Goal: Task Accomplishment & Management: Manage account settings

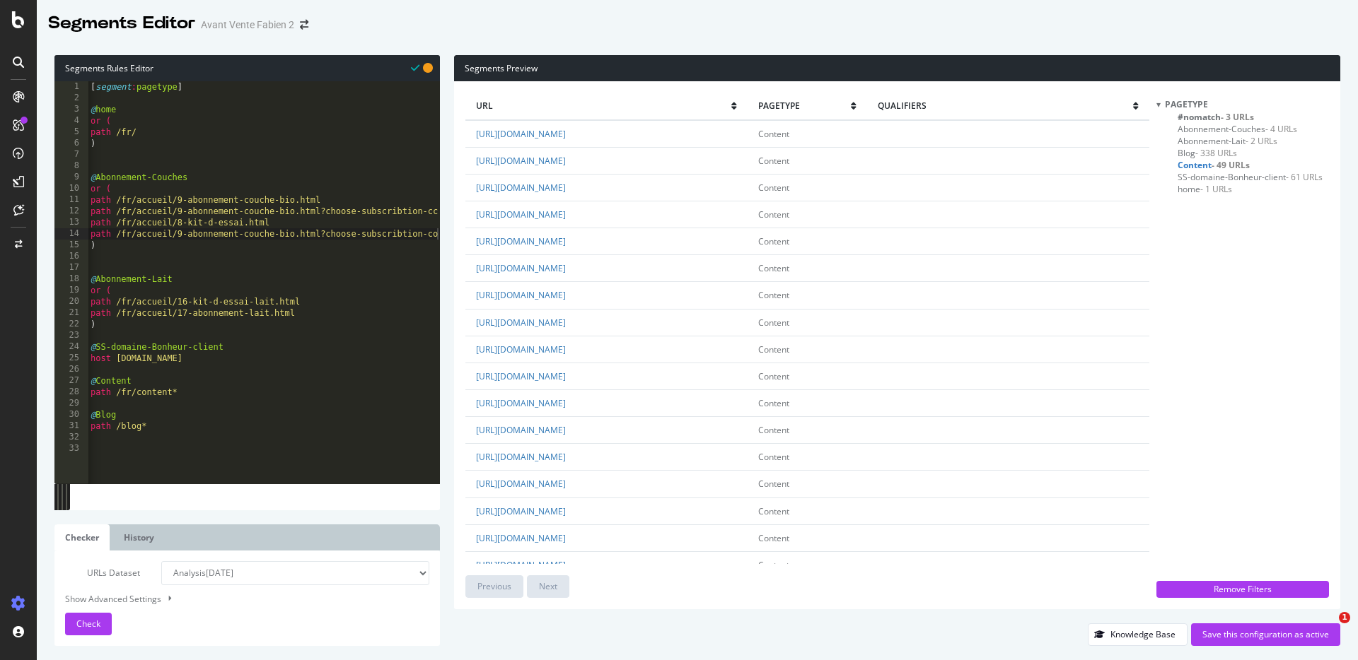
select select "analysis:20250827"
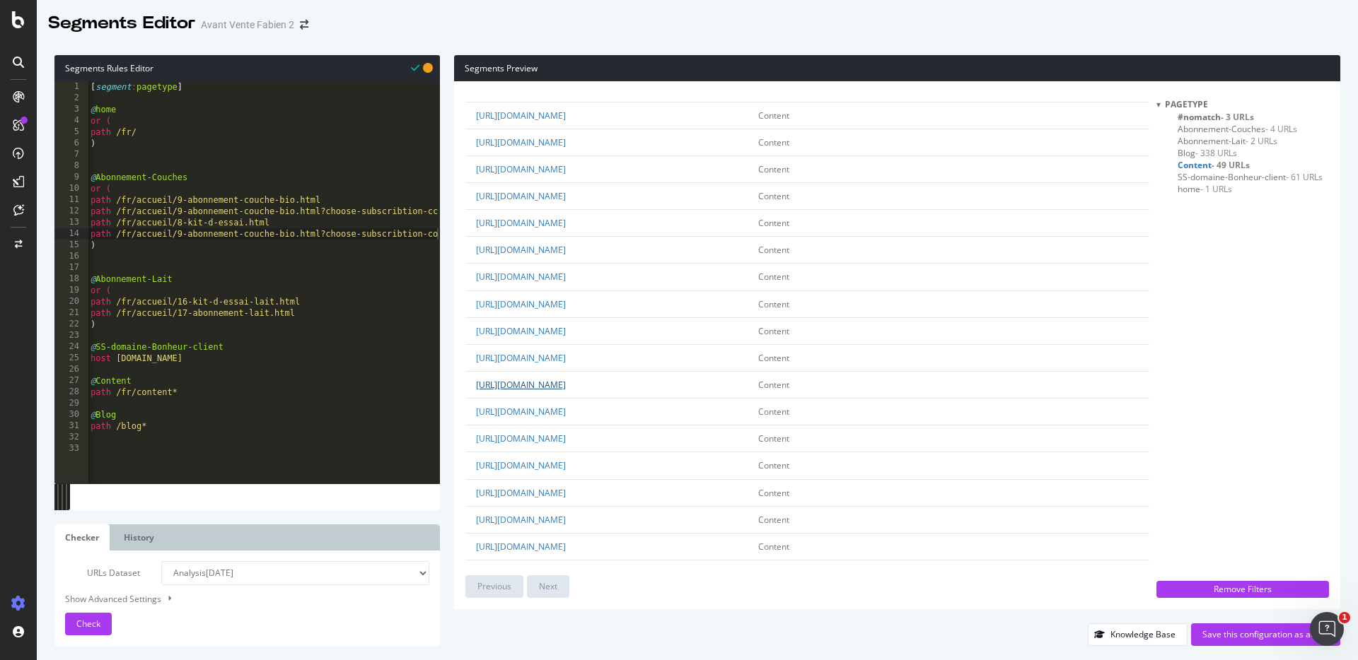
click at [566, 382] on link "https://www.lespetitsculottes.com/fr/content/66-lait-2eme-age" at bounding box center [521, 385] width 90 height 12
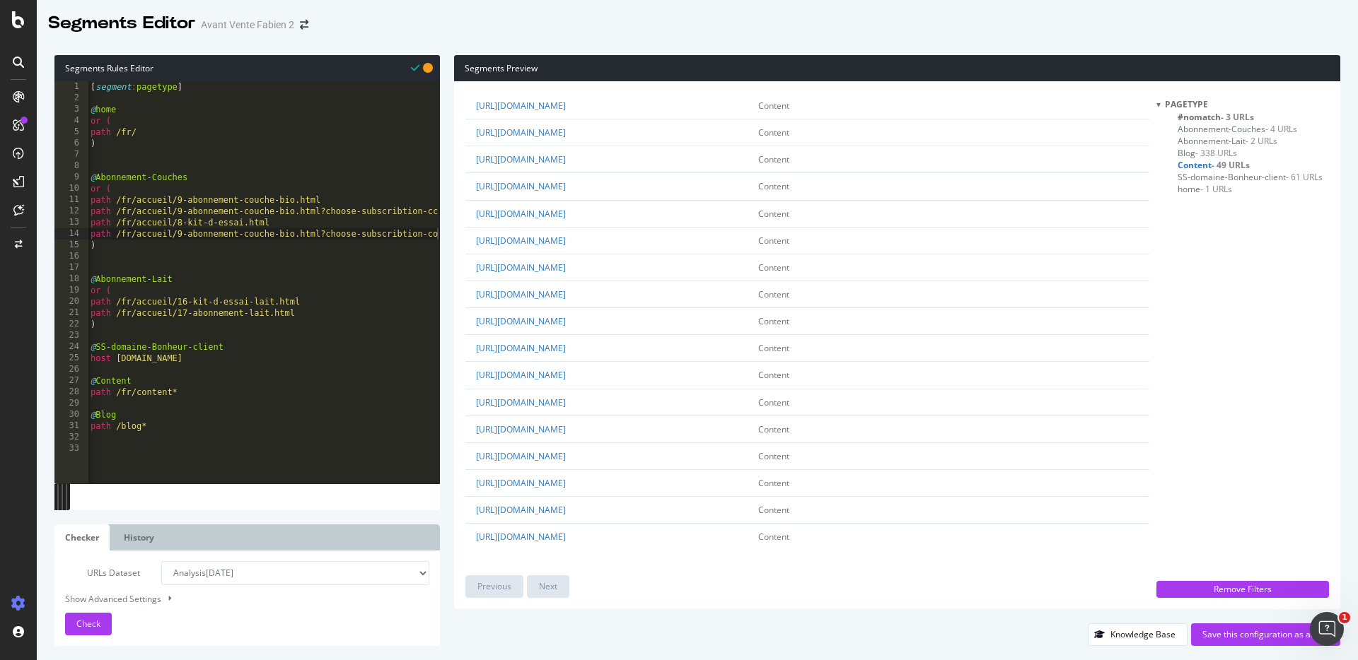
click at [170, 457] on div "[ segment : pagetype ] @ home or ( path /fr/ ) @ Abonnement-Couches or ( path /…" at bounding box center [264, 288] width 352 height 414
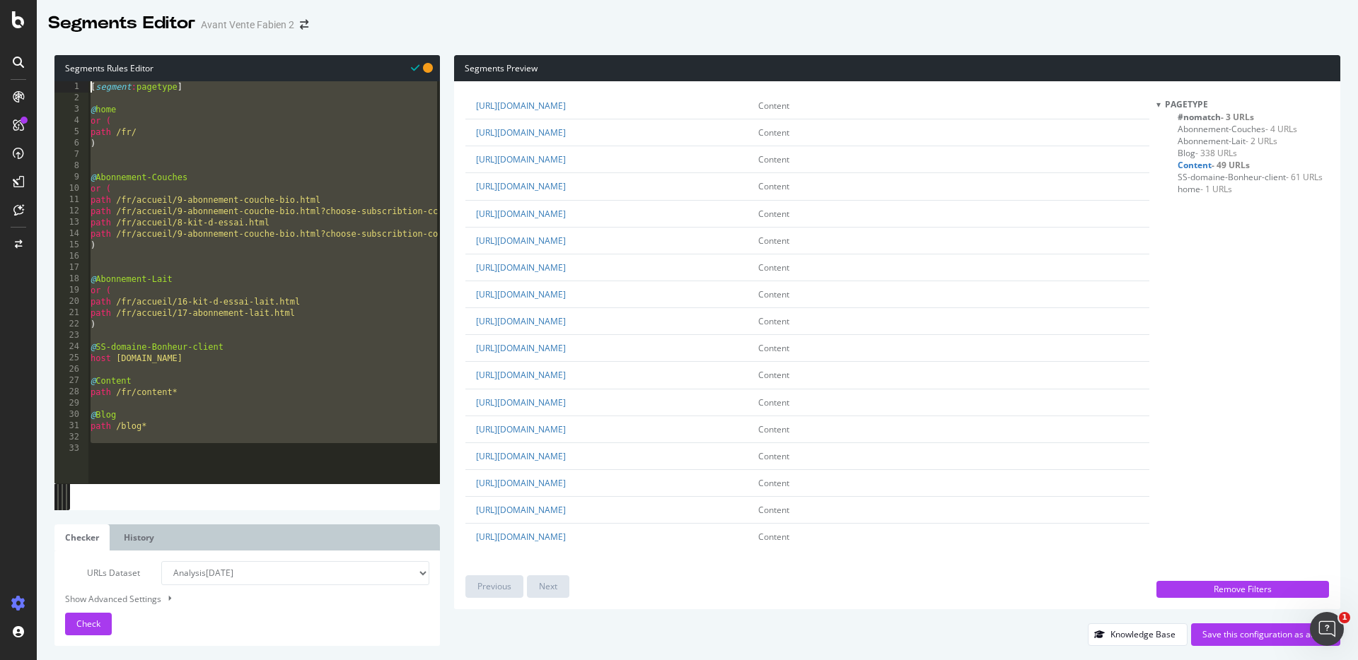
drag, startPoint x: 173, startPoint y: 439, endPoint x: 55, endPoint y: 82, distance: 375.9
click at [55, 82] on div "1 2 3 4 5 6 7 8 9 10 11 12 13 14 15 16 17 18 19 20 21 22 23 24 25 26 27 28 29 3…" at bounding box center [246, 282] width 385 height 402
type textarea "[segment:pagetype]"
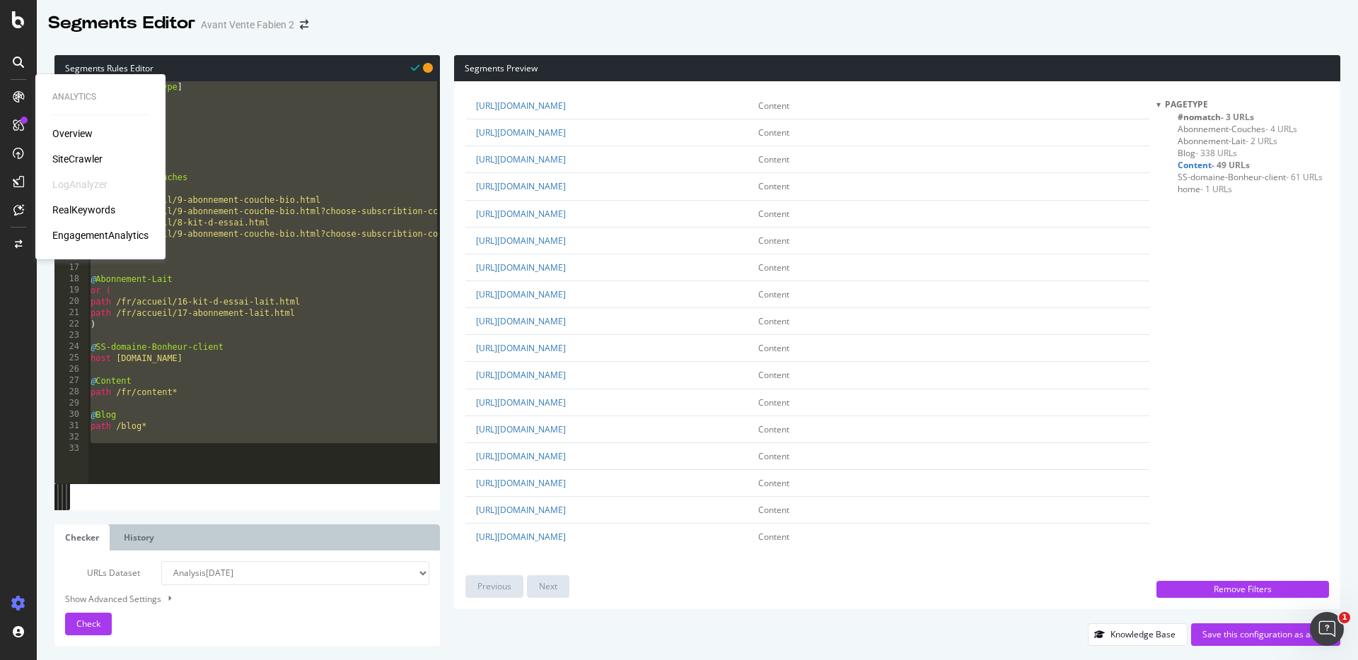
click at [93, 165] on div "SiteCrawler" at bounding box center [77, 159] width 50 height 14
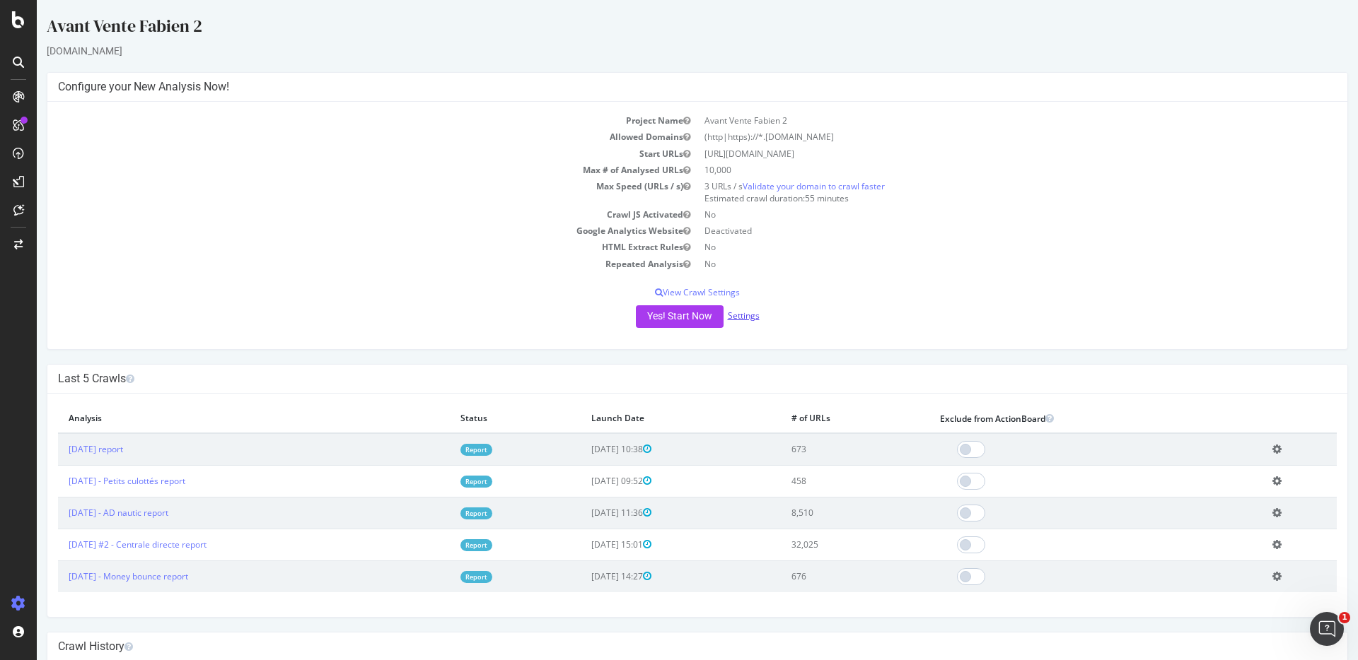
click at [748, 318] on link "Settings" at bounding box center [744, 316] width 32 height 12
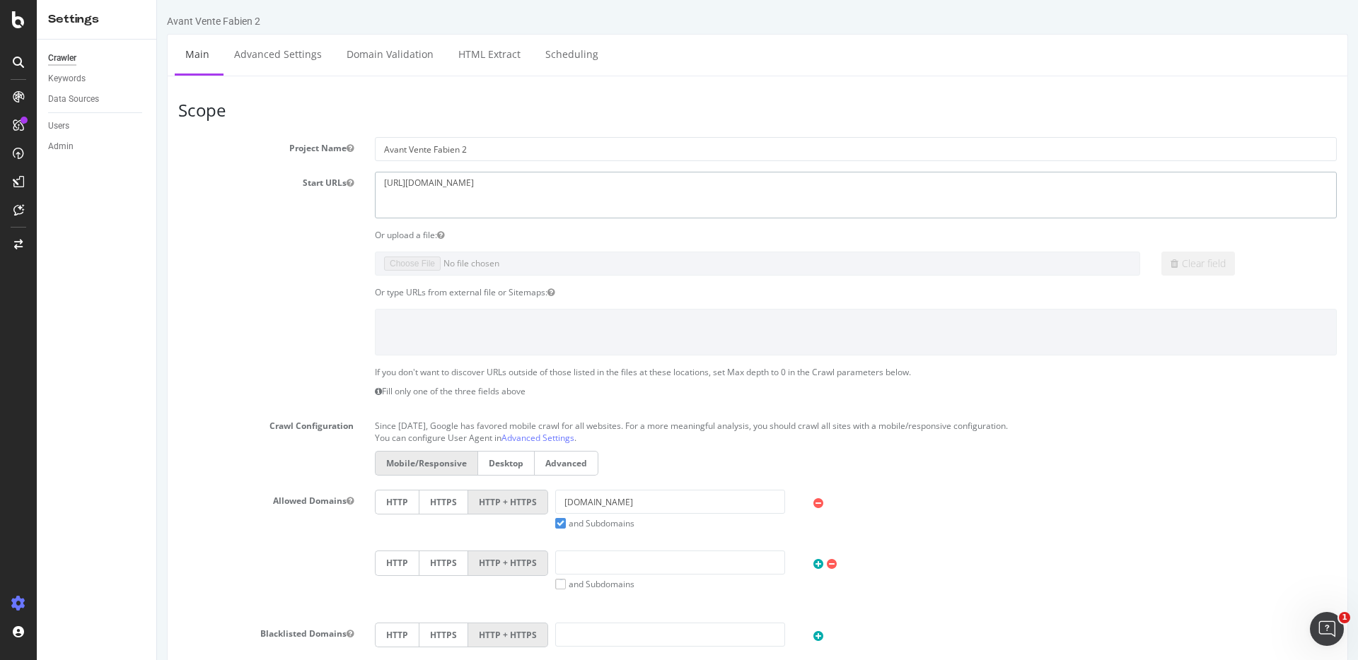
drag, startPoint x: 511, startPoint y: 195, endPoint x: 354, endPoint y: 178, distance: 157.9
click at [354, 178] on div "Start URLs https://gourmets-de-france.fr" at bounding box center [757, 195] width 1179 height 46
paste textarea "www.lespetitsculottes.com/fr/"
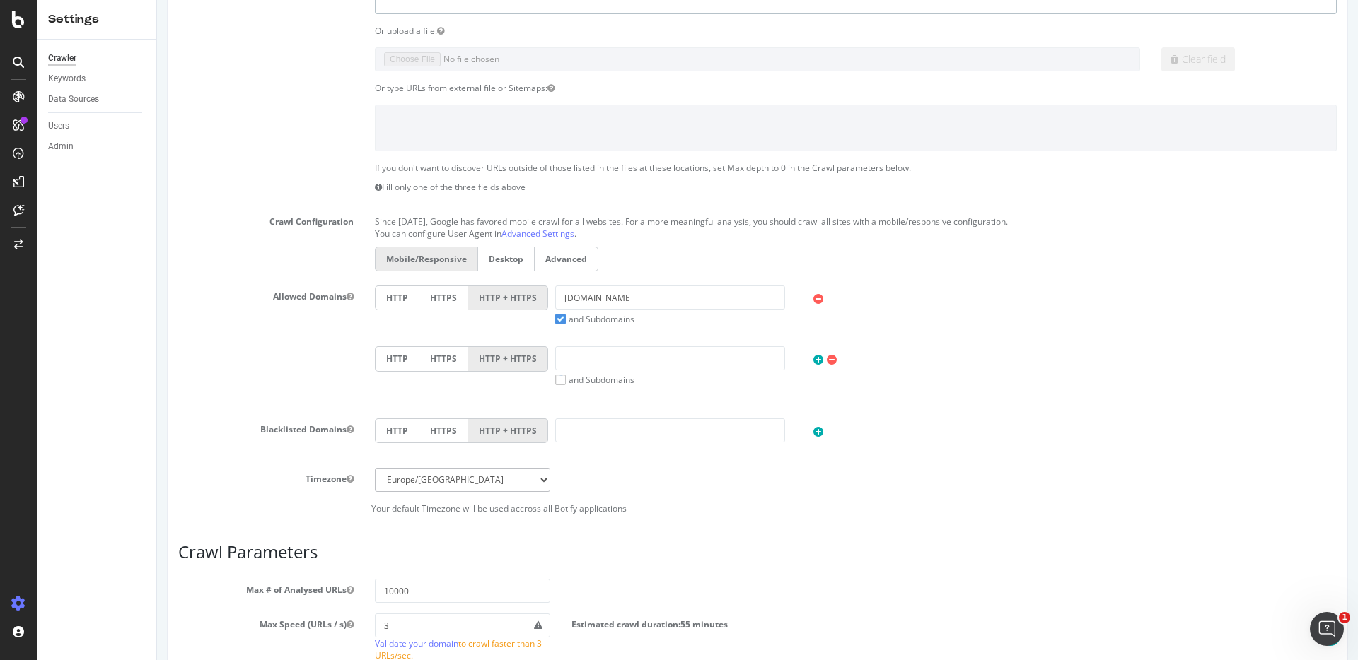
type textarea "https://www.lespetitsculottes.com/fr"
click at [634, 293] on input "gourmets-de-france.fr" at bounding box center [670, 298] width 230 height 24
paste input "[URL][DOMAIN_NAME]"
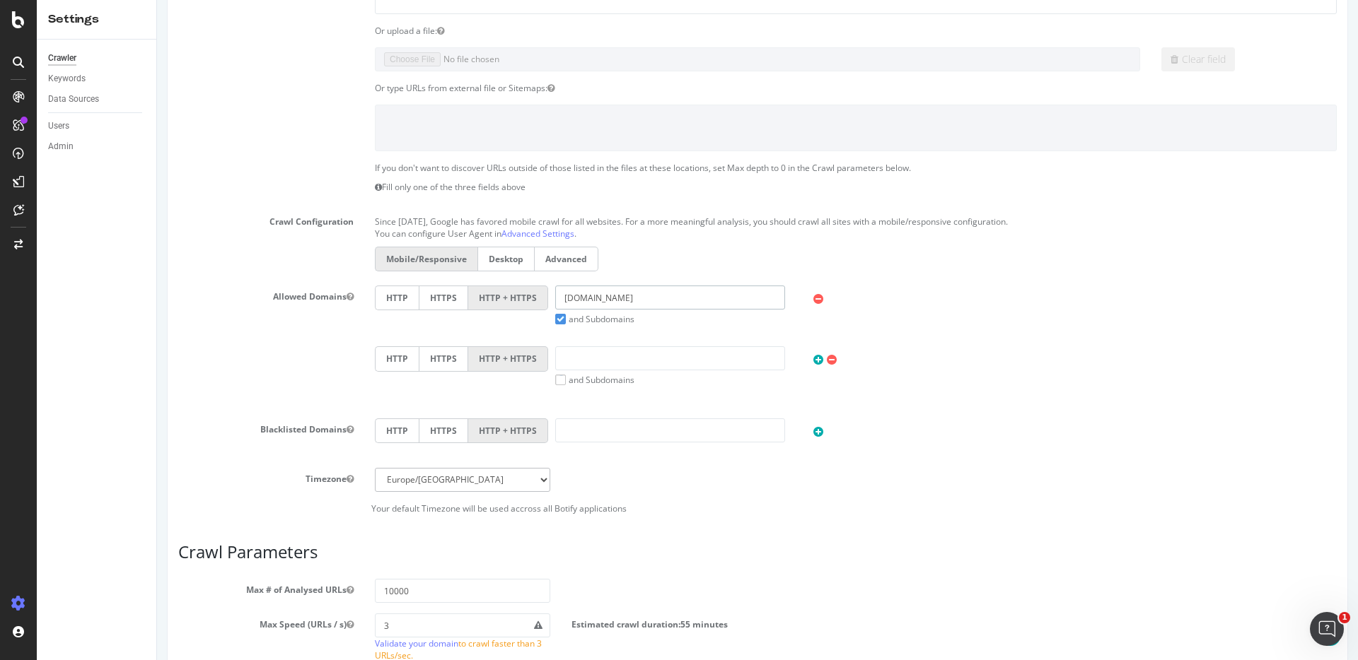
type input "[DOMAIN_NAME]"
click at [233, 446] on div "Blacklisted Domains HTTP HTTPS HTTP + HTTPS" at bounding box center [757, 443] width 1179 height 49
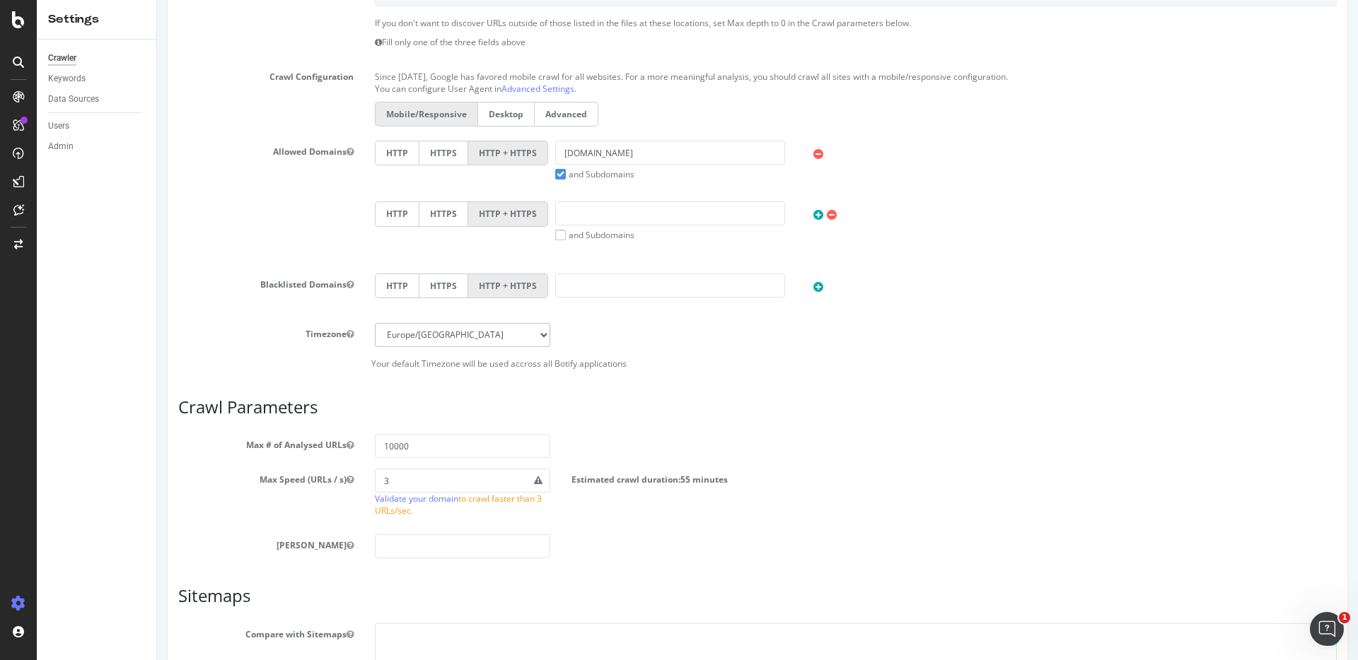
click at [206, 144] on label "Allowed Domains" at bounding box center [266, 149] width 197 height 17
click at [346, 146] on button "Allowed Domains" at bounding box center [349, 152] width 7 height 12
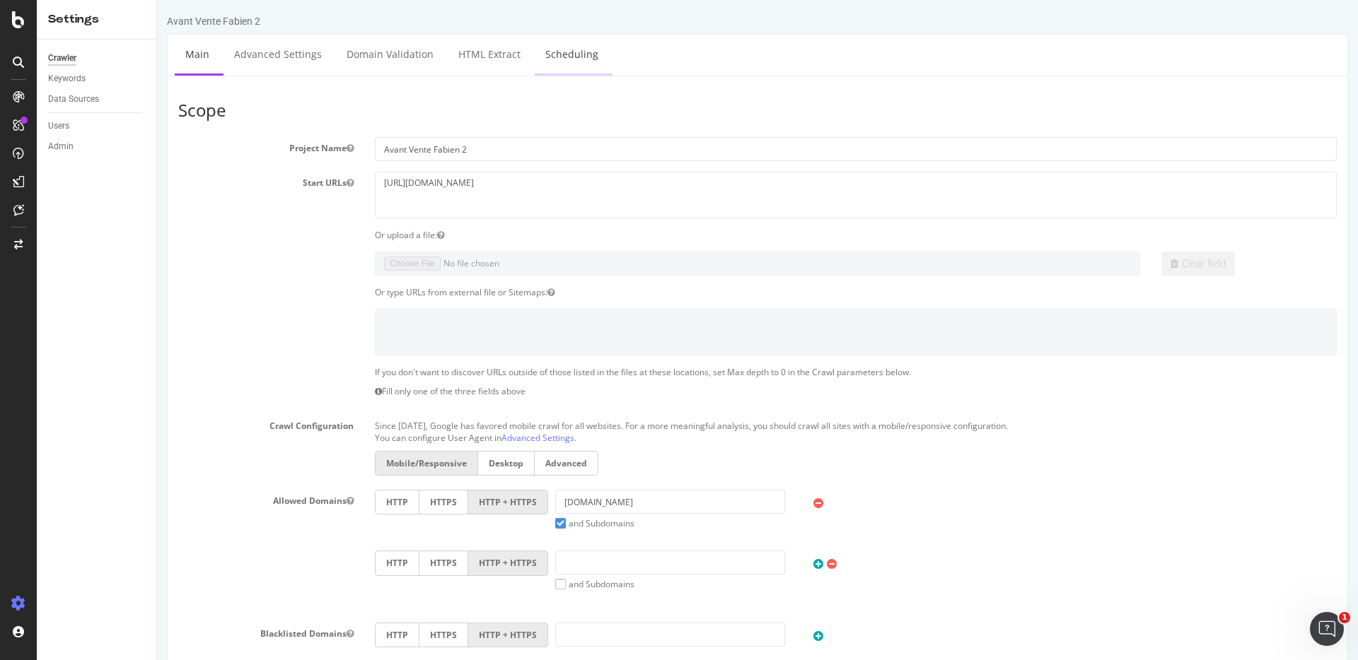
click at [566, 52] on link "Scheduling" at bounding box center [572, 54] width 74 height 39
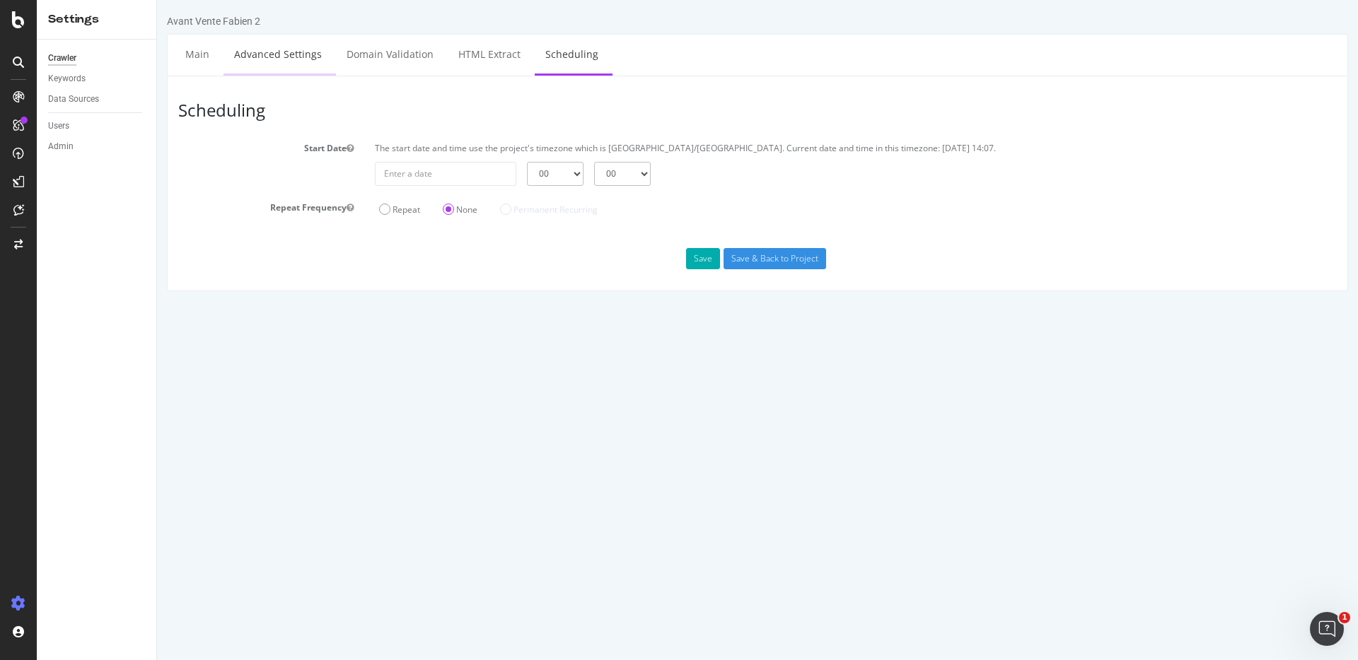
click at [304, 54] on link "Advanced Settings" at bounding box center [277, 54] width 109 height 39
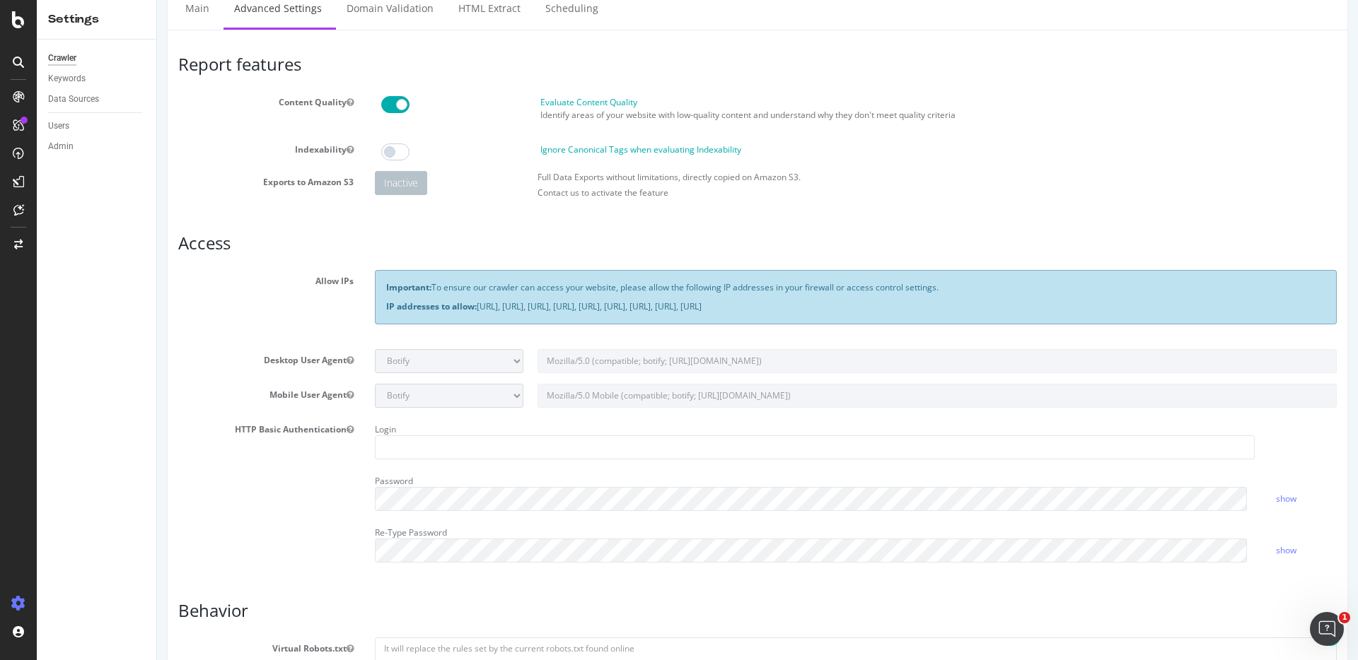
scroll to position [599, 0]
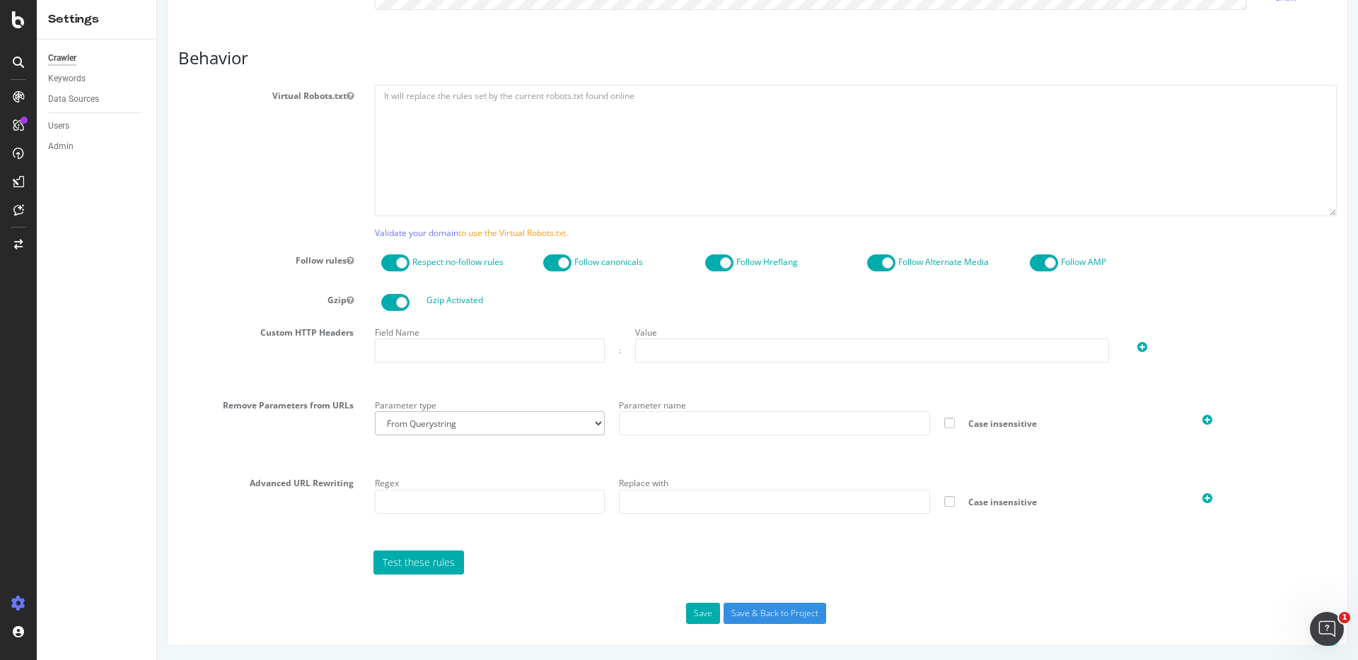
click at [395, 265] on span at bounding box center [395, 263] width 28 height 17
click at [242, 520] on div "Advanced URL Rewriting Regex Replace with Case insensitive" at bounding box center [757, 505] width 1179 height 67
click at [740, 617] on input "Save & Back to Project" at bounding box center [774, 613] width 103 height 21
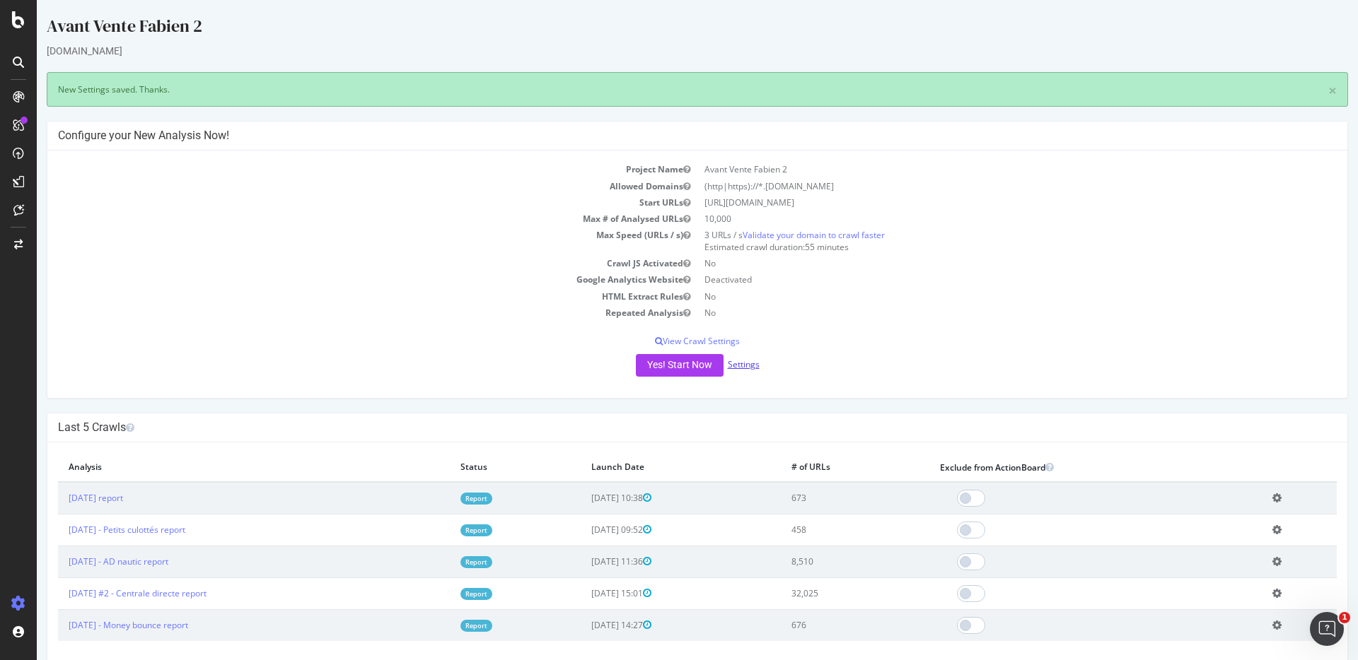
click at [733, 360] on link "Settings" at bounding box center [744, 365] width 32 height 12
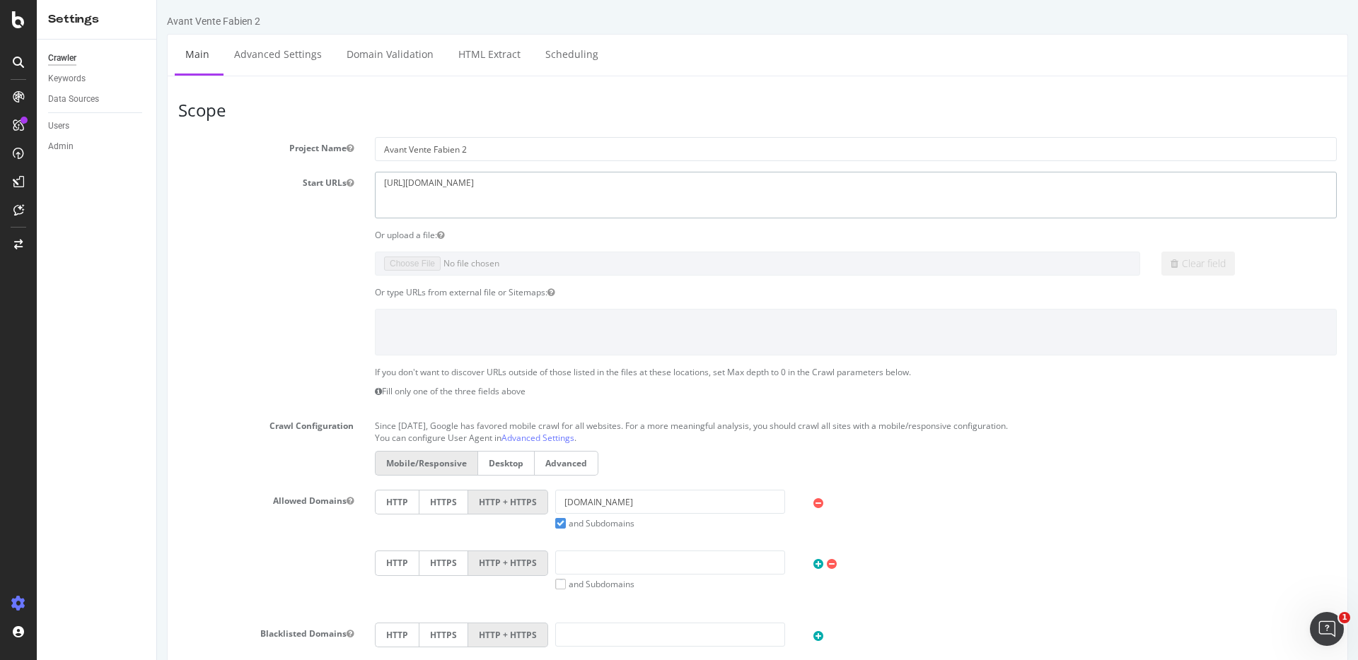
drag, startPoint x: 509, startPoint y: 180, endPoint x: 0, endPoint y: 128, distance: 511.8
click at [157, 128] on html "Avant Vente Fabien 2 × × Main Advanced Settings Domain Validation HTML Extract …" at bounding box center [757, 580] width 1201 height 1161
paste textarea "www.lespetitsculottes.com/fr/"
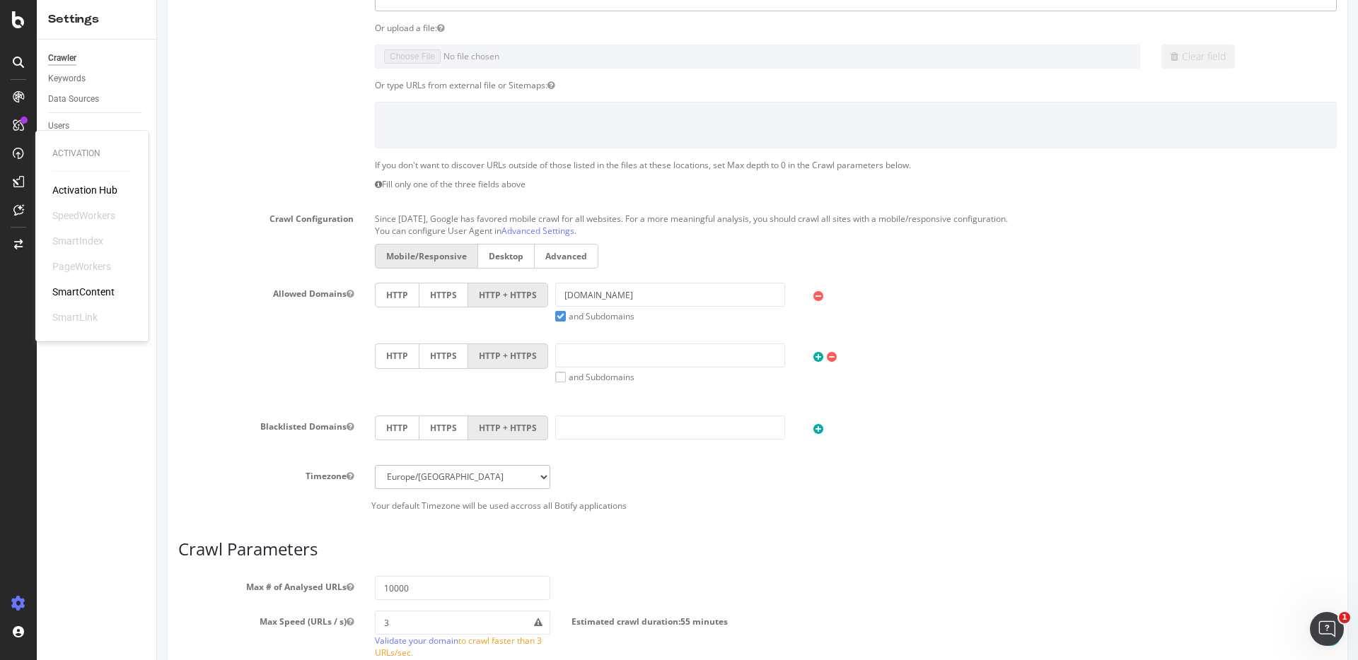
scroll to position [213, 0]
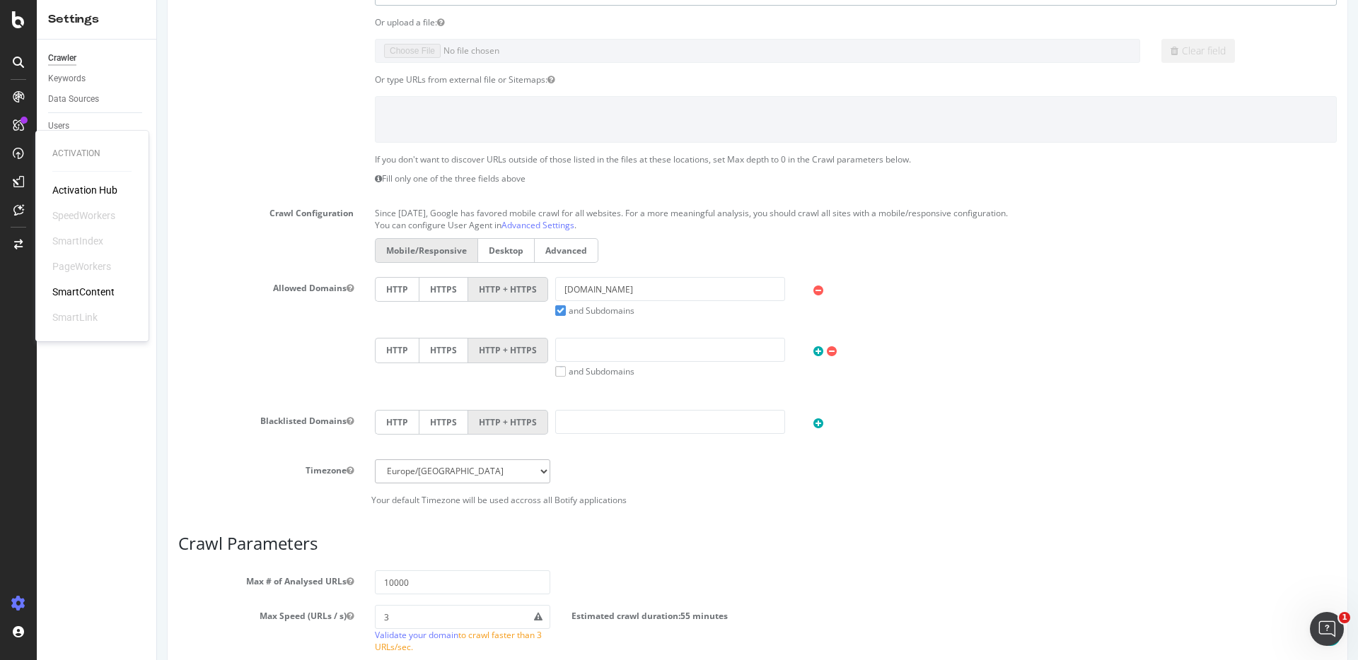
type textarea "[URL][DOMAIN_NAME]"
click at [674, 283] on input "gourmets-de-france.fr" at bounding box center [670, 289] width 230 height 24
paste input "[URL][DOMAIN_NAME]"
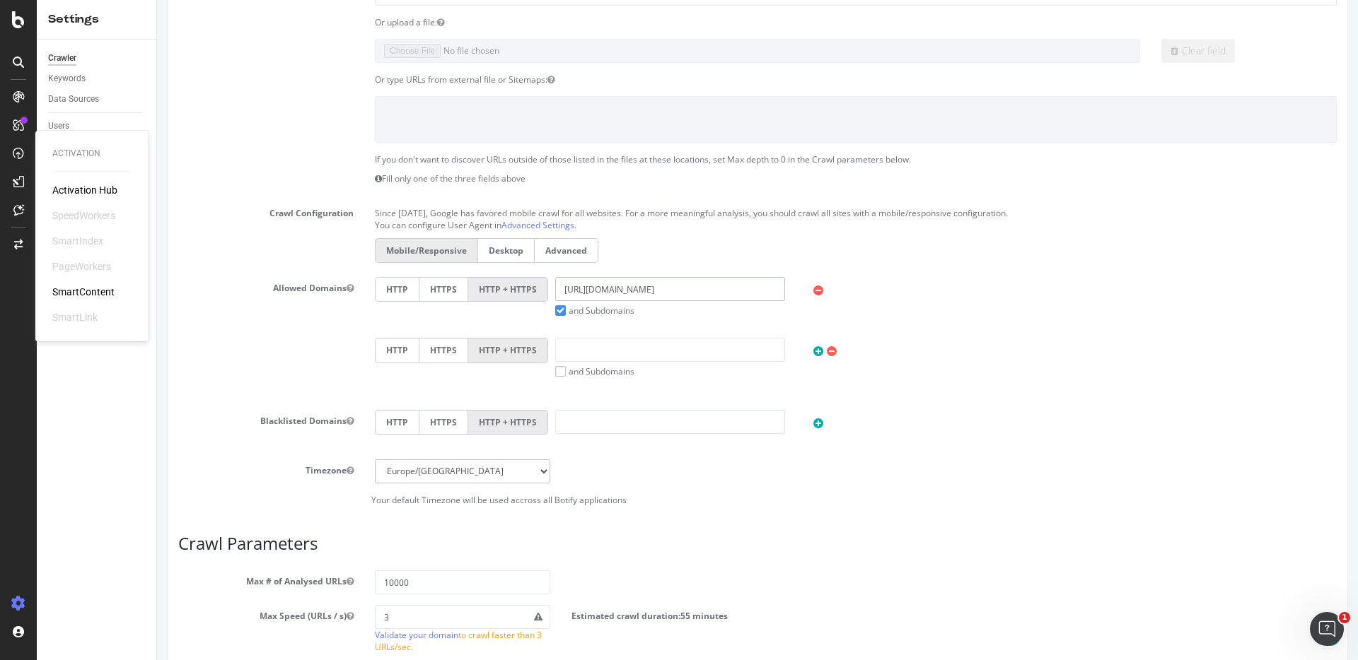
drag, startPoint x: 612, startPoint y: 289, endPoint x: 445, endPoint y: 288, distance: 166.2
click at [445, 288] on div "HTTP HTTPS HTTP + HTTPS https://www.lespetitsculottes.com and Subdomains User A…" at bounding box center [856, 297] width 976 height 40
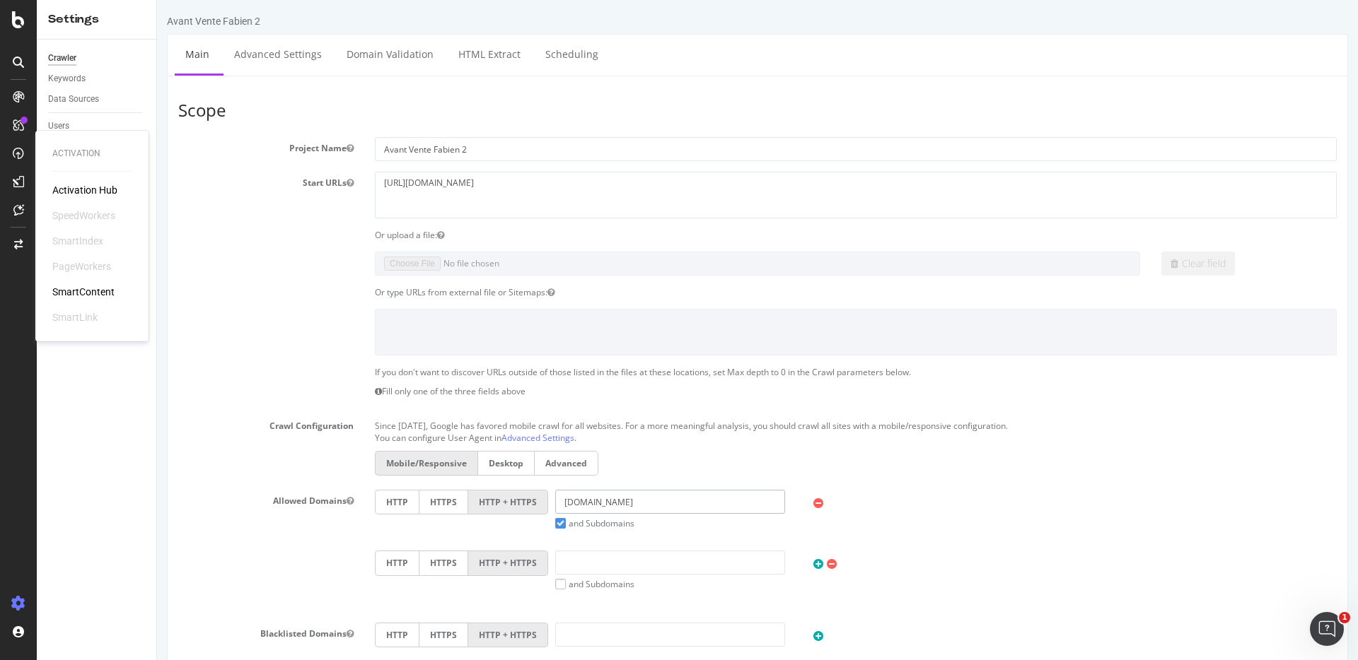
type input "[DOMAIN_NAME]"
drag, startPoint x: 519, startPoint y: 183, endPoint x: 595, endPoint y: 183, distance: 75.7
click at [595, 183] on textarea "https://gourmets-de-france.fr" at bounding box center [856, 195] width 962 height 46
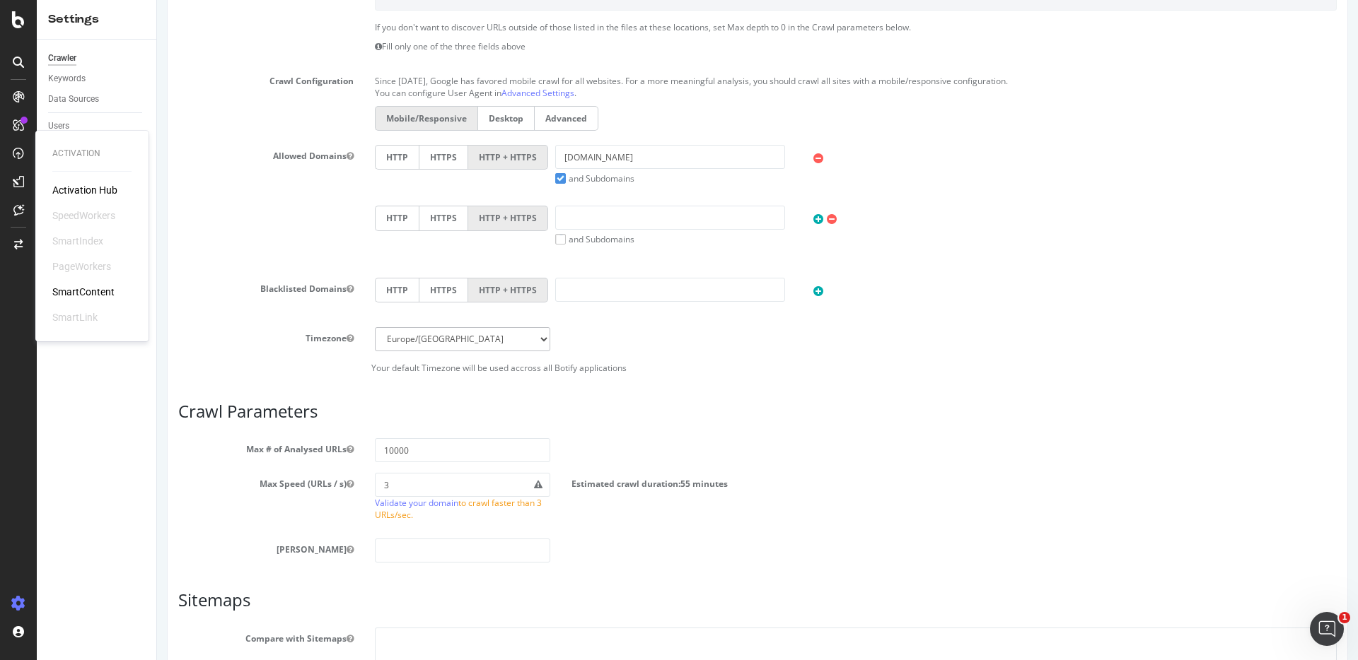
scroll to position [501, 0]
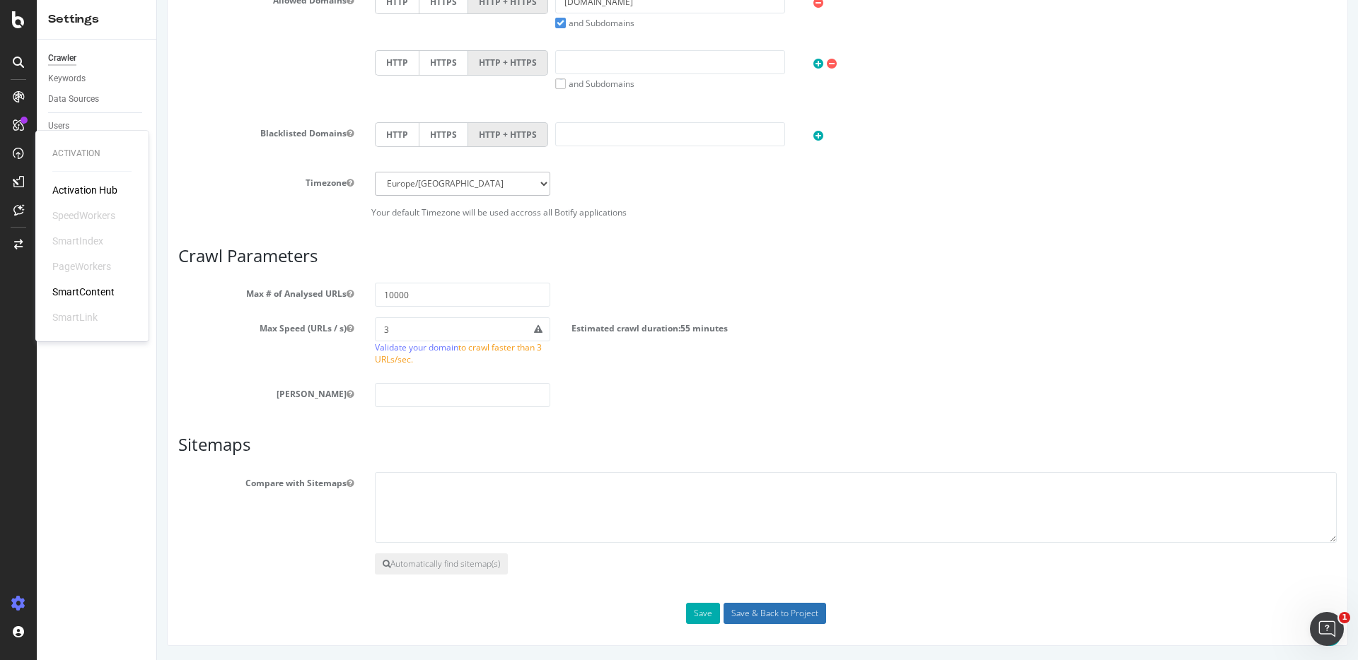
type textarea "https://www.lespetitsculottes.com"
click at [752, 617] on input "Save & Back to Project" at bounding box center [774, 613] width 103 height 21
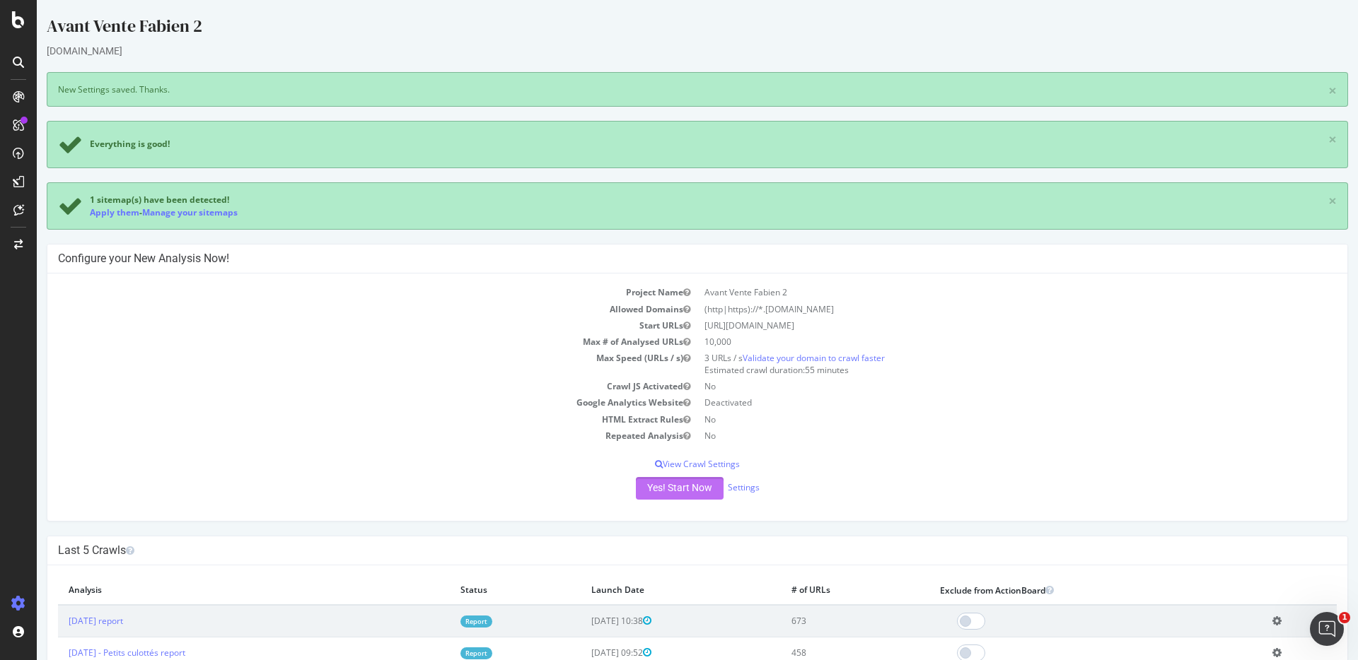
click at [678, 489] on button "Yes! Start Now" at bounding box center [680, 488] width 88 height 23
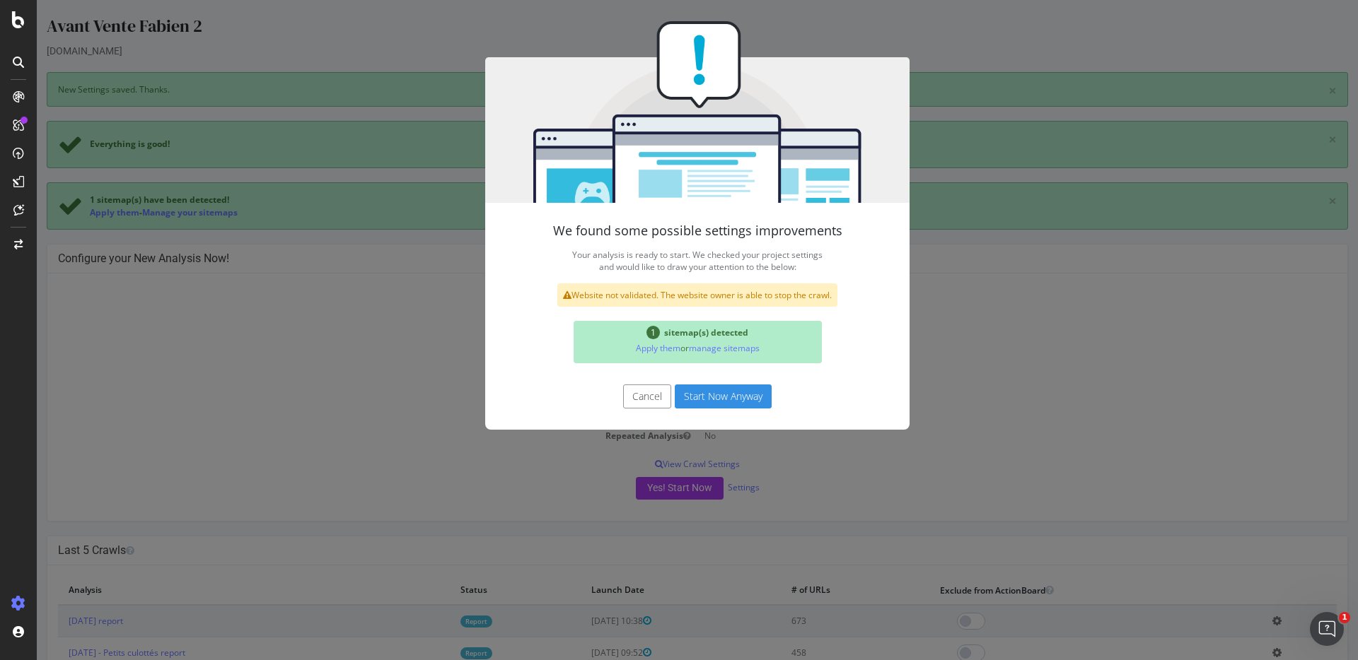
click at [704, 404] on button "Start Now Anyway" at bounding box center [723, 397] width 97 height 24
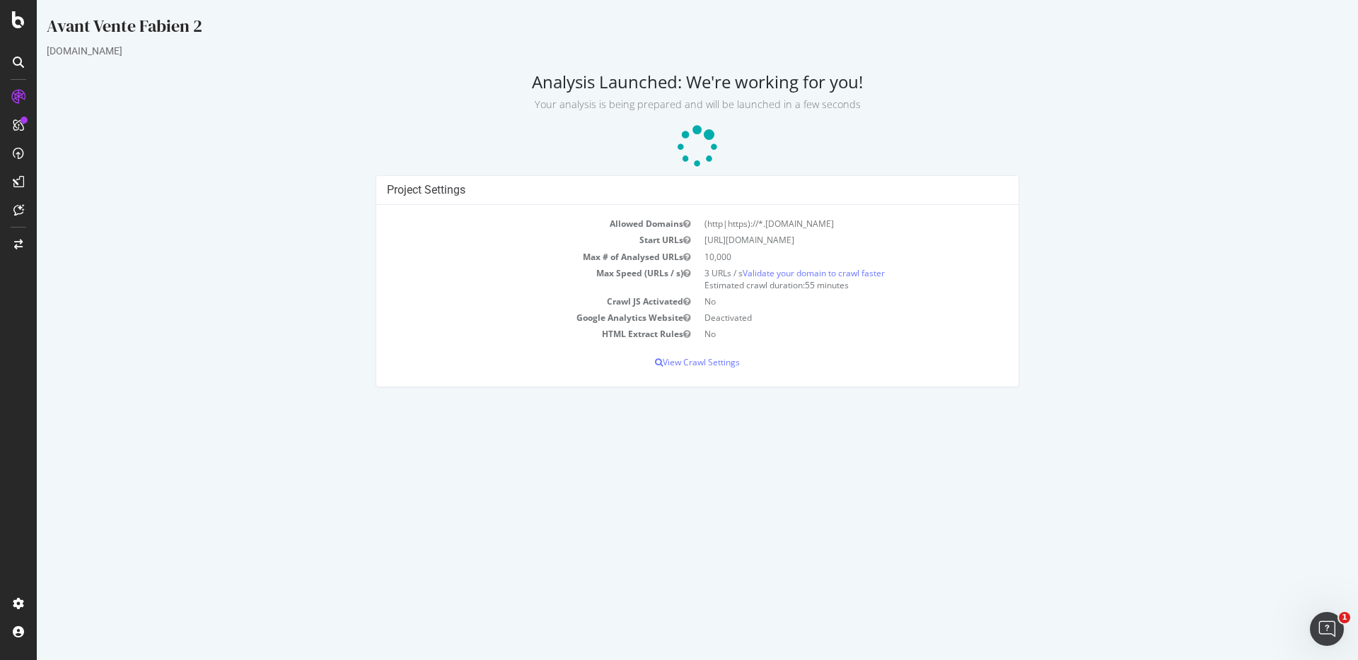
click at [870, 402] on html "Avant Vente Fabien 2 lespetitsculottes.com Analysis Launched: We're working for…" at bounding box center [697, 201] width 1321 height 402
click at [308, 127] on p at bounding box center [697, 147] width 1301 height 42
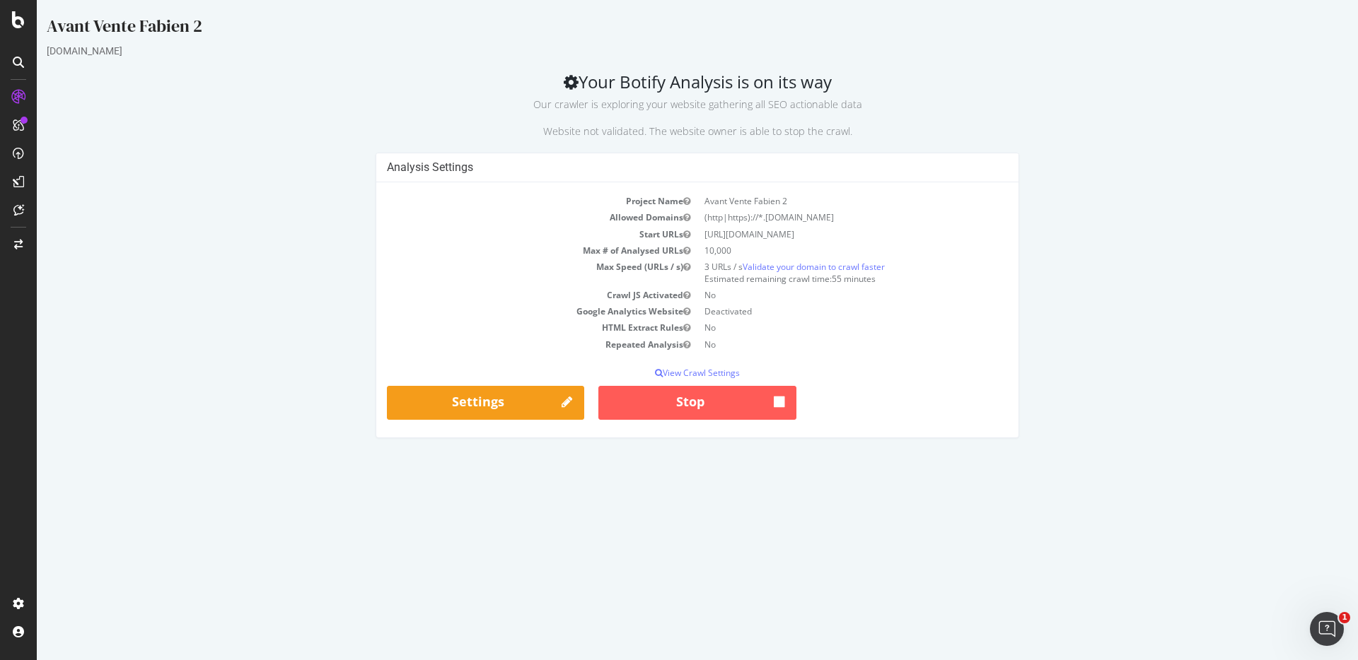
click at [1037, 53] on div "[DOMAIN_NAME]" at bounding box center [697, 51] width 1301 height 14
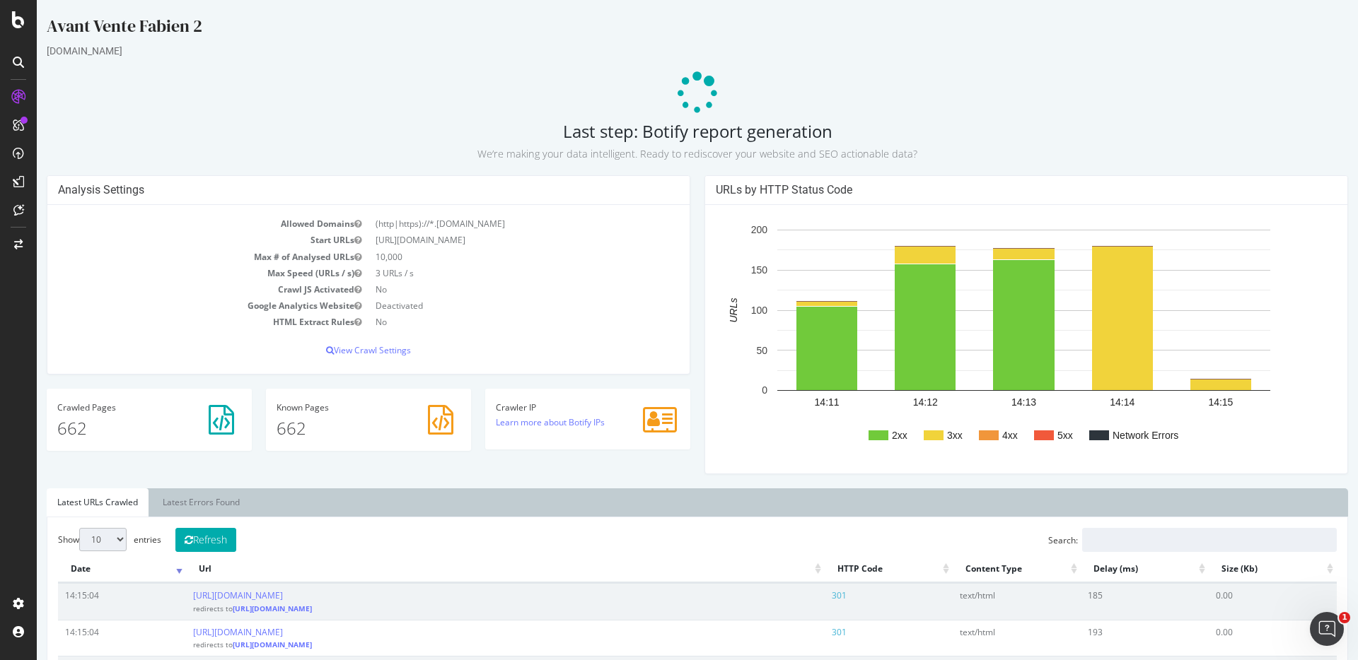
click at [697, 274] on div "URLs by HTTP Status Code 2xx 3xx 4xx 5xx Network Errors 14:11 14:12 14:13 14:14…" at bounding box center [1026, 331] width 658 height 313
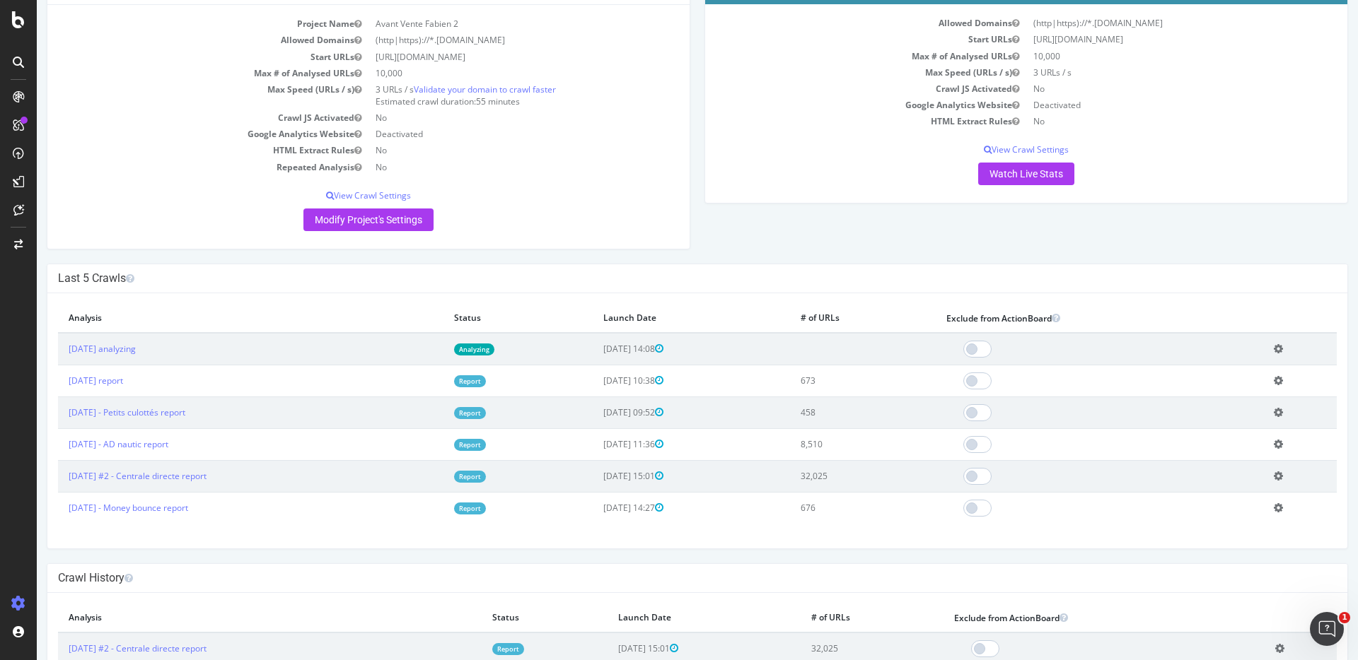
scroll to position [91, 0]
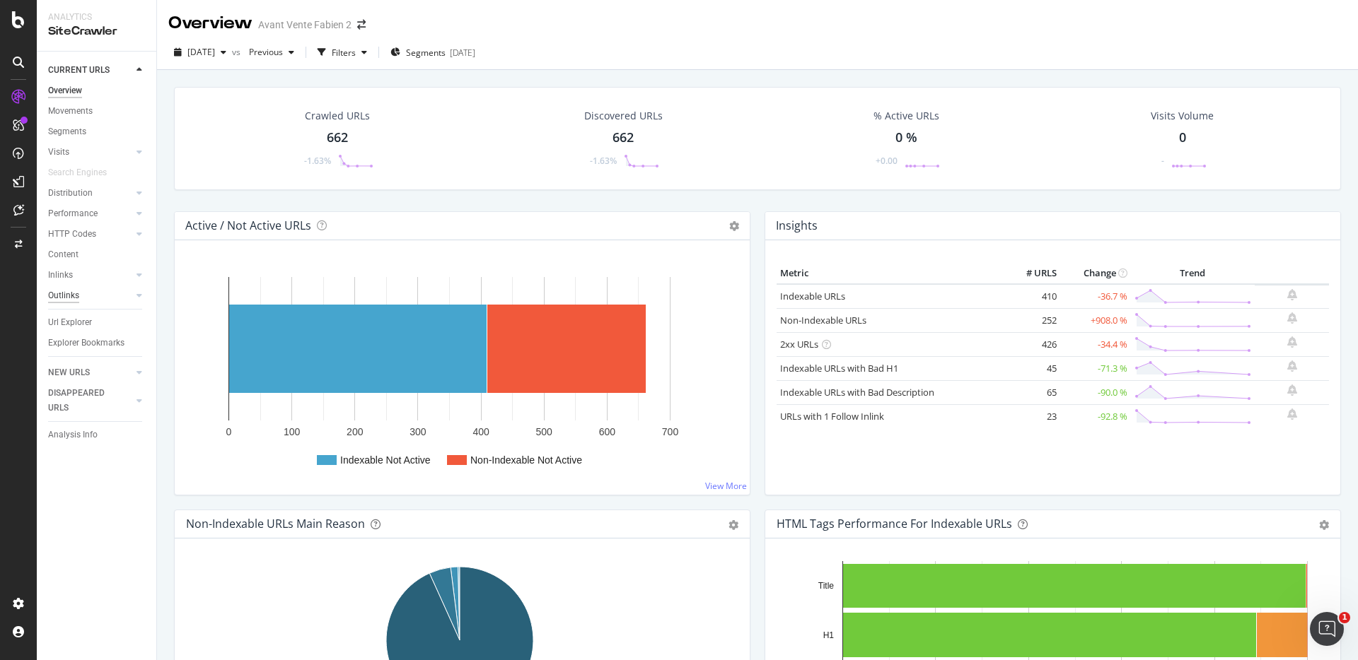
click at [62, 297] on div "Outlinks" at bounding box center [63, 295] width 31 height 15
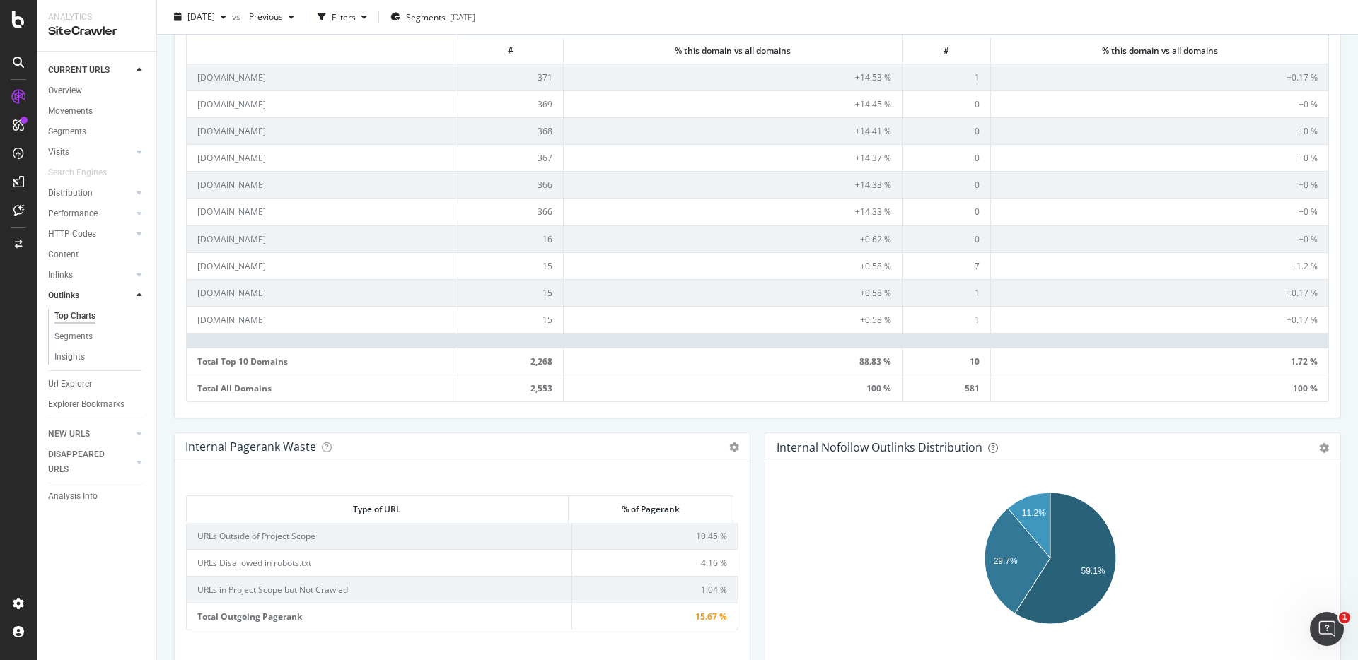
scroll to position [590, 0]
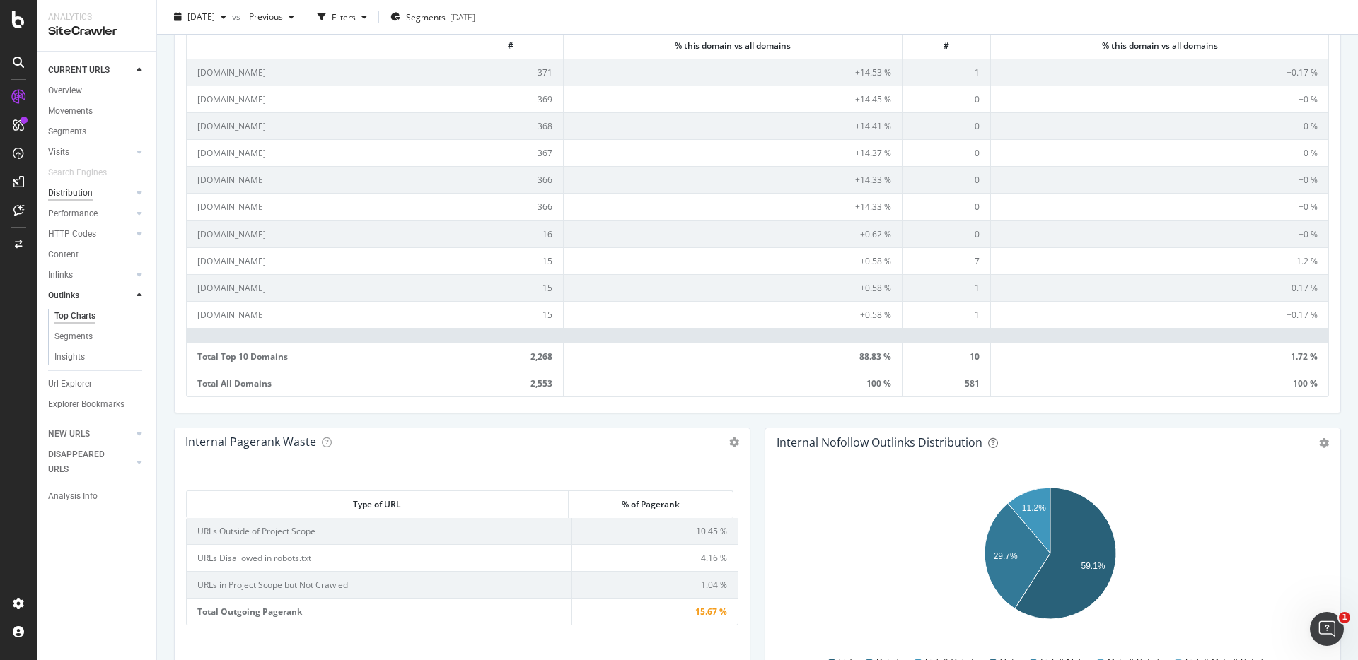
click at [69, 195] on div "Distribution" at bounding box center [70, 193] width 45 height 15
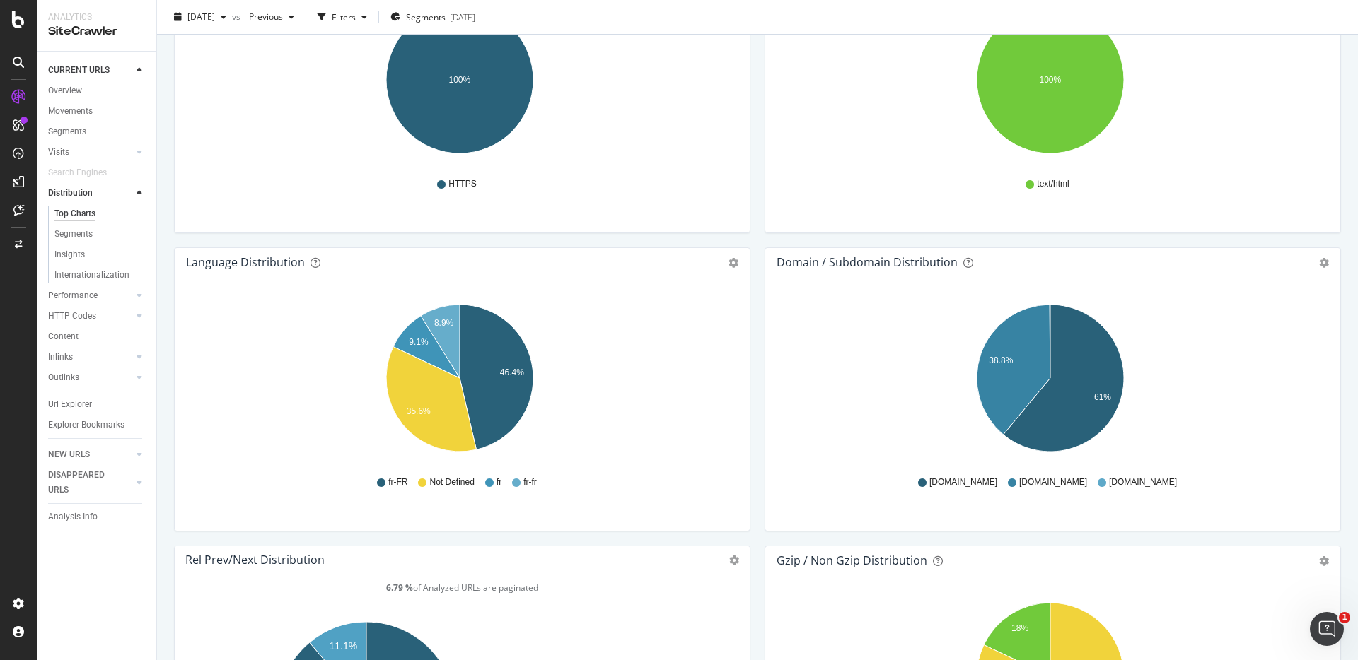
scroll to position [1967, 0]
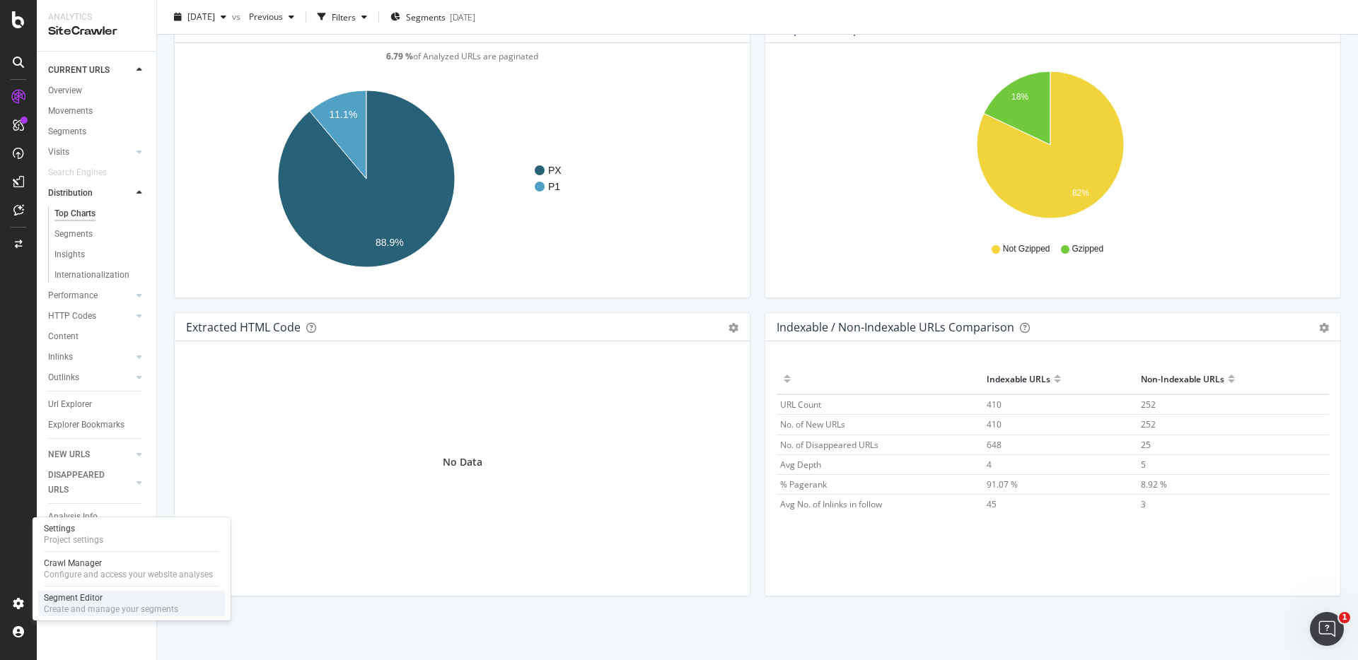
click at [84, 599] on div "Segment Editor" at bounding box center [111, 598] width 134 height 11
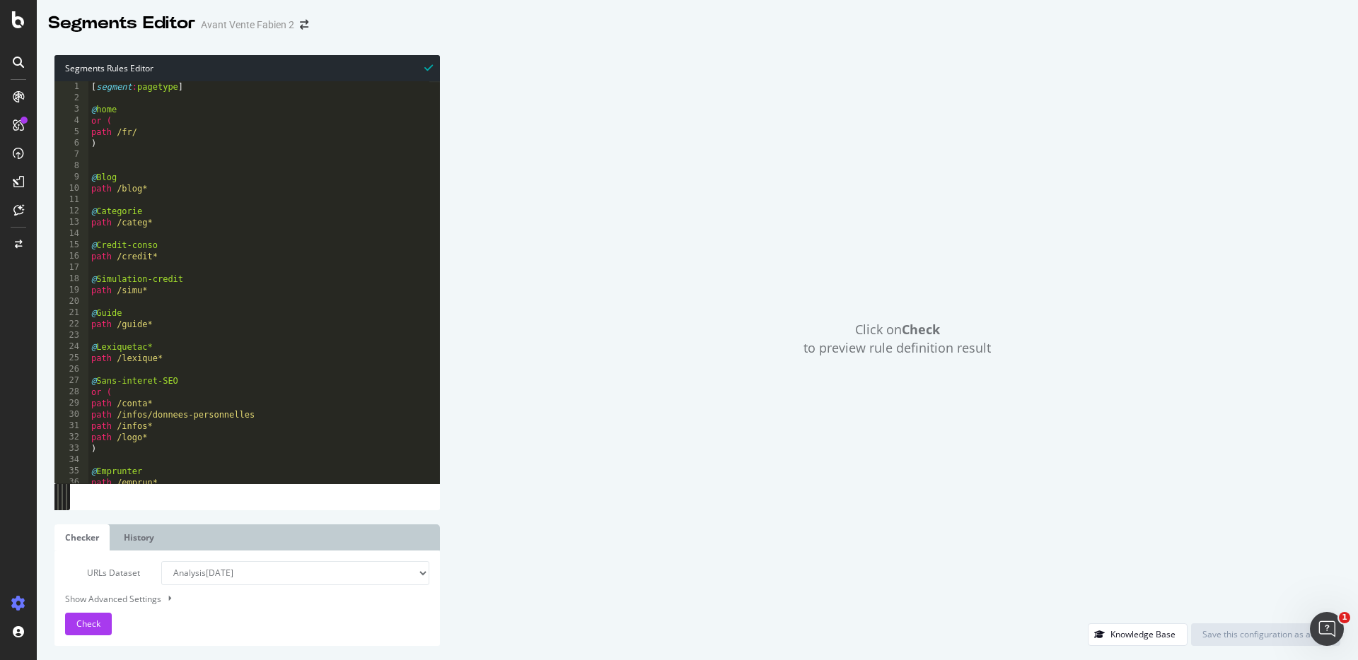
scroll to position [73, 0]
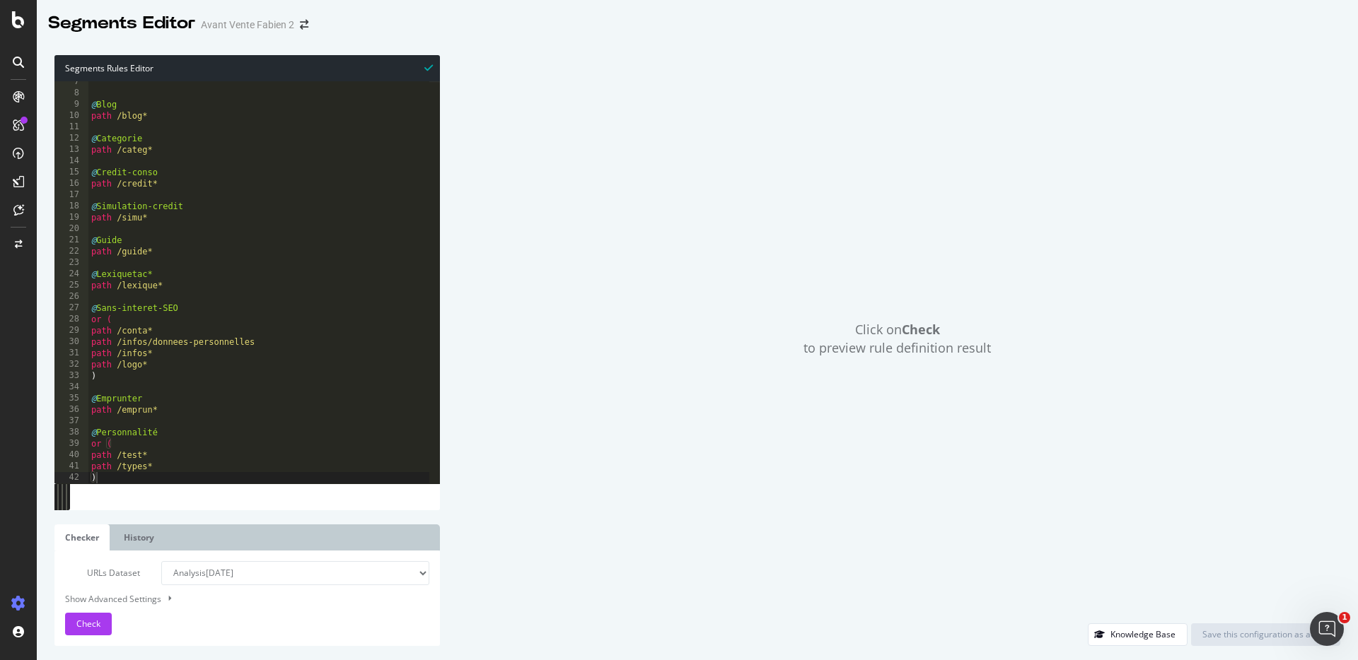
click at [159, 474] on div "@ Blog path /blog* @ Categorie path /categ* @ Credit-conso path /credit* @ Simu…" at bounding box center [258, 288] width 341 height 425
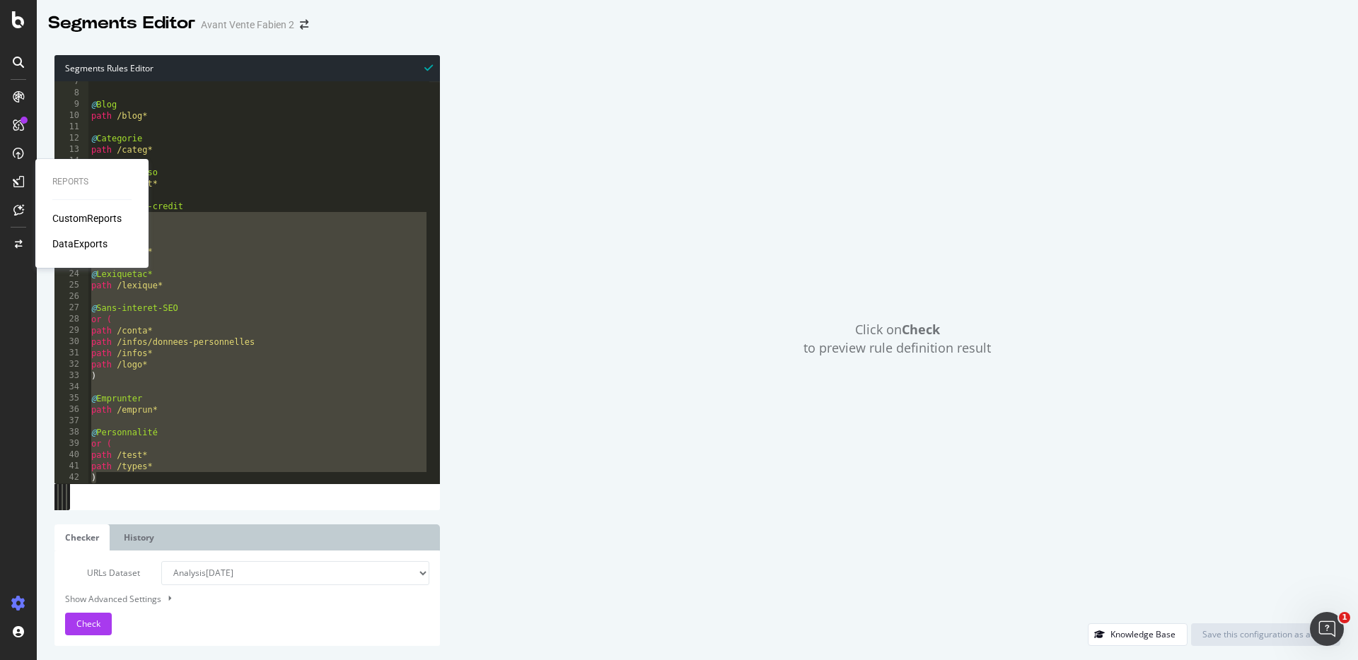
scroll to position [0, 0]
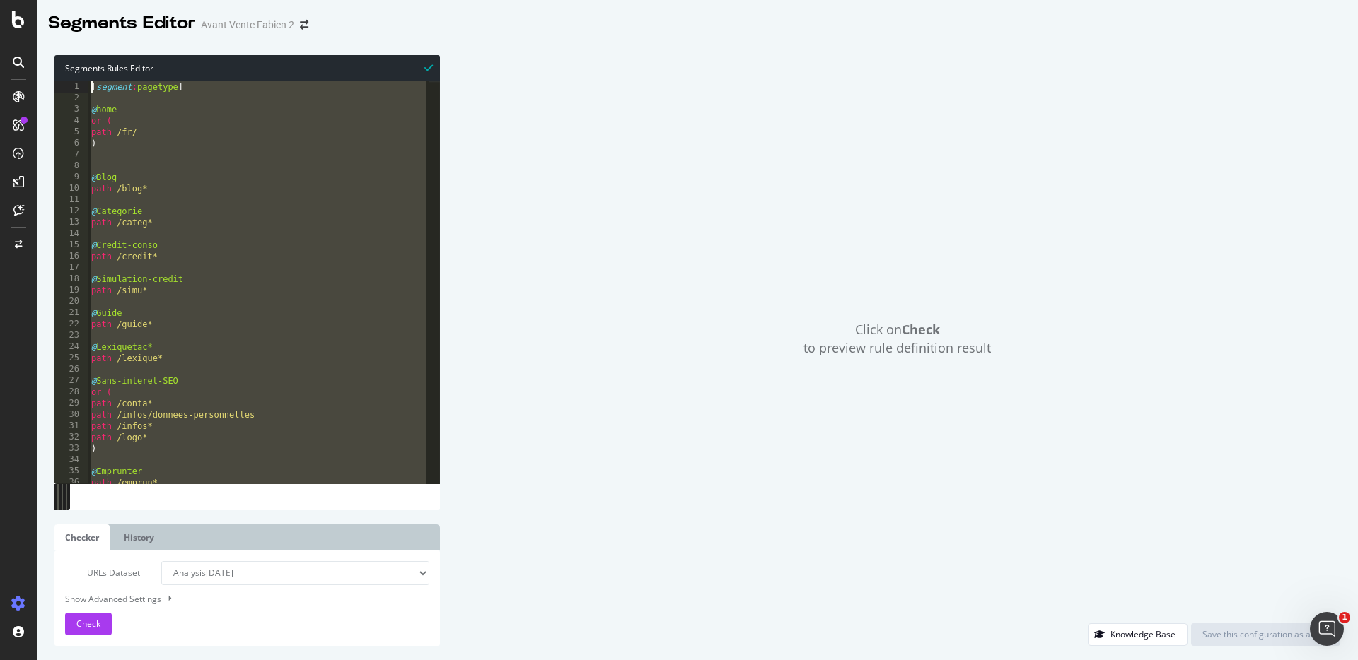
drag, startPoint x: 163, startPoint y: 475, endPoint x: 0, endPoint y: 48, distance: 457.3
click at [0, 48] on div "Segments Editor Avant Vente Fabien 2 Segments Rules Editor ) 1 2 3 4 5 6 7 8 9 …" at bounding box center [679, 330] width 1358 height 660
type textarea "[segment:pagetype]"
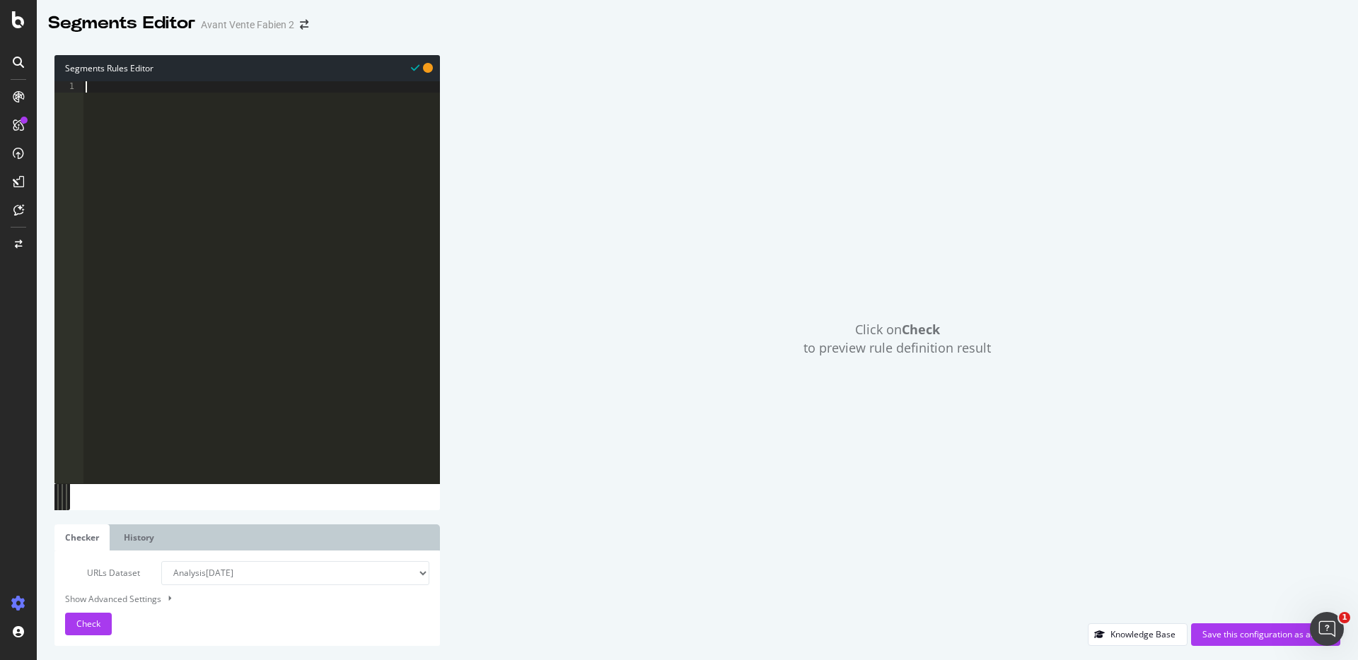
paste textarea "path /blog*"
type textarea "path /blog*"
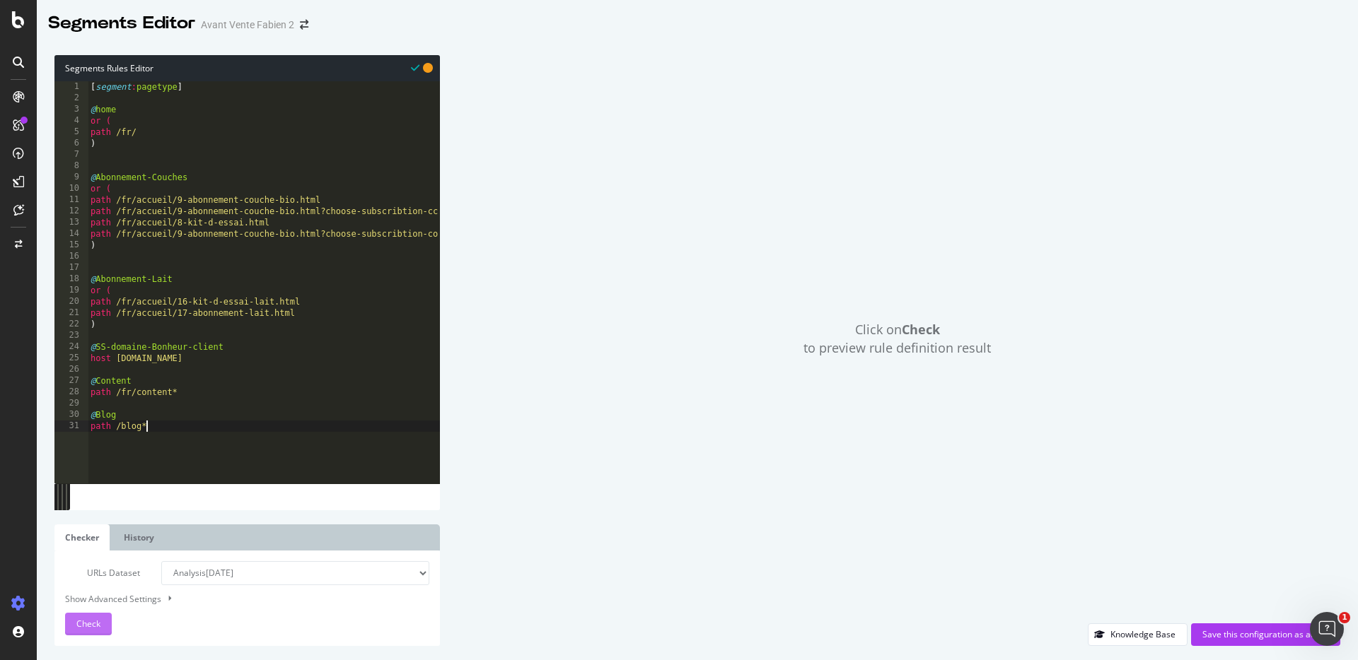
click at [83, 624] on span "Check" at bounding box center [88, 624] width 24 height 12
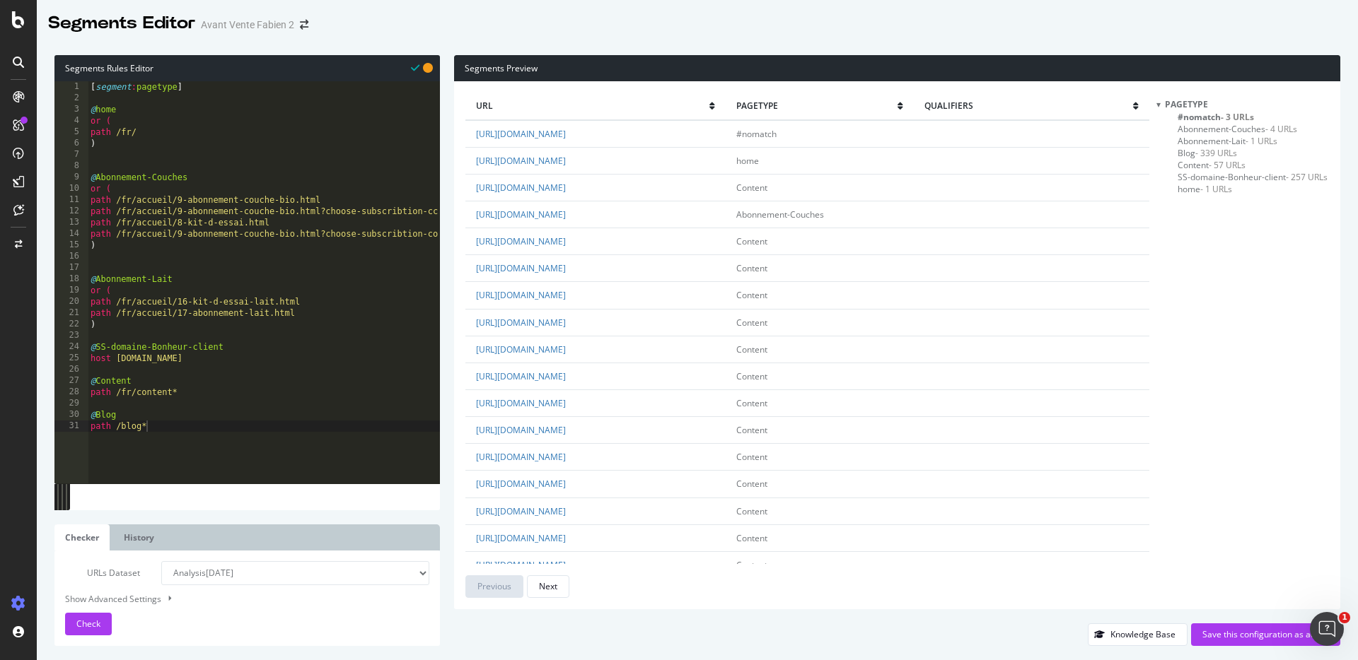
click at [1233, 116] on span "- 3 URLs" at bounding box center [1236, 117] width 33 height 12
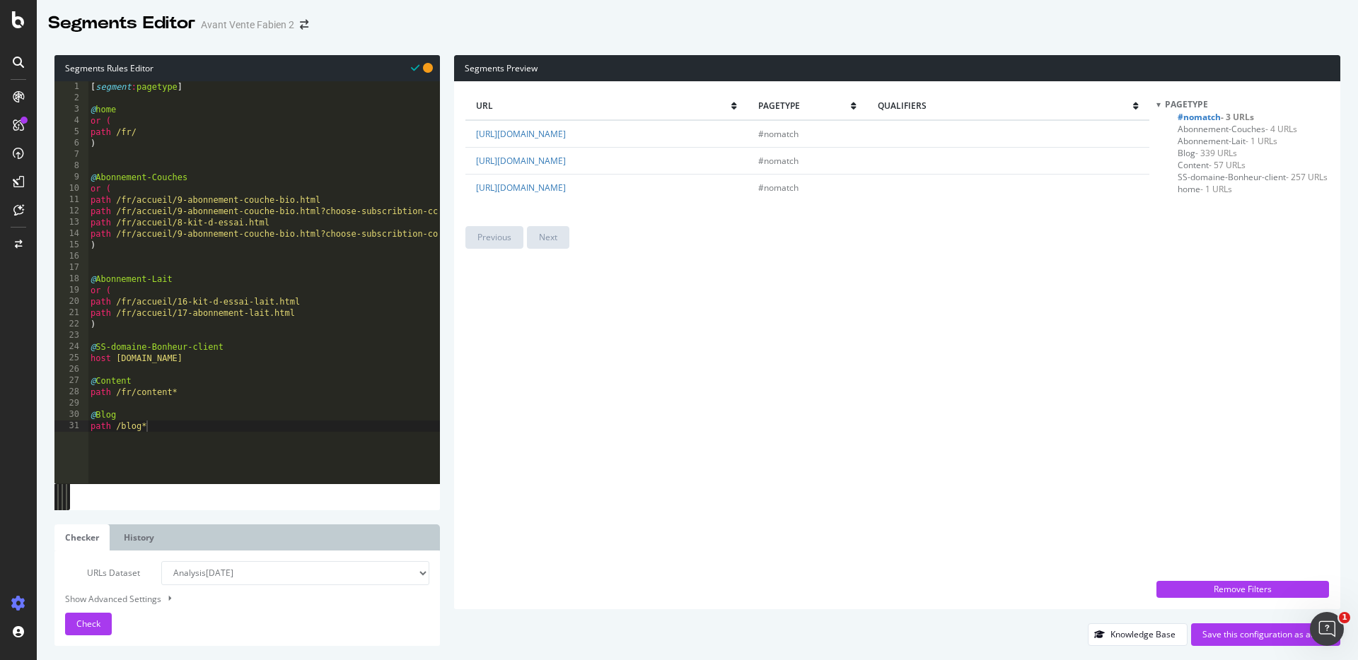
click at [1211, 163] on span "- 57 URLs" at bounding box center [1226, 165] width 37 height 12
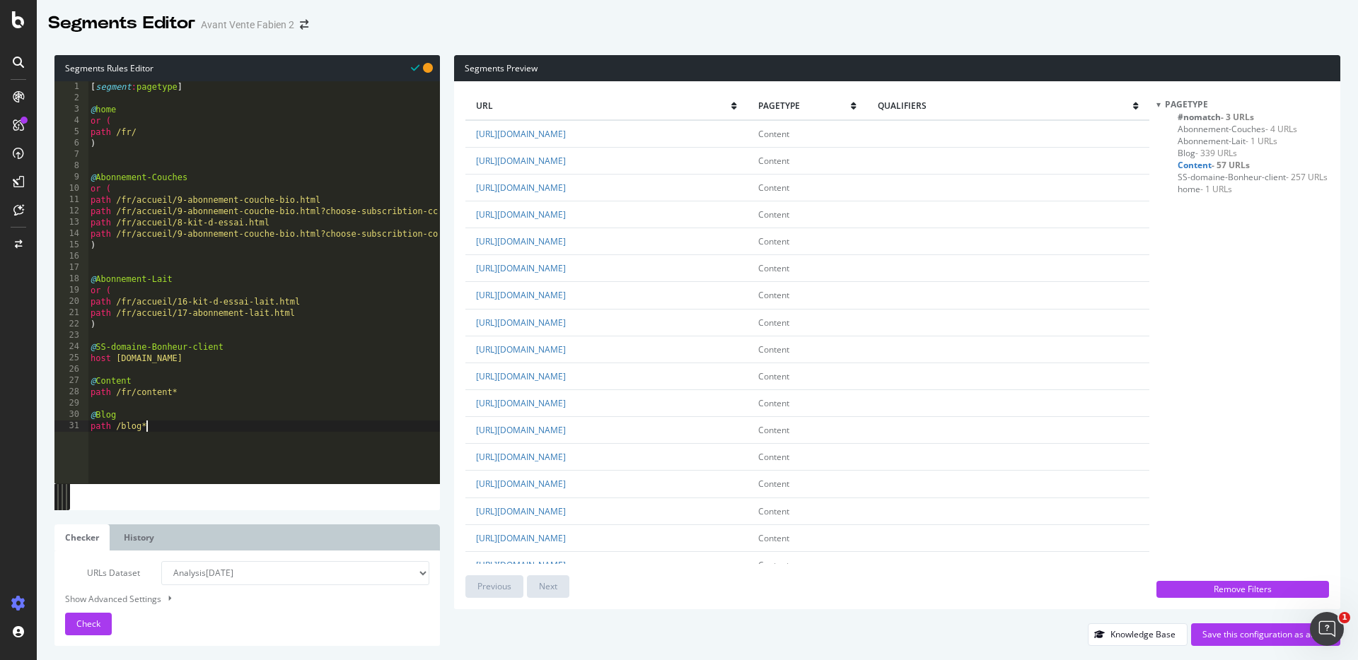
click at [161, 433] on div "[ segment : pagetype ] @ home or ( path /fr/ ) @ Abonnement-Couches or ( path /…" at bounding box center [264, 288] width 352 height 414
type textarea "@Sans-interet-SEO"
type textarea "or ("
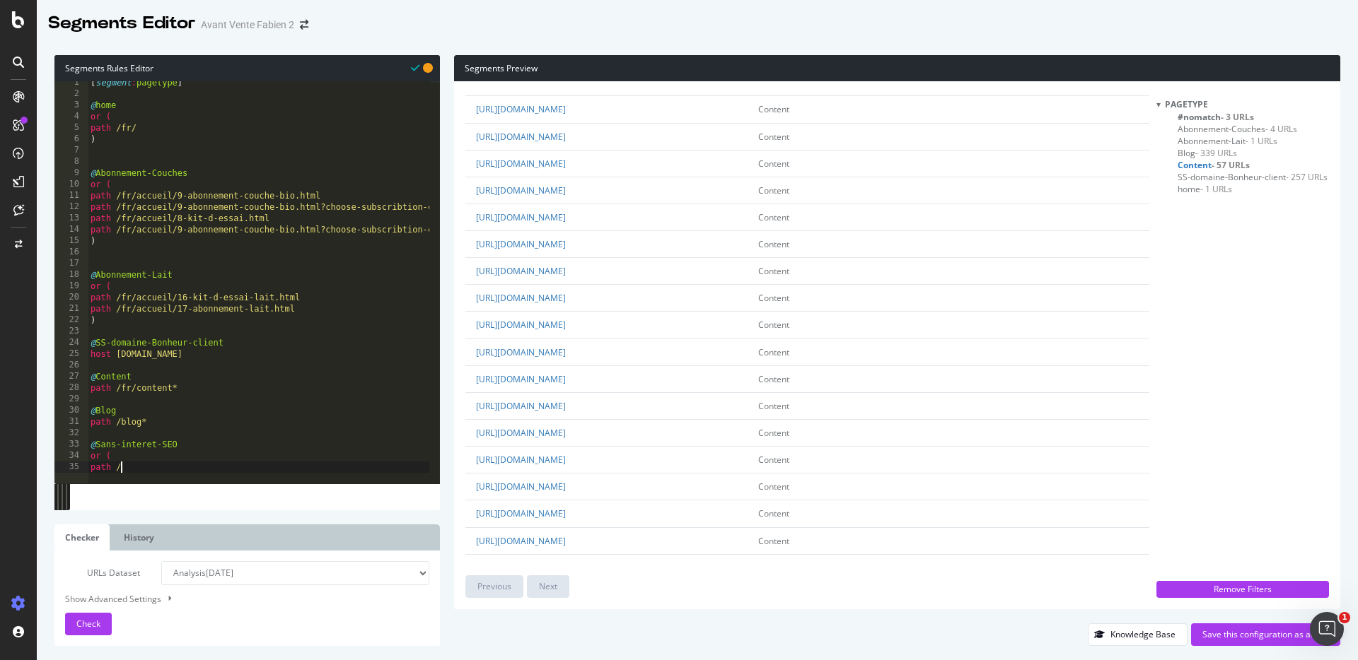
scroll to position [741, 0]
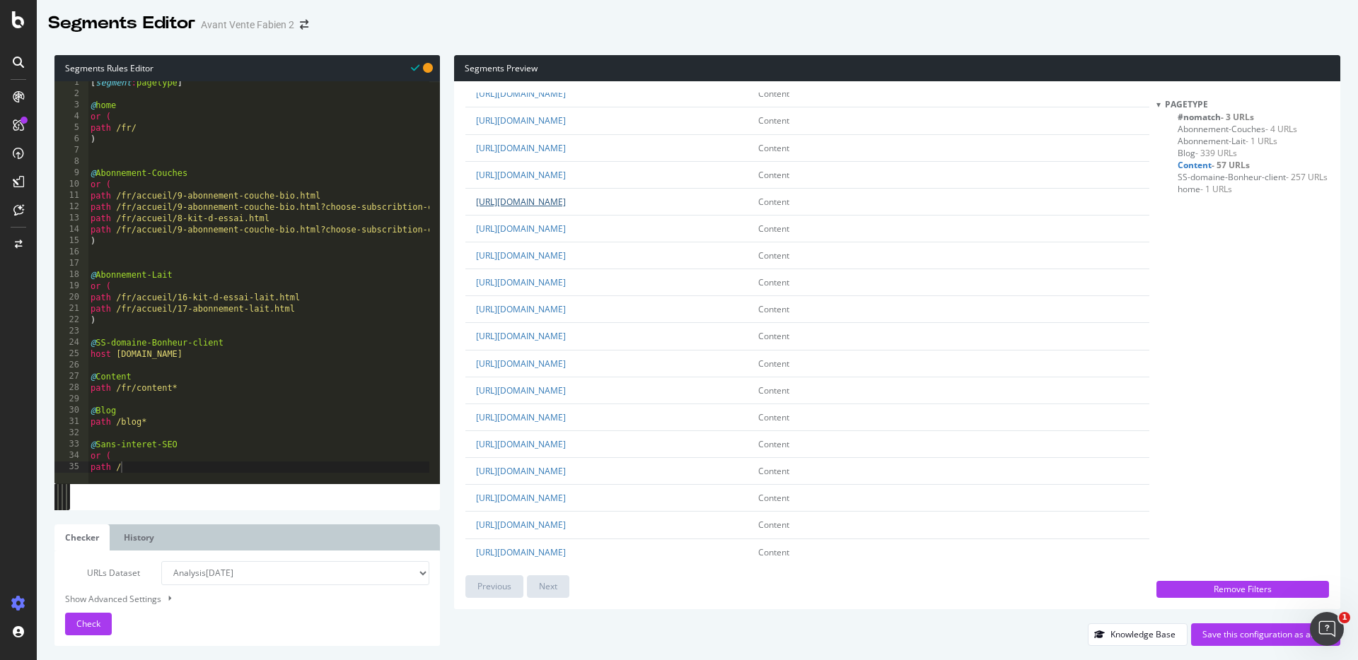
drag, startPoint x: 779, startPoint y: 215, endPoint x: 624, endPoint y: 214, distance: 154.2
click at [624, 214] on td "[URL][DOMAIN_NAME]" at bounding box center [606, 201] width 282 height 27
copy link "content/21-protection-des-donnees"
click at [163, 468] on div "[ segment : pagetype ] @ home or ( path /fr/ ) @ Abonnement-Couches or ( path /…" at bounding box center [264, 284] width 352 height 414
paste textarea "content/21-protection-des-donnees"
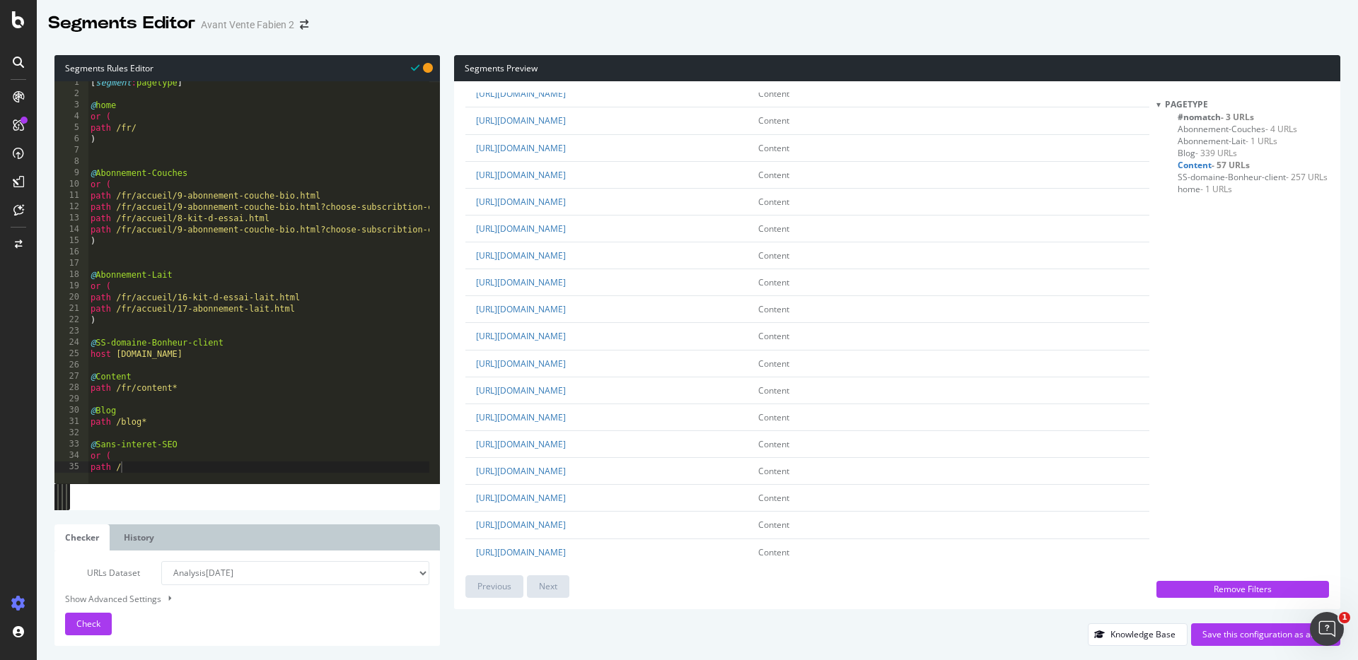
type textarea "path /content/21-protection-des-donnees"
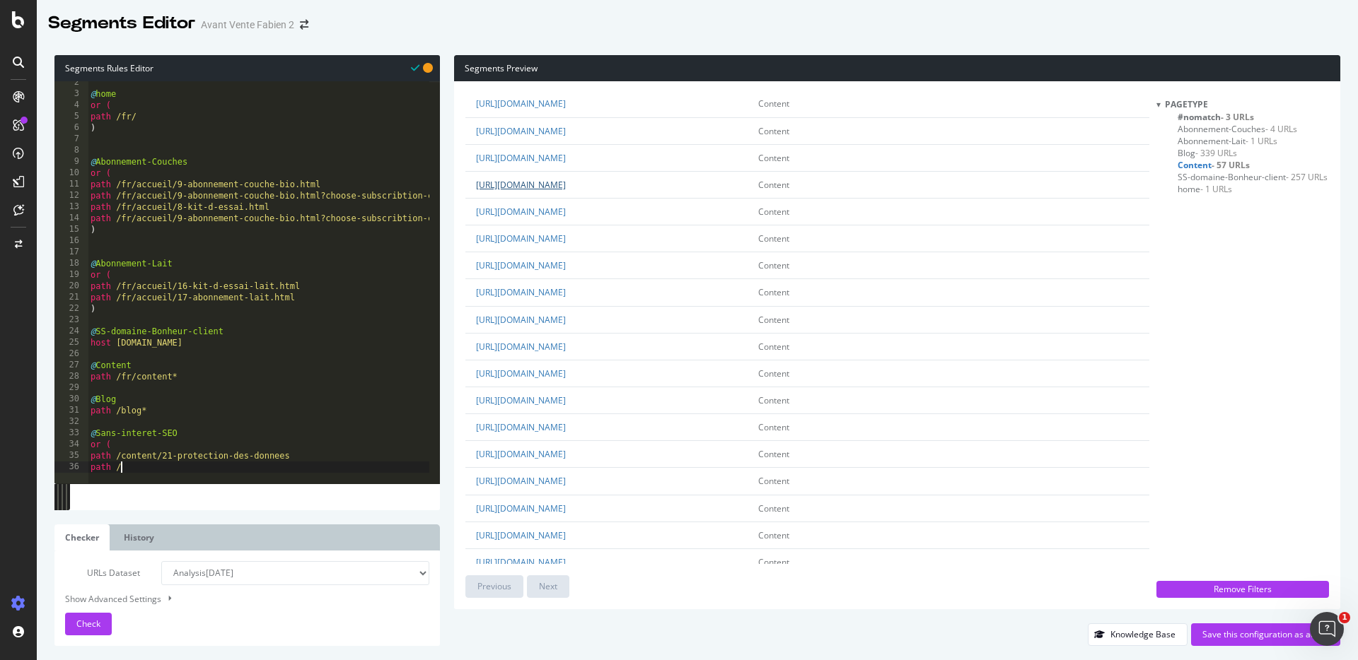
scroll to position [476, 0]
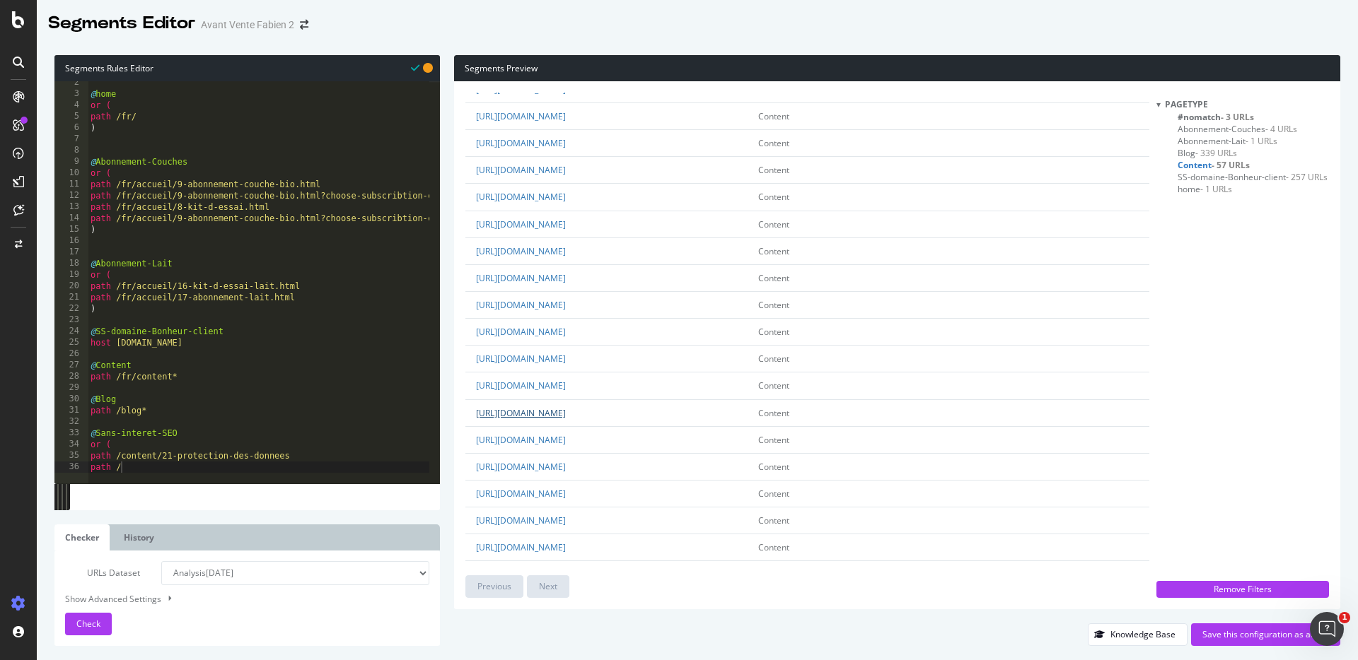
drag, startPoint x: 735, startPoint y: 427, endPoint x: 624, endPoint y: 426, distance: 111.0
click at [624, 426] on td "[URL][DOMAIN_NAME]" at bounding box center [606, 413] width 282 height 27
click at [120, 460] on div "@ home or ( path /fr/ ) @ Abonnement-Couches or ( path /fr/accueil/9-abonnement…" at bounding box center [264, 284] width 352 height 414
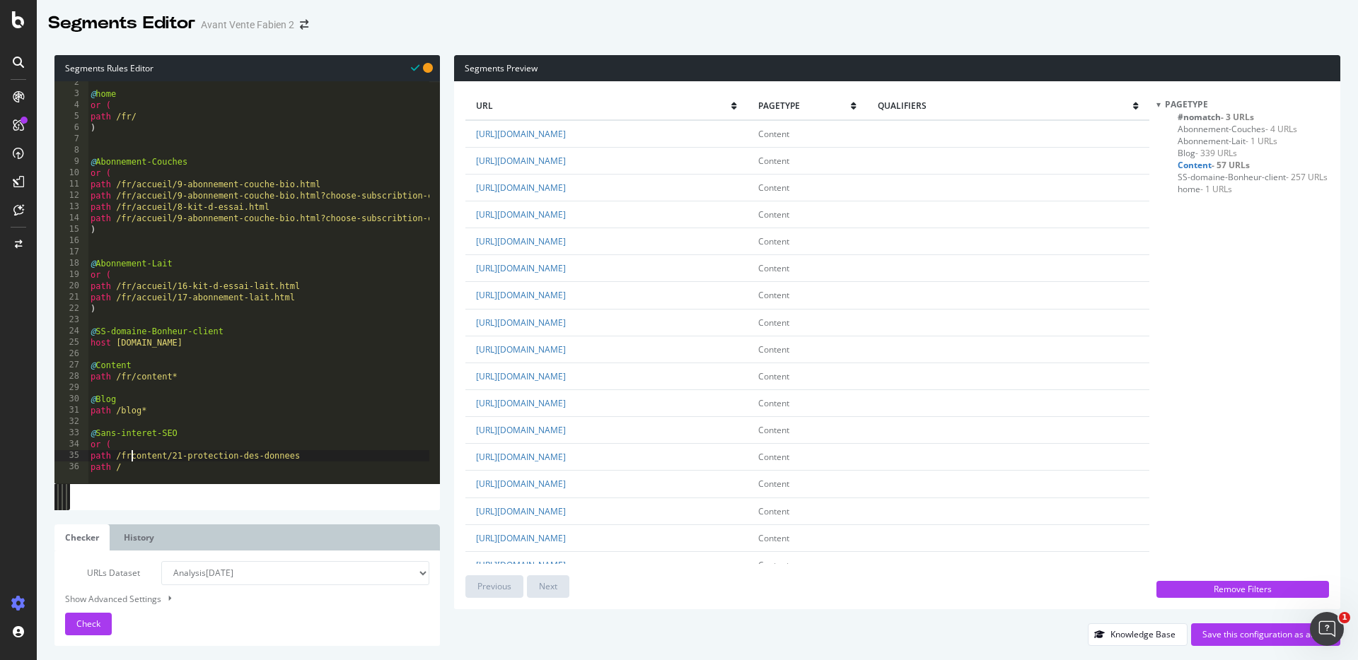
scroll to position [0, 4]
click at [140, 470] on div at bounding box center [258, 477] width 341 height 14
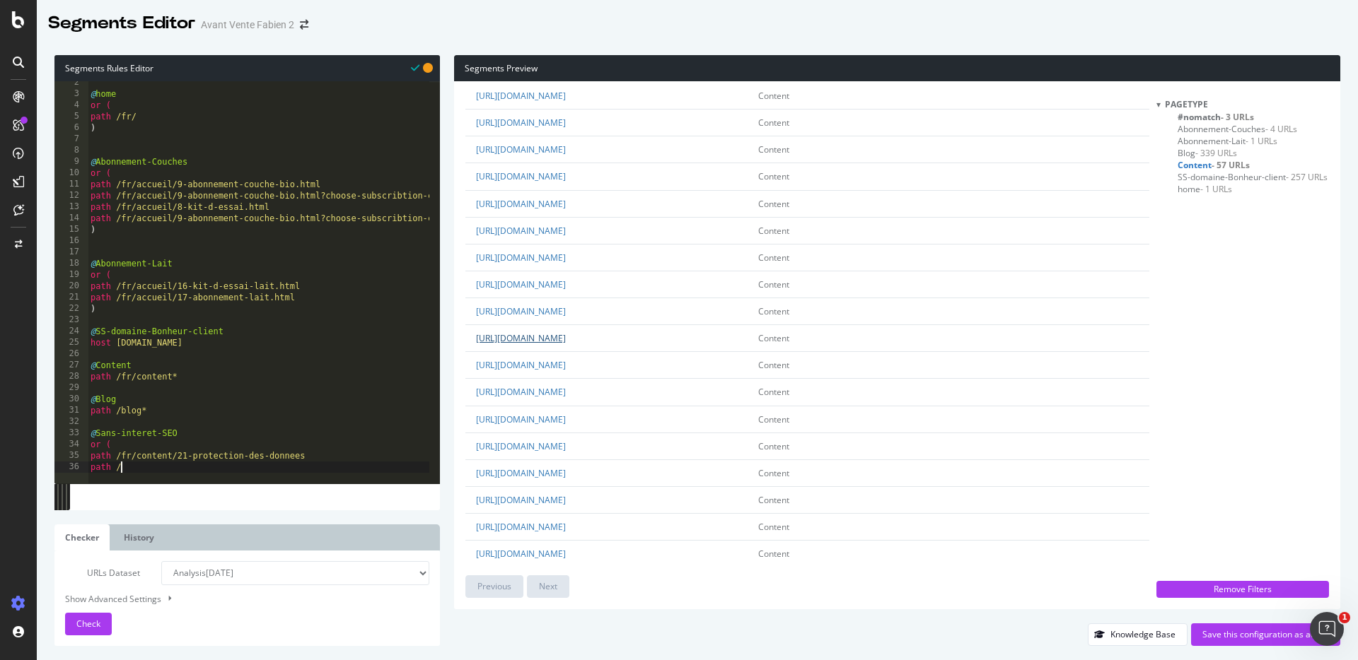
scroll to position [677, 0]
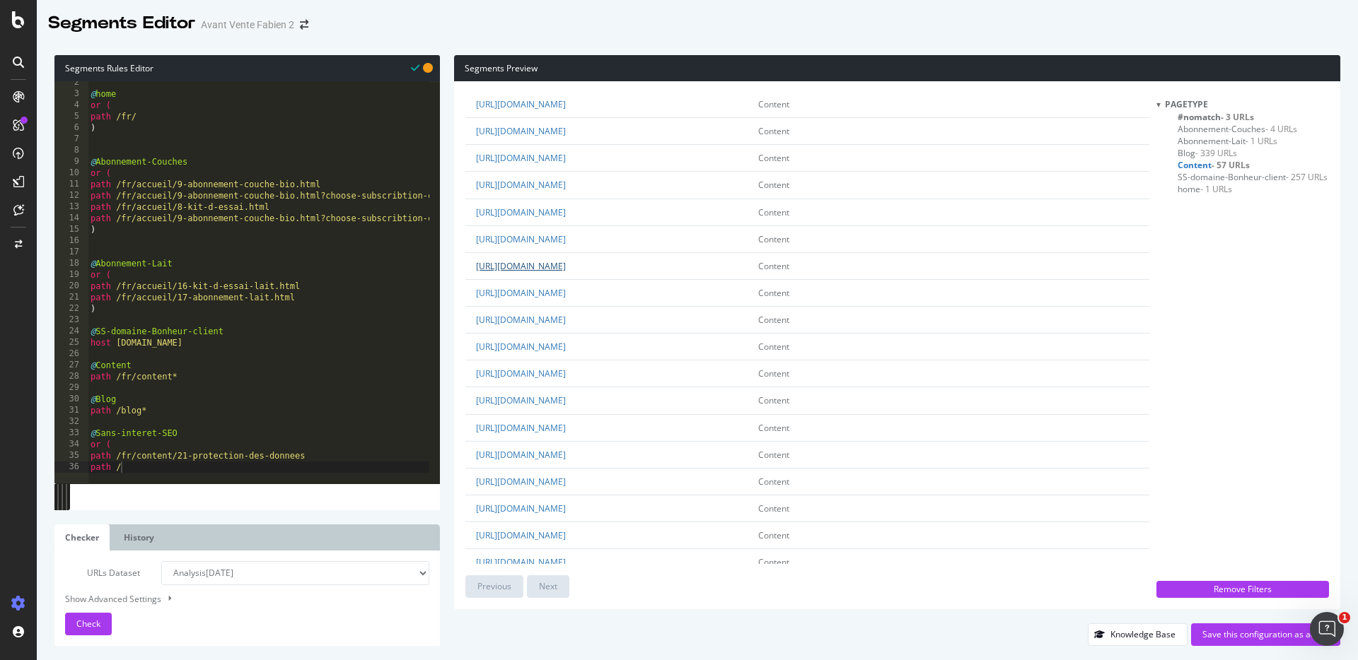
drag, startPoint x: 777, startPoint y: 279, endPoint x: 614, endPoint y: 281, distance: 163.4
click at [614, 279] on td "[URL][DOMAIN_NAME]" at bounding box center [606, 265] width 282 height 27
copy link "fr/content/21-protection-des-donnees"
click at [747, 269] on td "[URL][DOMAIN_NAME]" at bounding box center [606, 265] width 282 height 27
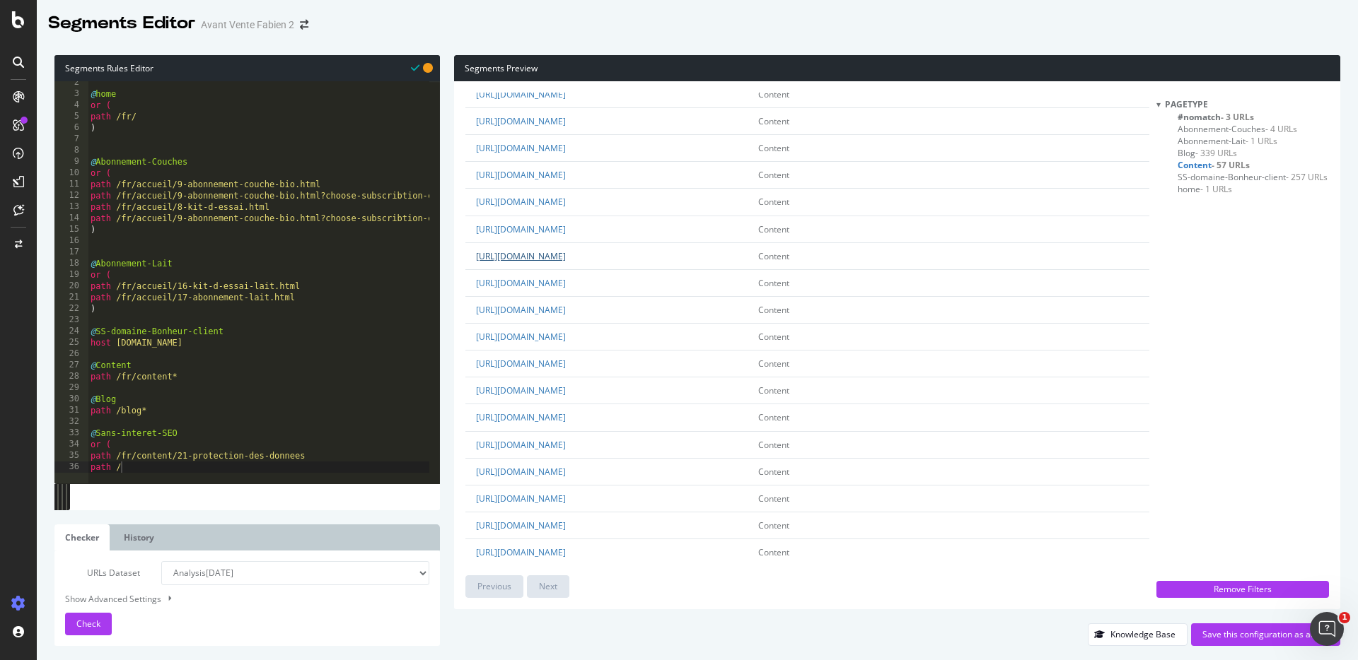
drag, startPoint x: 824, startPoint y: 269, endPoint x: 614, endPoint y: 271, distance: 210.0
click at [614, 269] on td "[URL][DOMAIN_NAME]" at bounding box center [606, 256] width 282 height 27
copy link "fr/content/103-conditions-generales-d-utilisation"
click at [158, 465] on div "@ home or ( path /fr/ ) @ Abonnement-Couches or ( path /fr/accueil/9-abonnement…" at bounding box center [264, 284] width 352 height 414
paste textarea "fr/content/103-conditions-generales-d-utilisation"
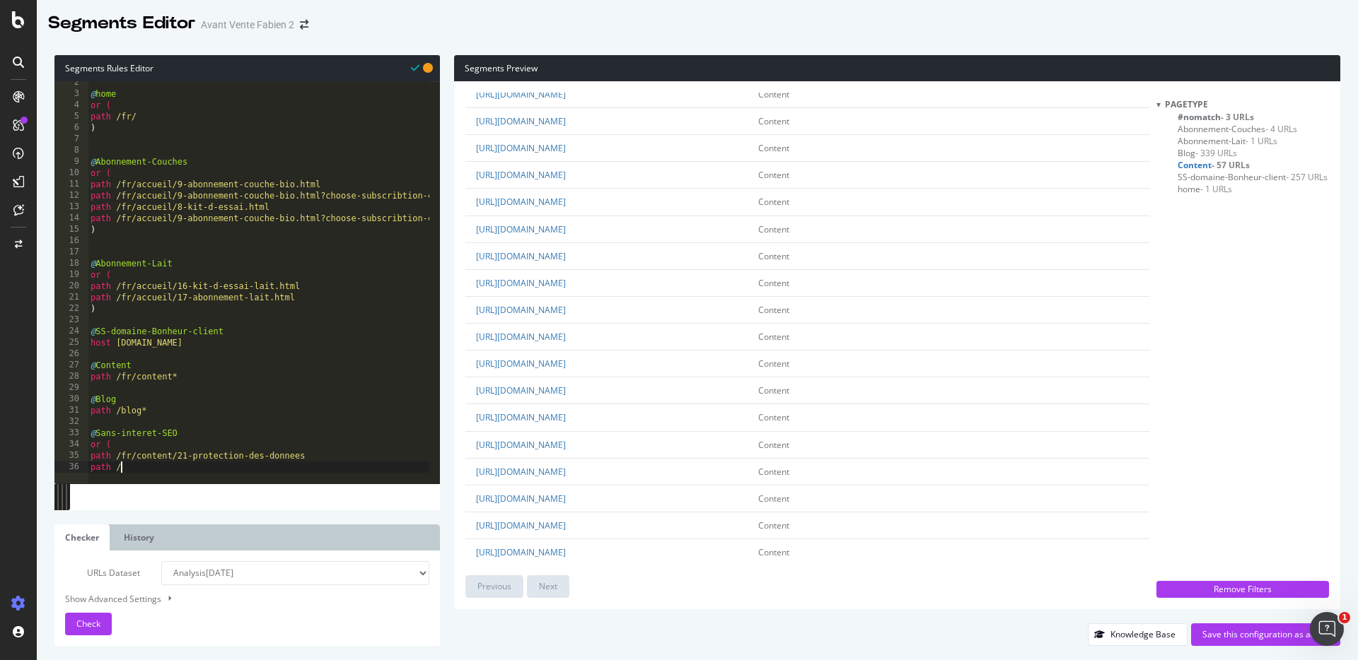
type textarea "path /fr/content/103-conditions-generales-d-utilisation"
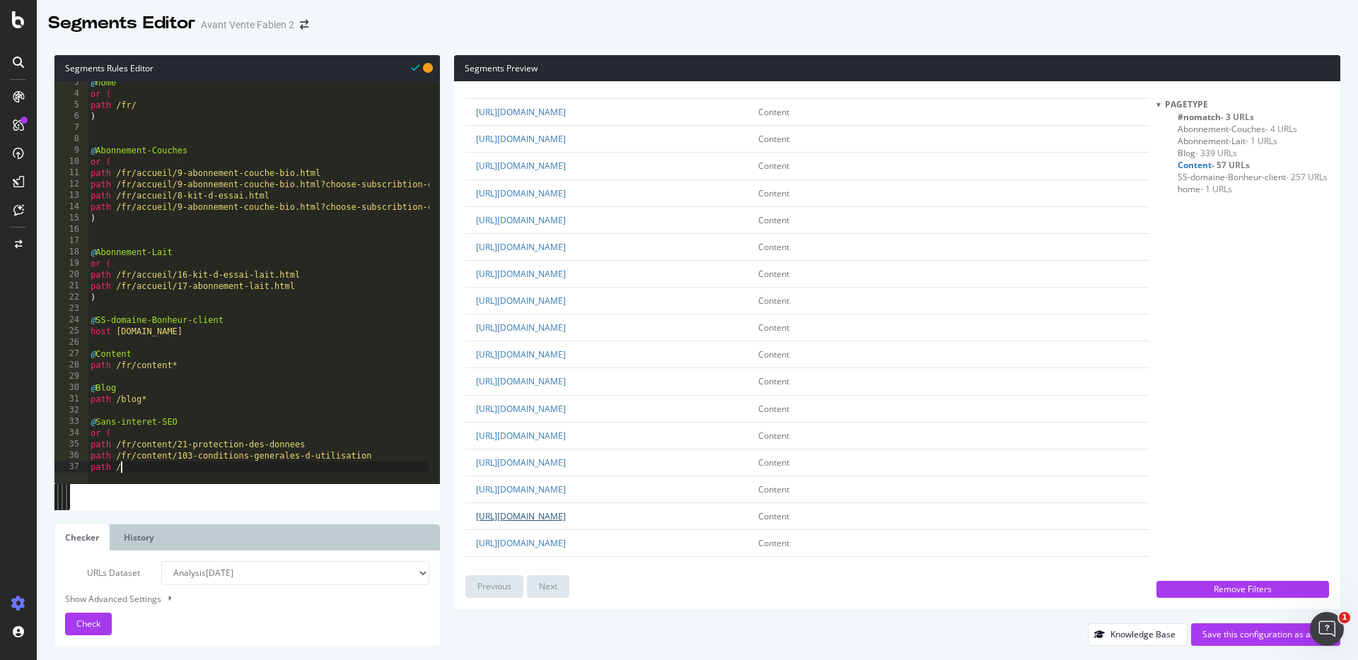
scroll to position [668, 0]
drag, startPoint x: 759, startPoint y: 206, endPoint x: 619, endPoint y: 210, distance: 140.8
click at [619, 208] on td "[URL][DOMAIN_NAME]" at bounding box center [606, 194] width 282 height 27
click at [566, 200] on link "[URL][DOMAIN_NAME]" at bounding box center [521, 194] width 90 height 12
drag, startPoint x: 776, startPoint y: 206, endPoint x: 614, endPoint y: 201, distance: 162.0
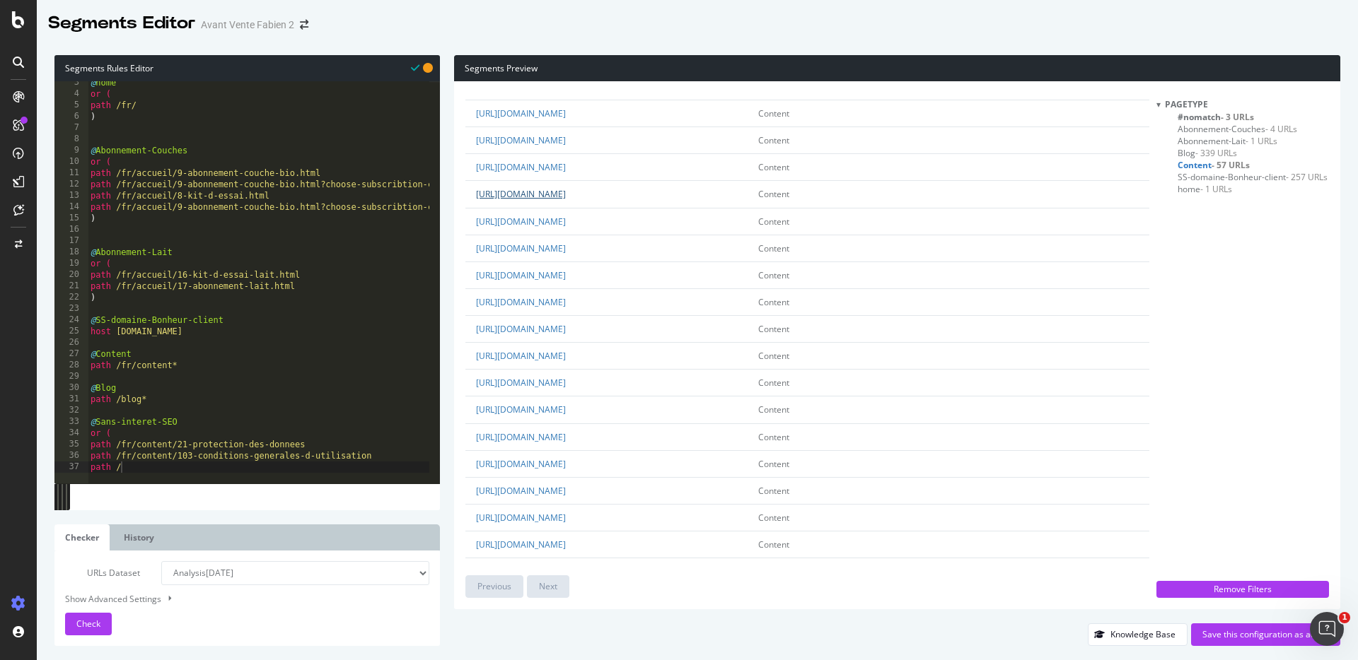
click at [614, 201] on td "[URL][DOMAIN_NAME]" at bounding box center [606, 194] width 282 height 27
copy link "fr/content/3-conditions-utilisation"
click at [198, 402] on div "@ home or ( path /fr/ ) @ Abonnement-Couches or ( path /fr/accueil/9-abonnement…" at bounding box center [264, 284] width 352 height 414
click at [152, 465] on div "@ home or ( path /fr/ ) @ Abonnement-Couches or ( path /fr/accueil/9-abonnement…" at bounding box center [264, 284] width 352 height 414
paste textarea "fr/content/3-conditions-utilisation"
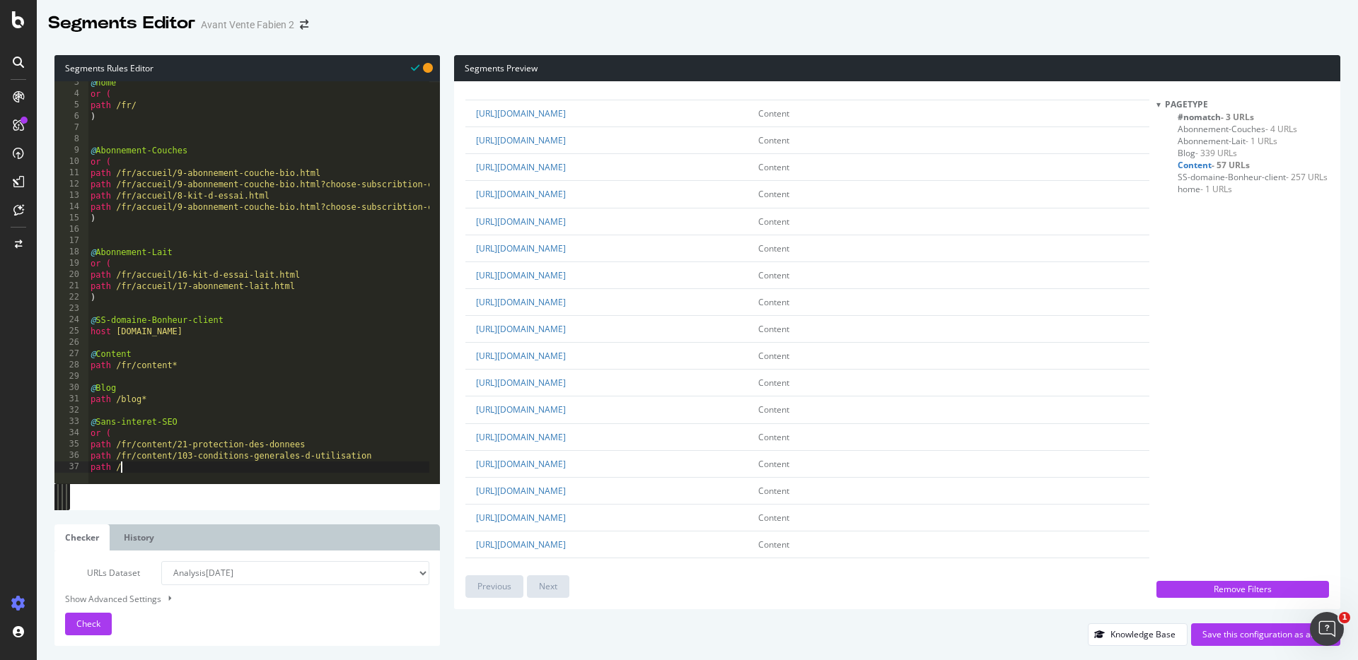
type textarea "path /fr/content/3-conditions-utilisation"
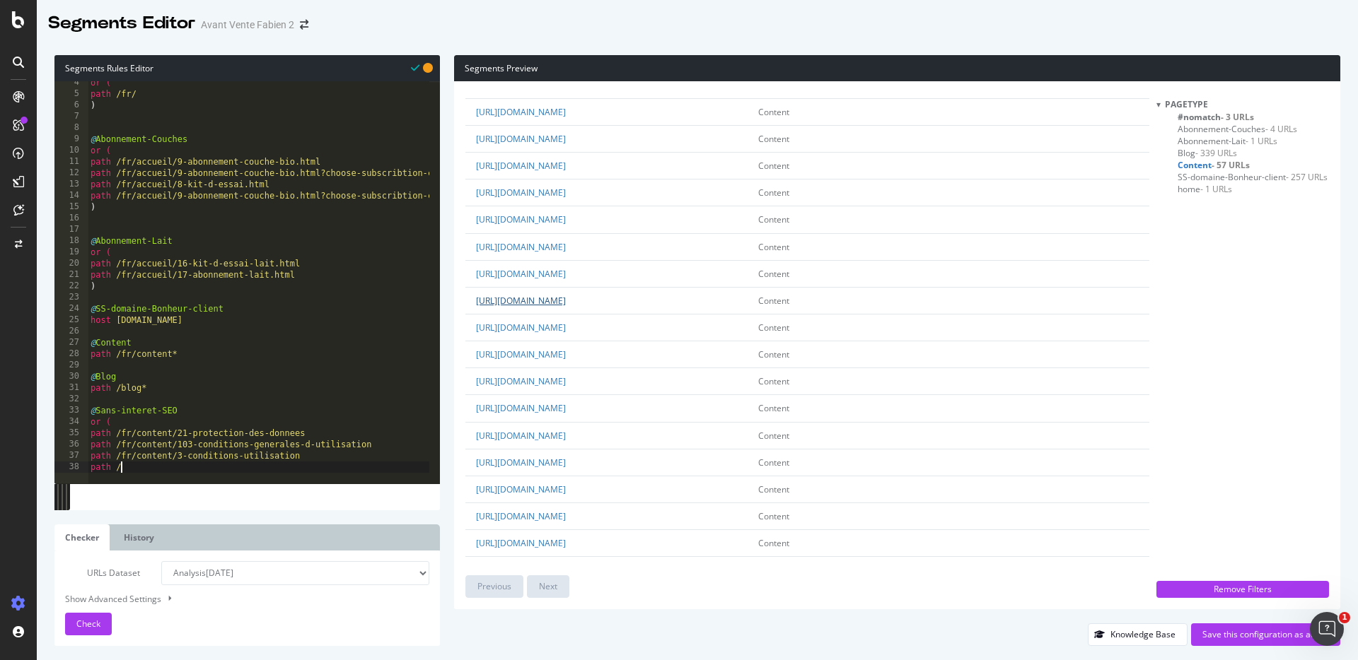
scroll to position [81, 0]
click at [566, 269] on link "[URL][DOMAIN_NAME]" at bounding box center [521, 269] width 90 height 12
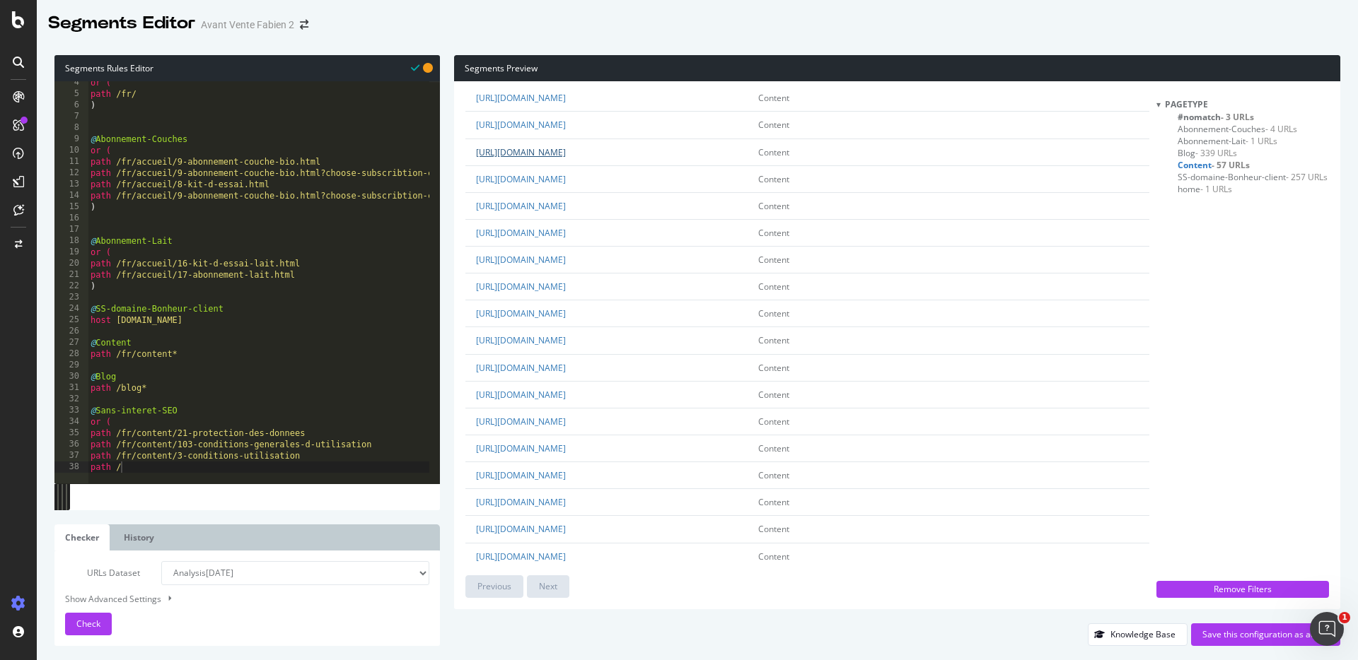
drag, startPoint x: 744, startPoint y: 168, endPoint x: 615, endPoint y: 161, distance: 128.9
click at [615, 161] on td "[URL][DOMAIN_NAME]" at bounding box center [606, 152] width 282 height 27
copy link "fr/content/78-cgv-concours"
click at [153, 464] on div "or ( path /fr/ ) @ Abonnement-Couches or ( path /fr/accueil/9-abonnement-couche…" at bounding box center [264, 284] width 352 height 414
paste textarea "fr/content/78-cgv-concours"
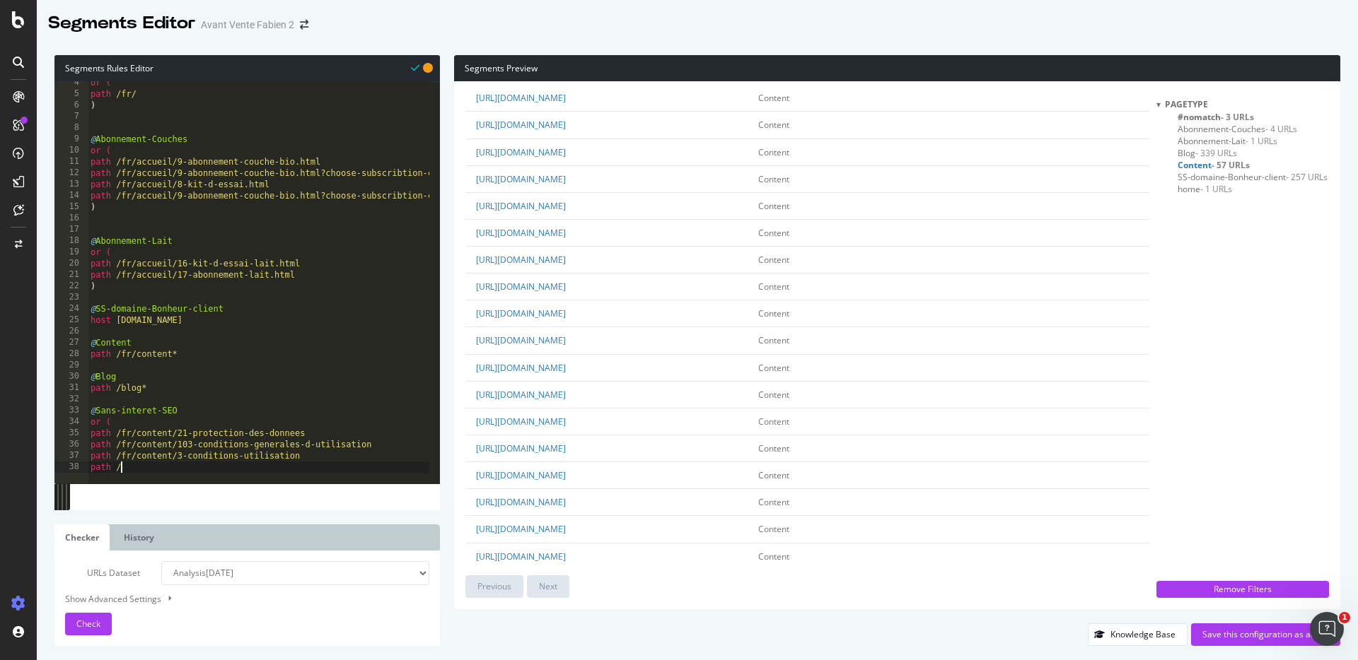
type textarea "path /fr/content/78-cgv-concours"
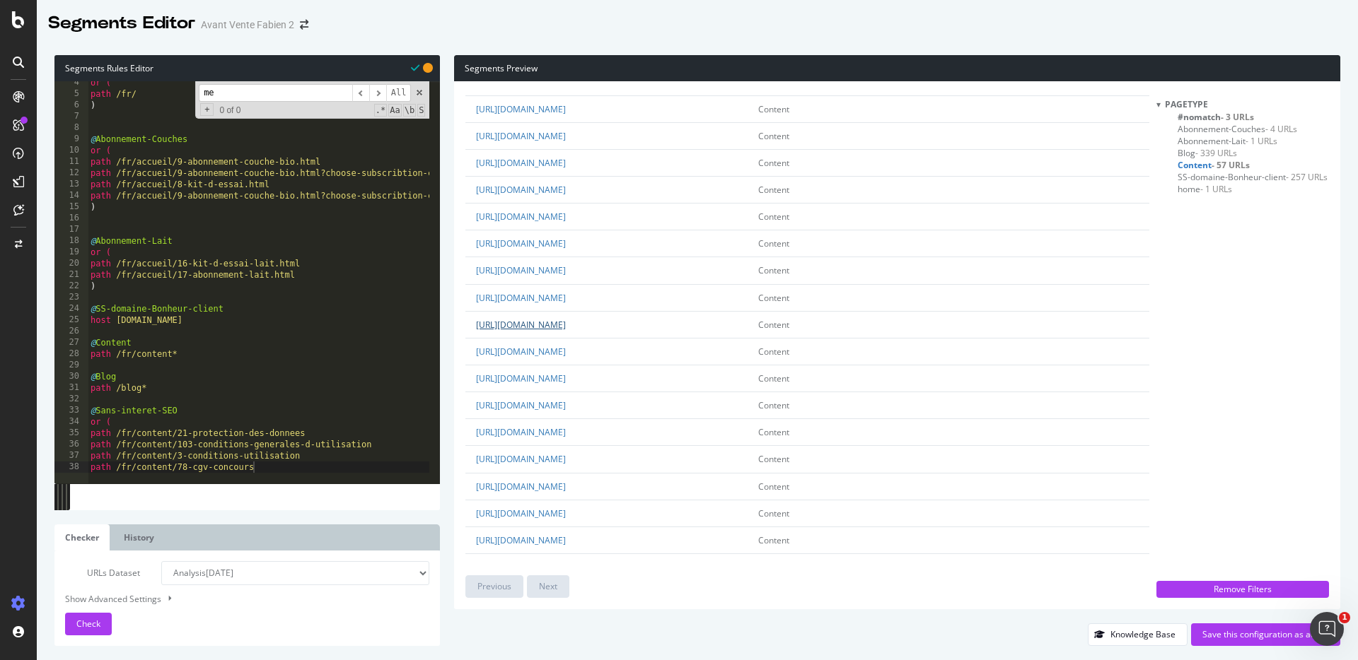
scroll to position [0, 0]
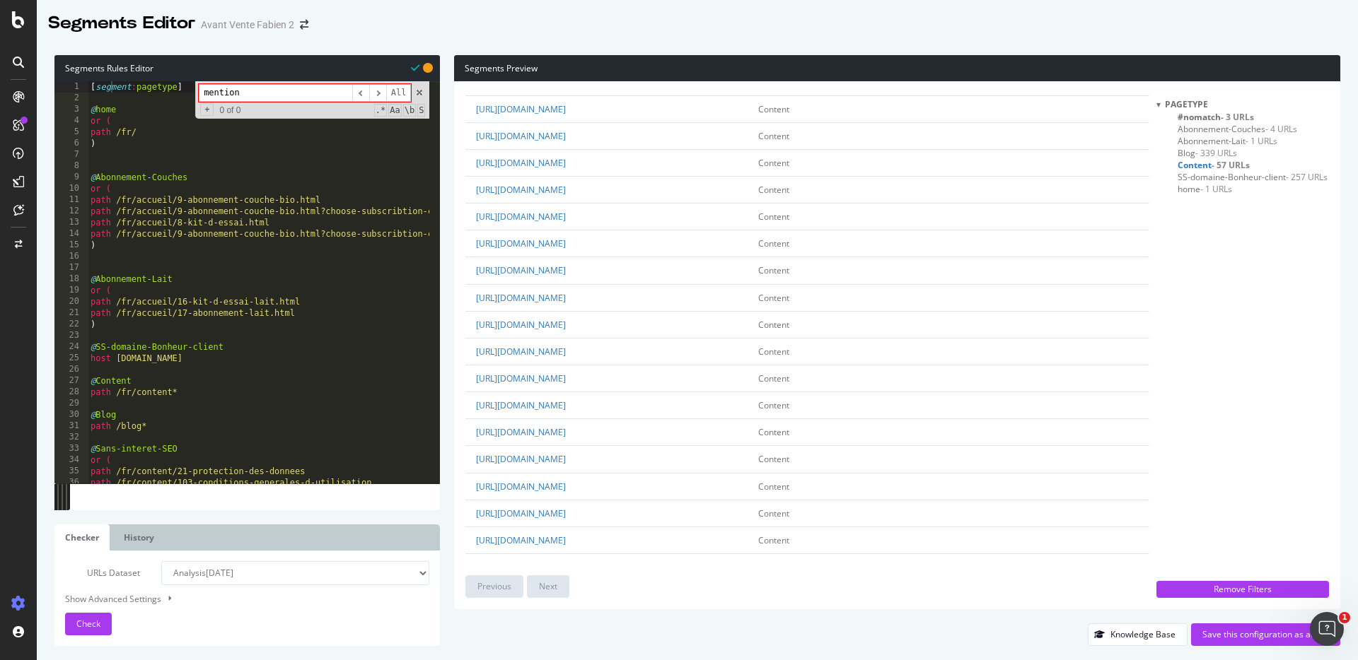
type input "mention"
click at [801, 37] on div at bounding box center [697, 38] width 1321 height 6
click at [419, 91] on span at bounding box center [419, 93] width 10 height 10
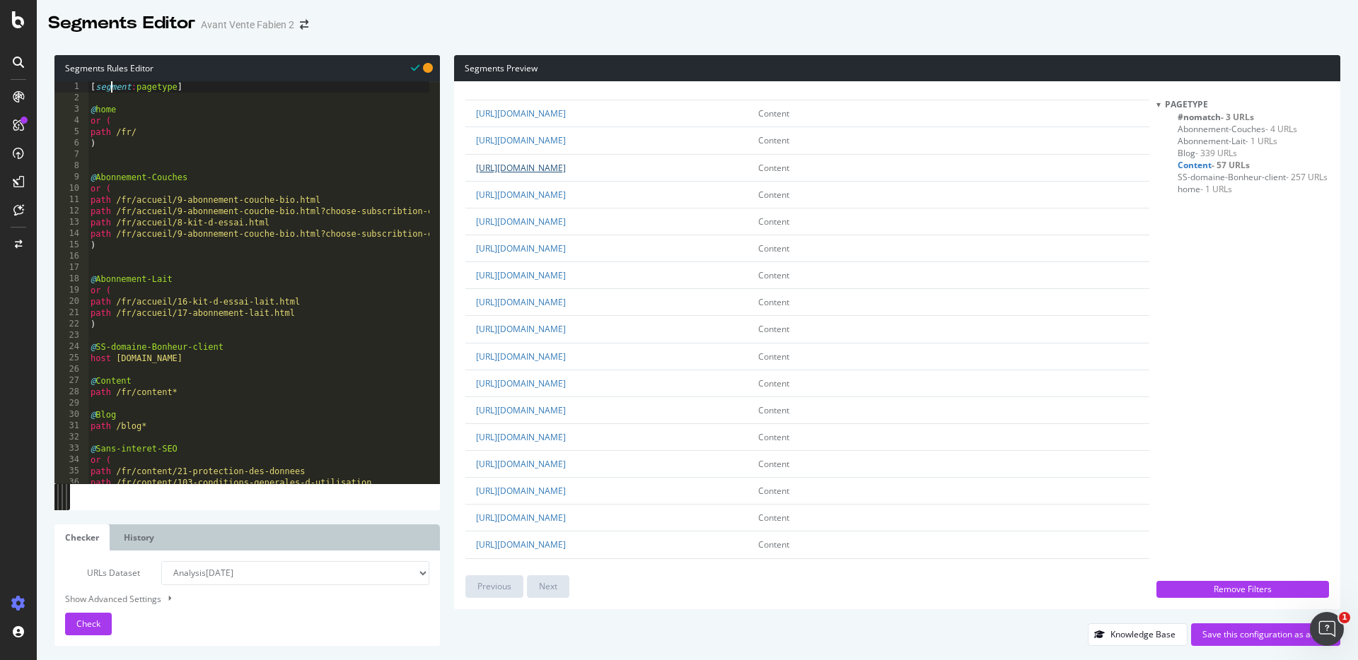
scroll to position [535, 0]
drag, startPoint x: 742, startPoint y: 314, endPoint x: 614, endPoint y: 314, distance: 128.0
click at [614, 313] on td "[URL][DOMAIN_NAME]" at bounding box center [606, 299] width 282 height 27
copy link "fr/content/2-mentions-legales"
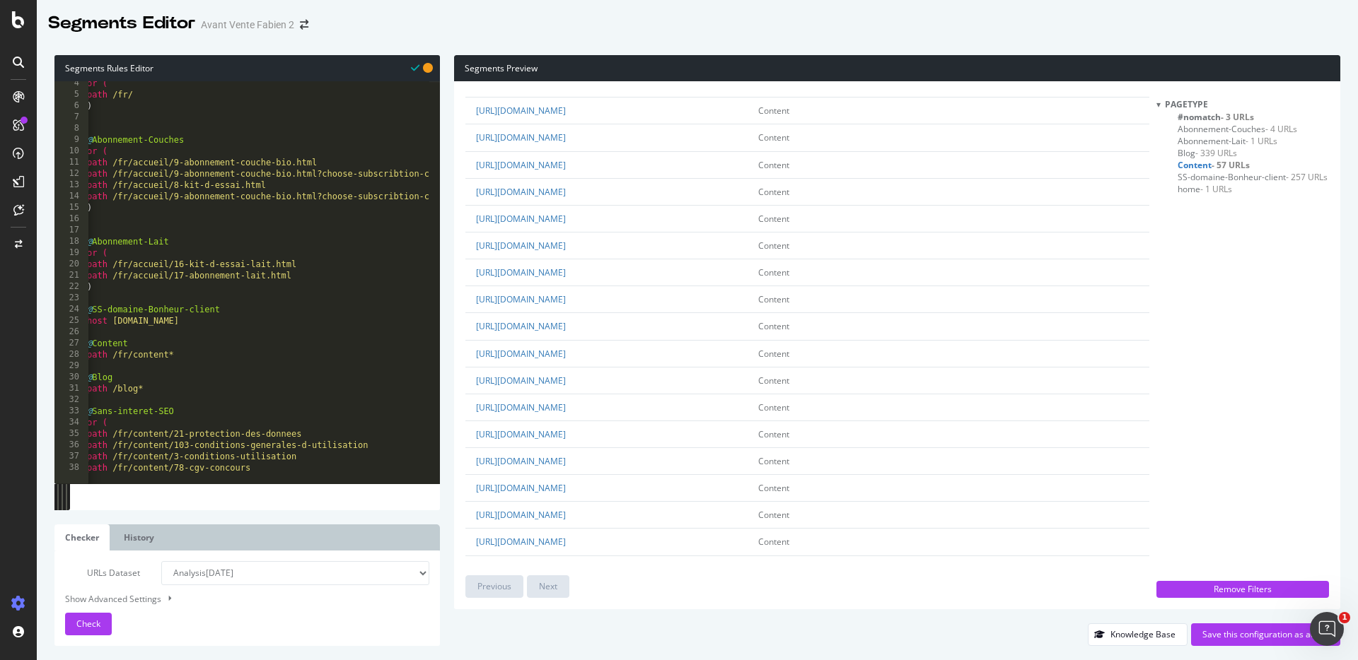
scroll to position [0, 4]
type textarea "path /fr/content/78-cgv-concours"
click at [268, 467] on div "or ( path /fr/ ) @ Abonnement-Couches or ( path /fr/accueil/9-abonnement-couche…" at bounding box center [260, 284] width 352 height 414
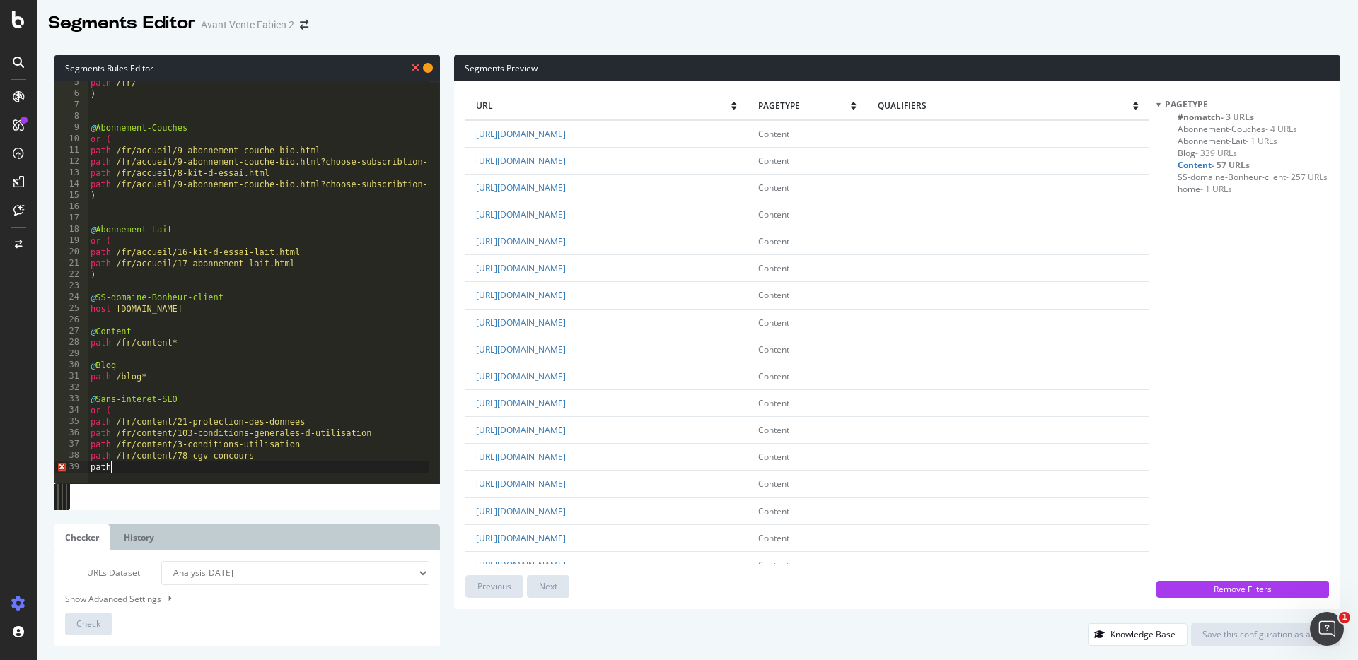
scroll to position [0, 1]
paste textarea "fr/content/2-mentions-legales"
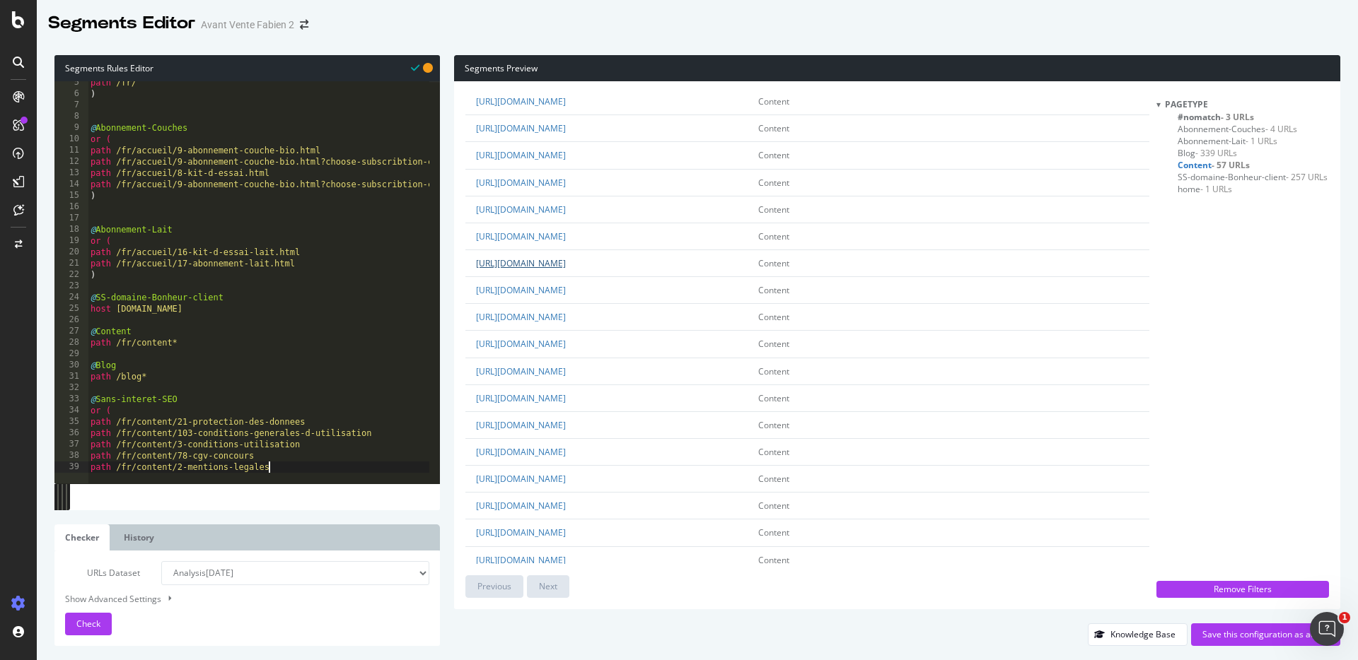
scroll to position [146, 0]
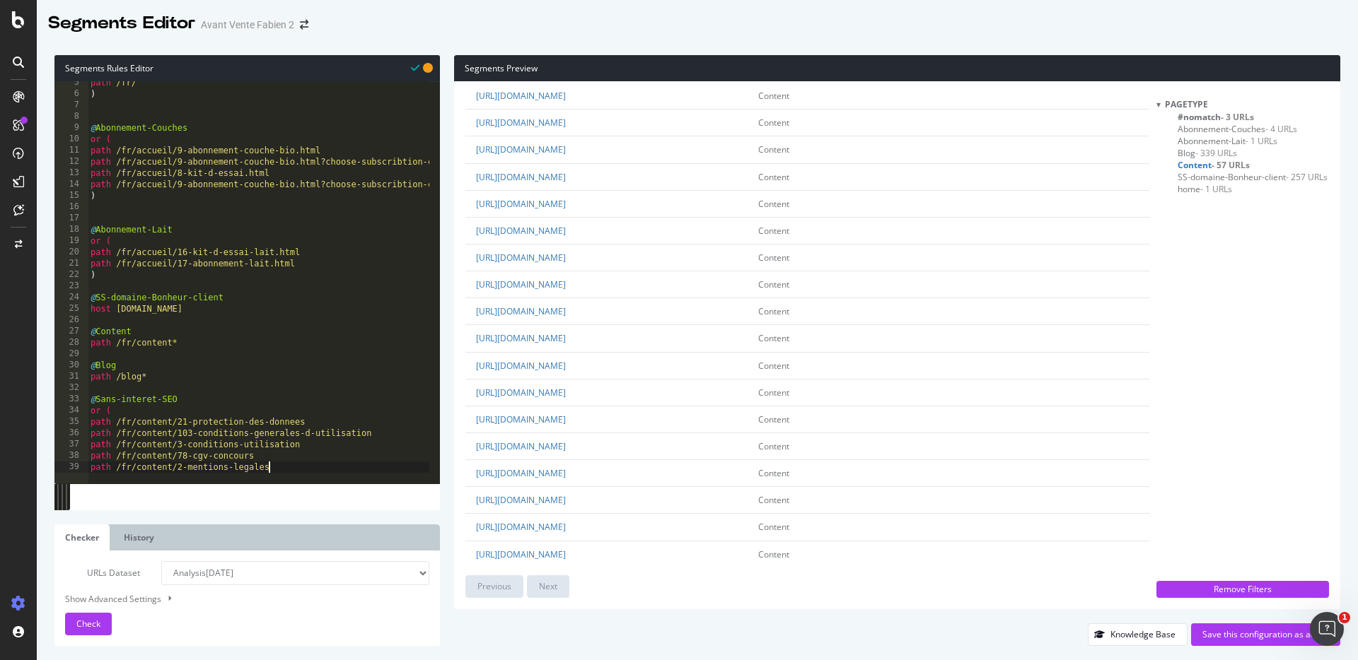
type textarea "path /fr/content/2-mentions-legales"
click at [706, 340] on td "[URL][DOMAIN_NAME]" at bounding box center [606, 337] width 282 height 27
drag, startPoint x: 711, startPoint y: 337, endPoint x: 615, endPoint y: 341, distance: 96.3
click at [615, 341] on td "[URL][DOMAIN_NAME]" at bounding box center [606, 337] width 282 height 27
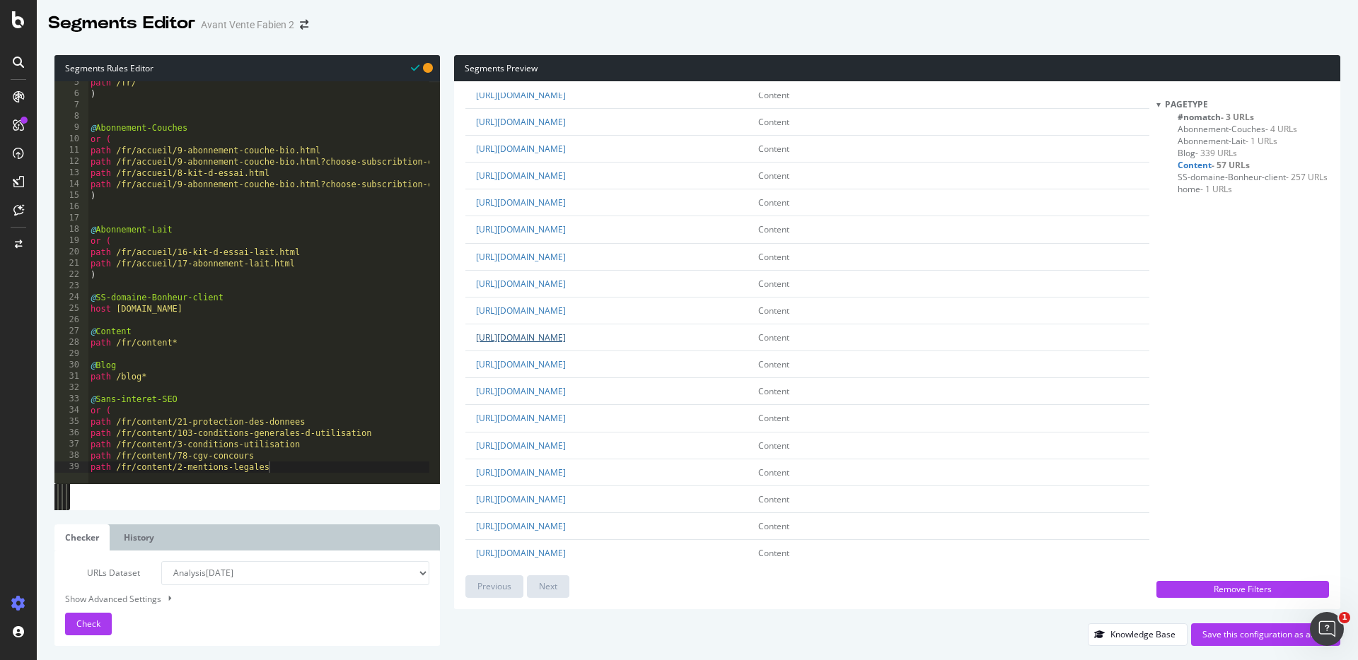
copy link "fr/content/1-livraison"
click at [288, 465] on div "path /fr/ ) @ Abonnement-Couches or ( path /fr/accueil/9-abonnement-couche-bio.…" at bounding box center [264, 284] width 352 height 414
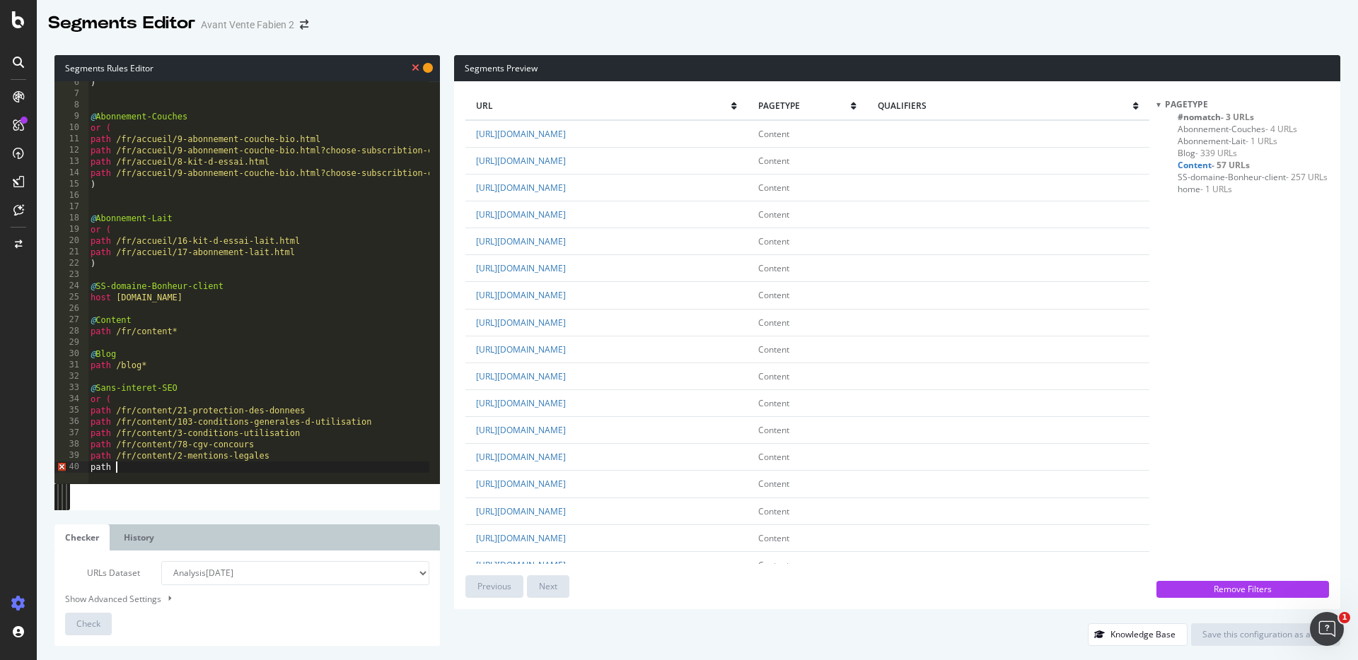
scroll to position [0, 1]
paste textarea "fr/content/1-livraison"
type textarea "path /fr/content/1-livraison"
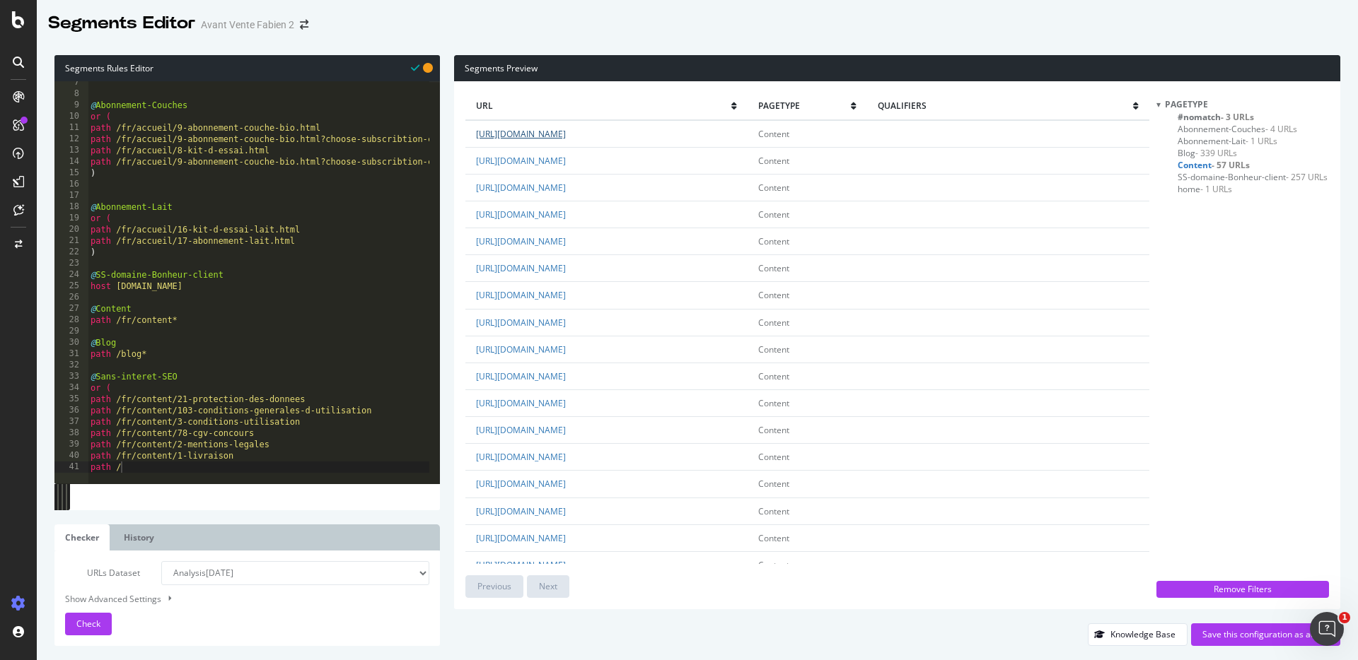
drag, startPoint x: 731, startPoint y: 133, endPoint x: 614, endPoint y: 136, distance: 116.7
click at [614, 136] on td "[URL][DOMAIN_NAME]" at bounding box center [606, 134] width 282 height 28
copy link "fr/content/48-retour-gratuit"
click at [204, 466] on div "@ Abonnement-Couches or ( path /fr/accueil/9-abonnement-couche-bio.html path /f…" at bounding box center [264, 284] width 352 height 414
paste textarea "fr/content/48-retour-gratuit"
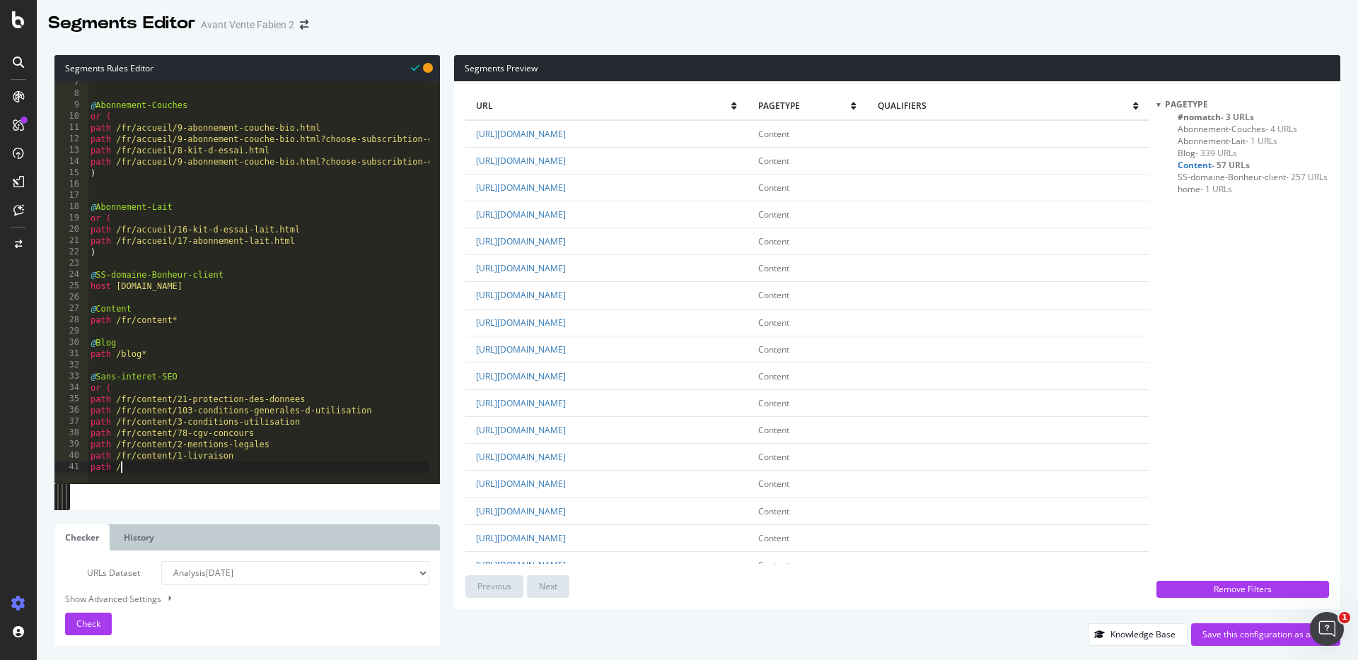
type textarea "path /fr/content/48-retour-gratuit"
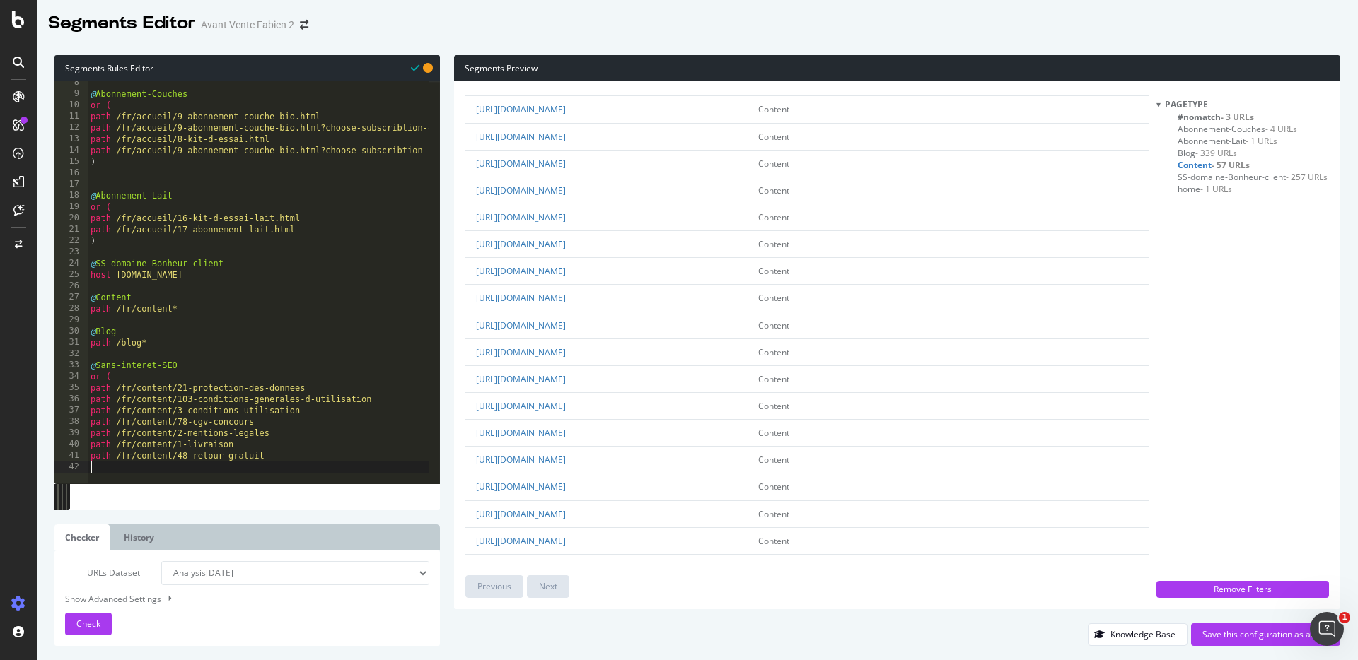
scroll to position [221, 0]
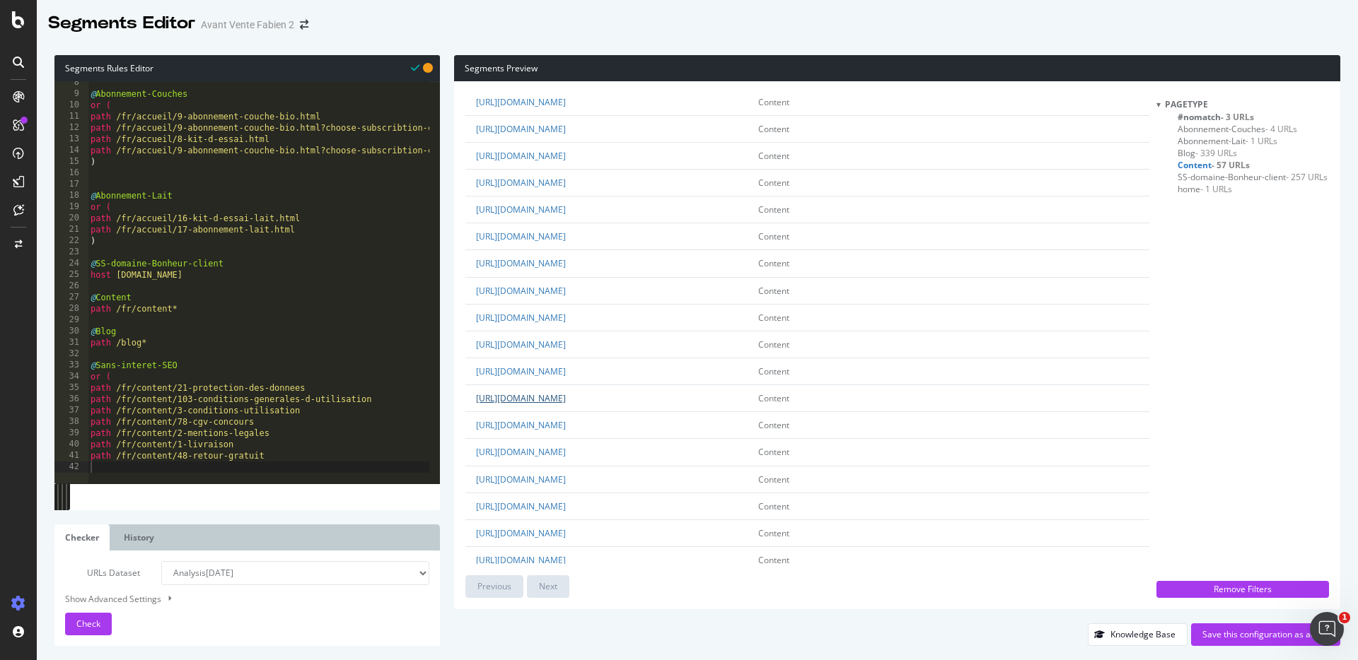
drag, startPoint x: 743, startPoint y: 397, endPoint x: 614, endPoint y: 399, distance: 128.7
click at [614, 399] on td "[URL][DOMAIN_NAME]" at bounding box center [606, 398] width 282 height 27
copy link "fr/content/27-ou-est-mon-colis"
type textarea "path /fr/content/48-retour-gratuit"
click at [286, 461] on div "@ Abonnement-Couches or ( path /fr/accueil/9-abonnement-couche-bio.html path /f…" at bounding box center [264, 284] width 352 height 414
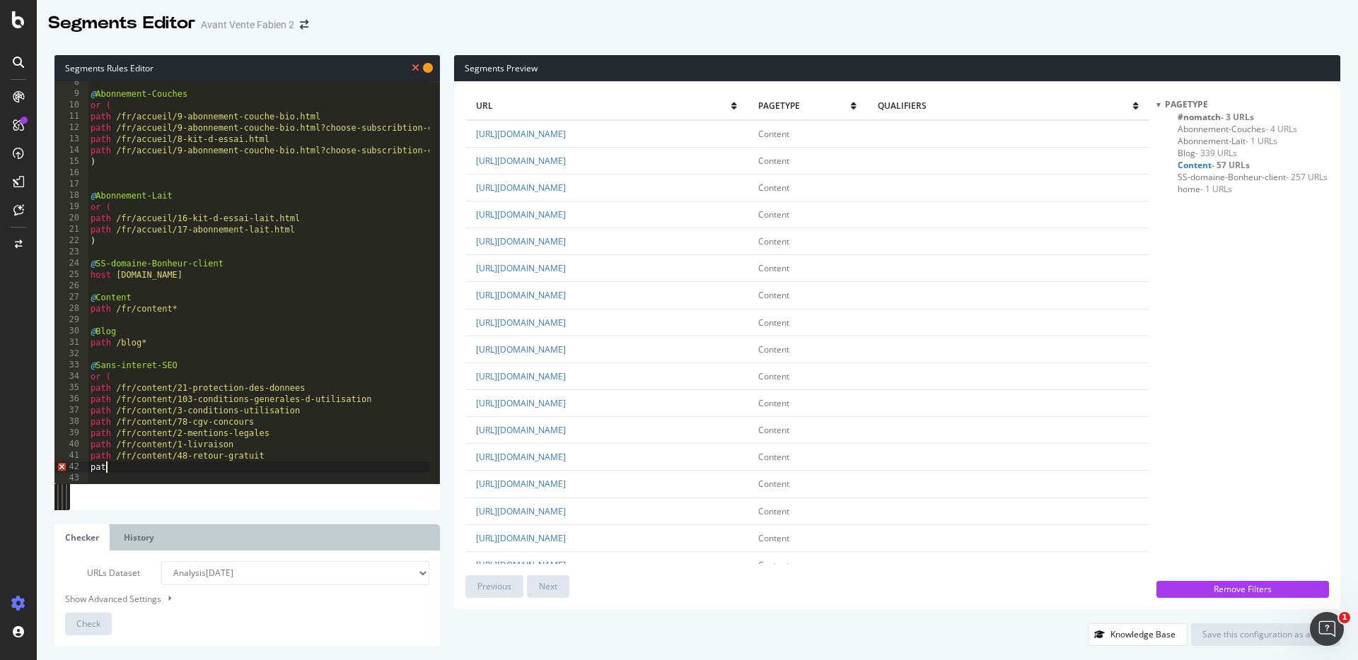
scroll to position [0, 1]
paste textarea "fr/content/27-ou-est-mon-colis"
type textarea "path /fr/content/27-ou-est-mon-colis"
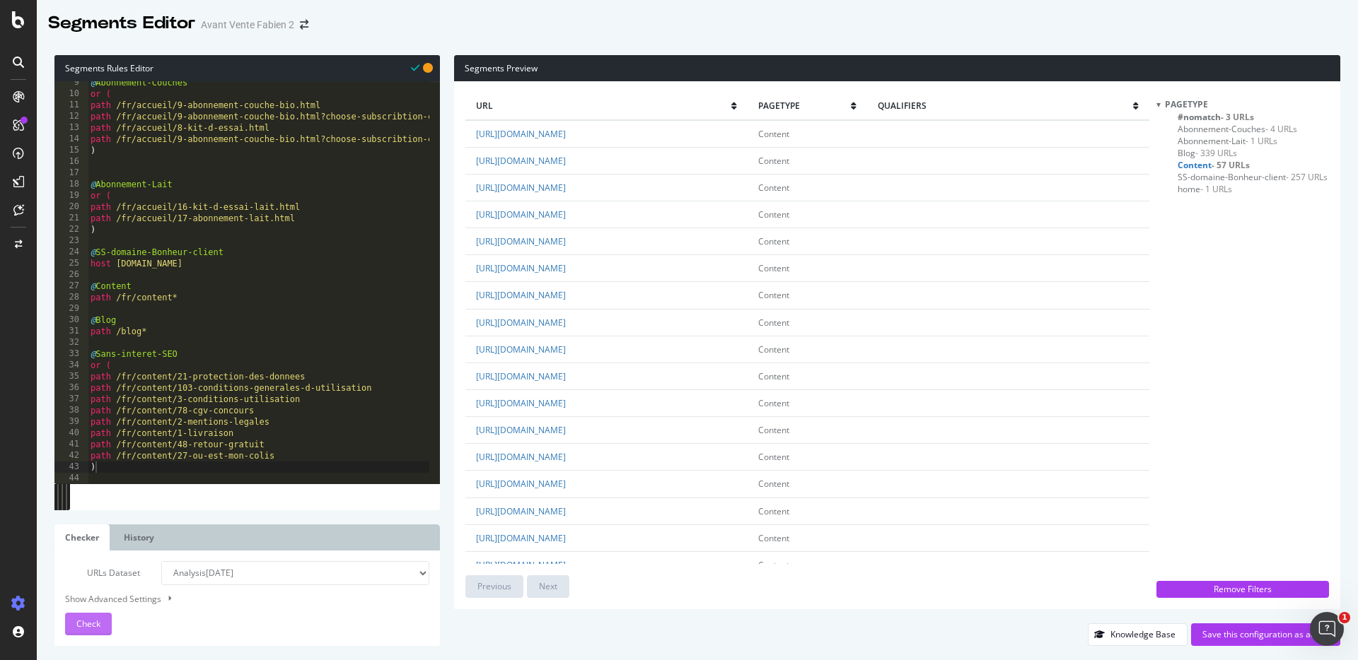
click at [101, 624] on button "Check" at bounding box center [88, 624] width 47 height 23
click at [93, 619] on span "Check" at bounding box center [88, 624] width 24 height 12
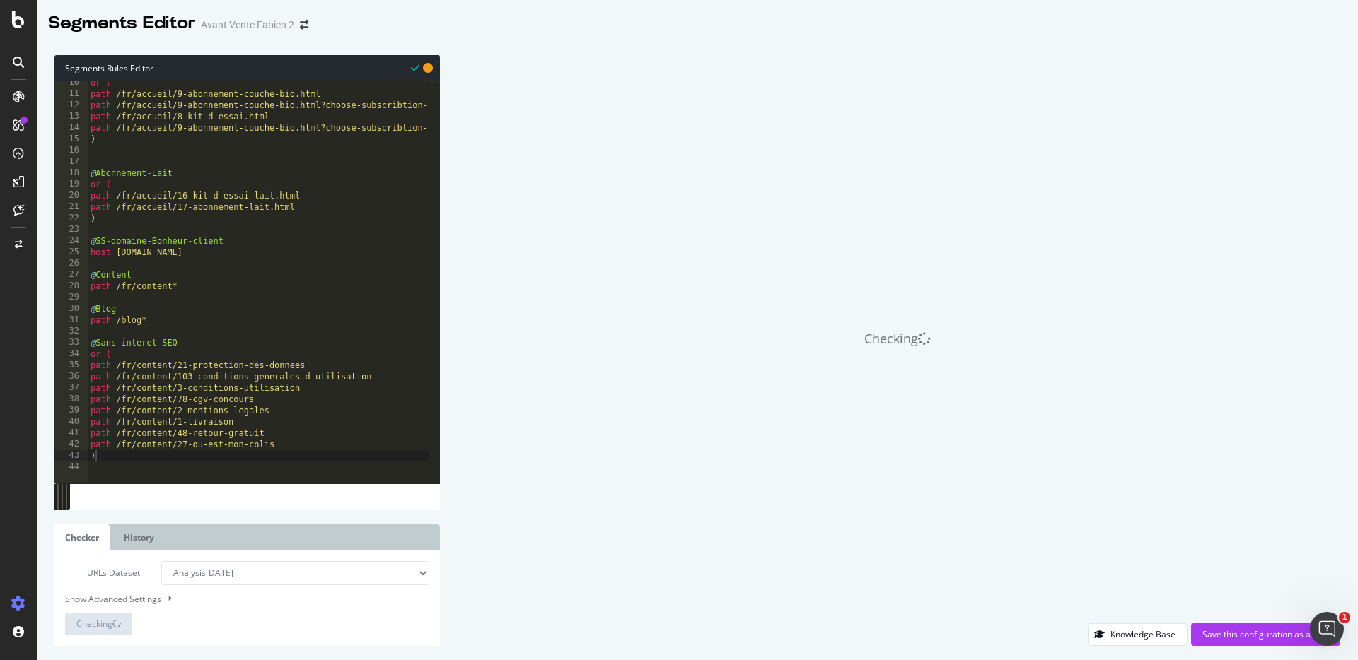
scroll to position [106, 0]
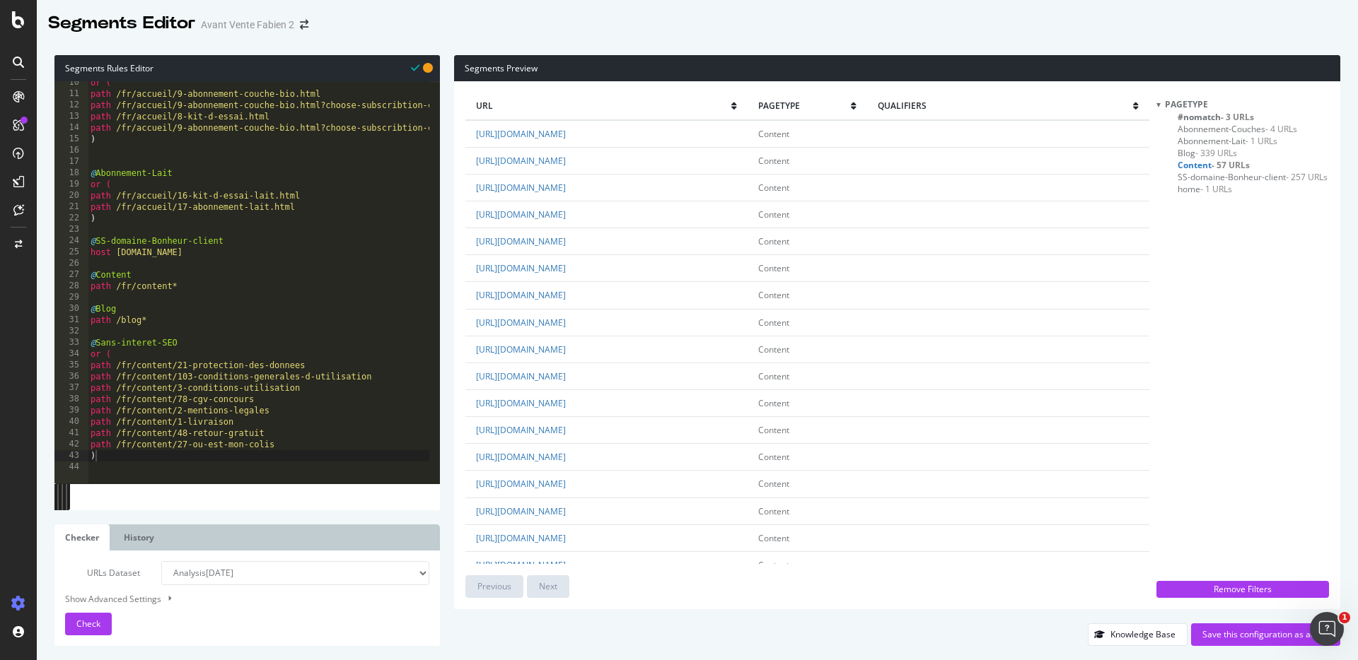
click at [282, 450] on div "or ( path /fr/accueil/9-abonnement-couche-bio.html path /fr/accueil/9-abonnemen…" at bounding box center [264, 284] width 352 height 414
click at [1193, 238] on div "pagetype #nomatch - 3 URLs Abonnement-Couches - 4 URLs Abonnement-Lait - 1 URLs…" at bounding box center [1242, 336] width 173 height 476
click at [211, 346] on div "or ( path /fr/accueil/9-abonnement-couche-bio.html path /fr/accueil/9-abonnemen…" at bounding box center [264, 284] width 352 height 414
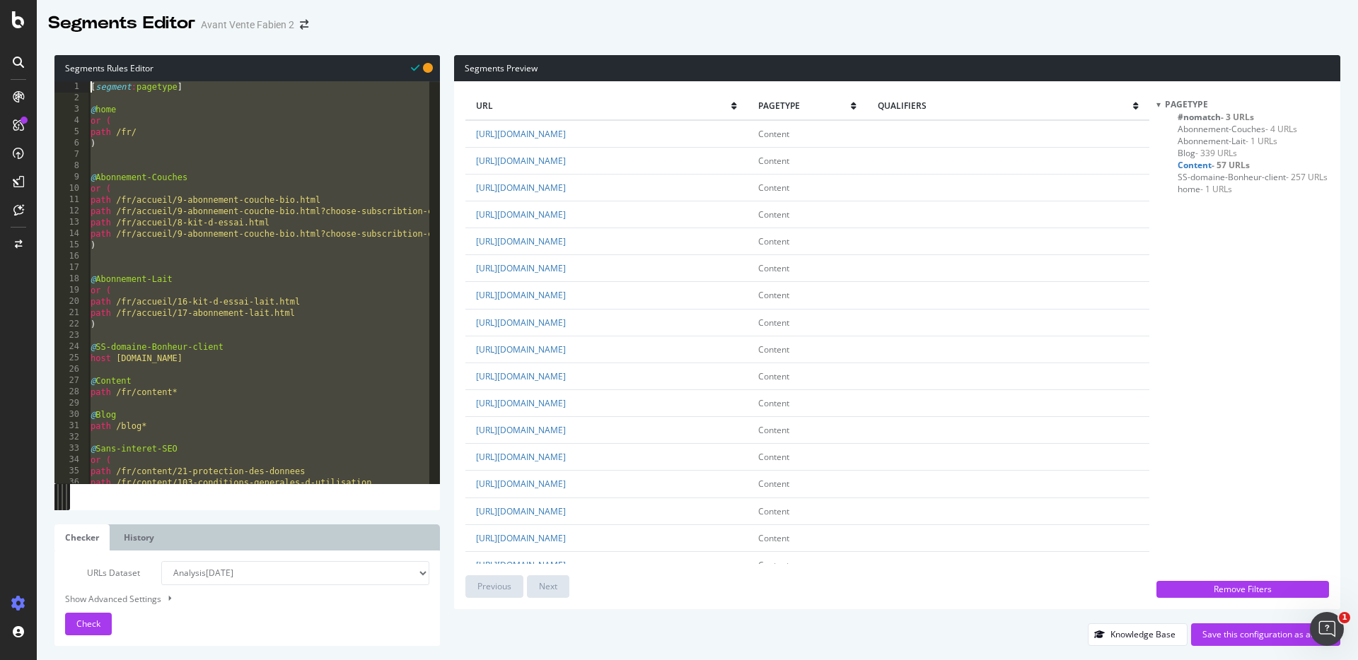
drag, startPoint x: 198, startPoint y: 465, endPoint x: 0, endPoint y: 53, distance: 456.7
click at [0, 53] on div "Segments Editor Avant Vente Fabien 2 Segments Rules Editor @Sans-interet-SEO 1 …" at bounding box center [679, 330] width 1358 height 660
click at [370, 345] on div "[ segment : pagetype ] @ home or ( path /fr/ ) @ Abonnement-Couches or ( path /…" at bounding box center [264, 288] width 352 height 414
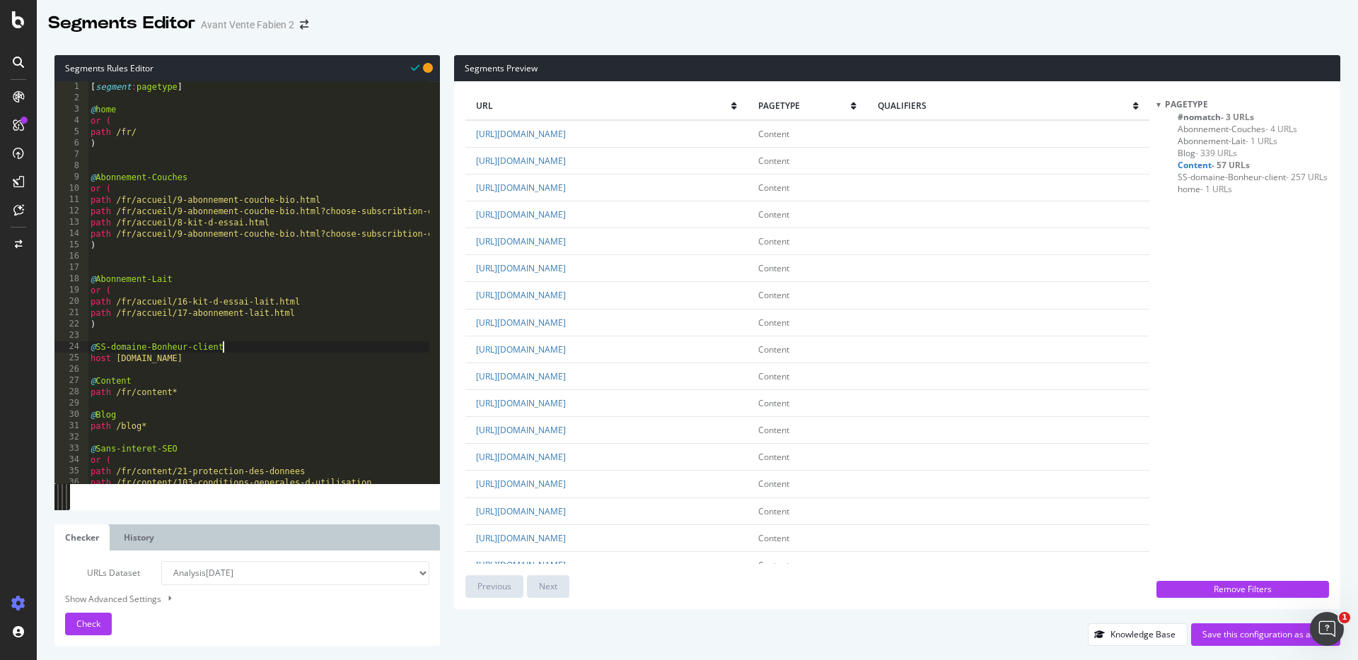
scroll to position [106, 0]
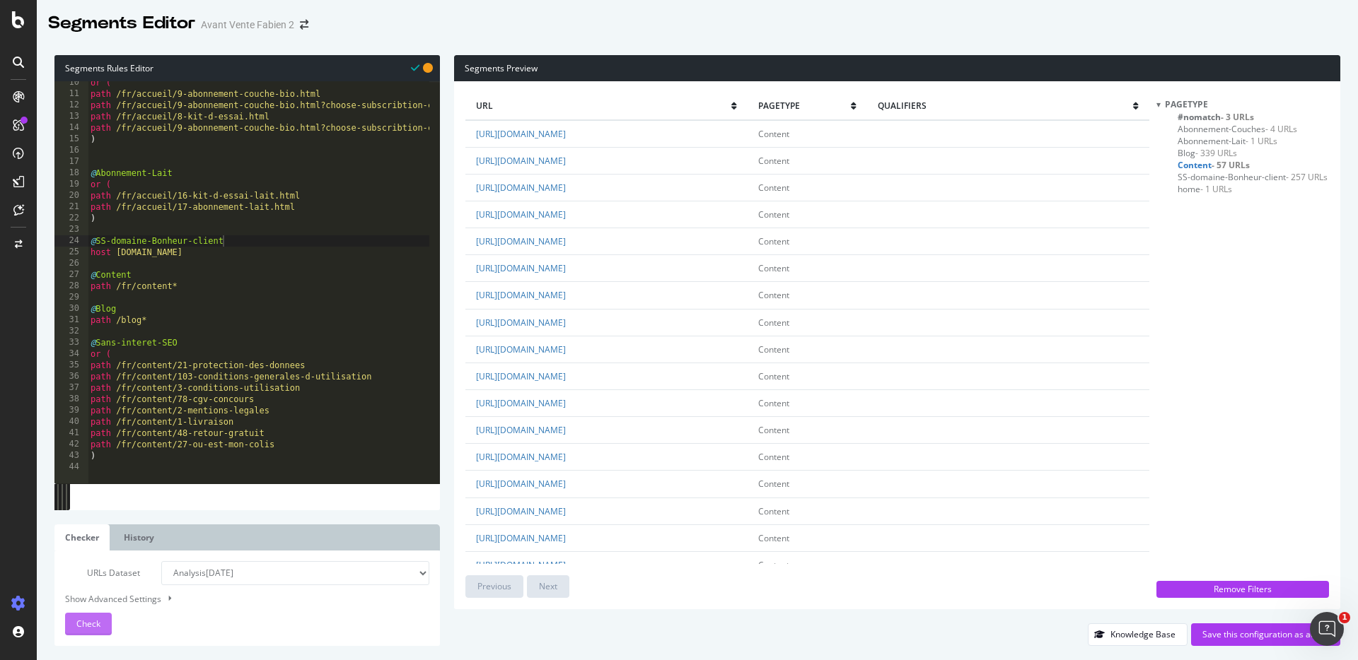
click at [86, 633] on div "Check" at bounding box center [88, 624] width 24 height 21
click at [199, 354] on div "or ( path /fr/accueil/9-abonnement-couche-bio.html path /fr/accueil/9-abonnemen…" at bounding box center [264, 284] width 352 height 414
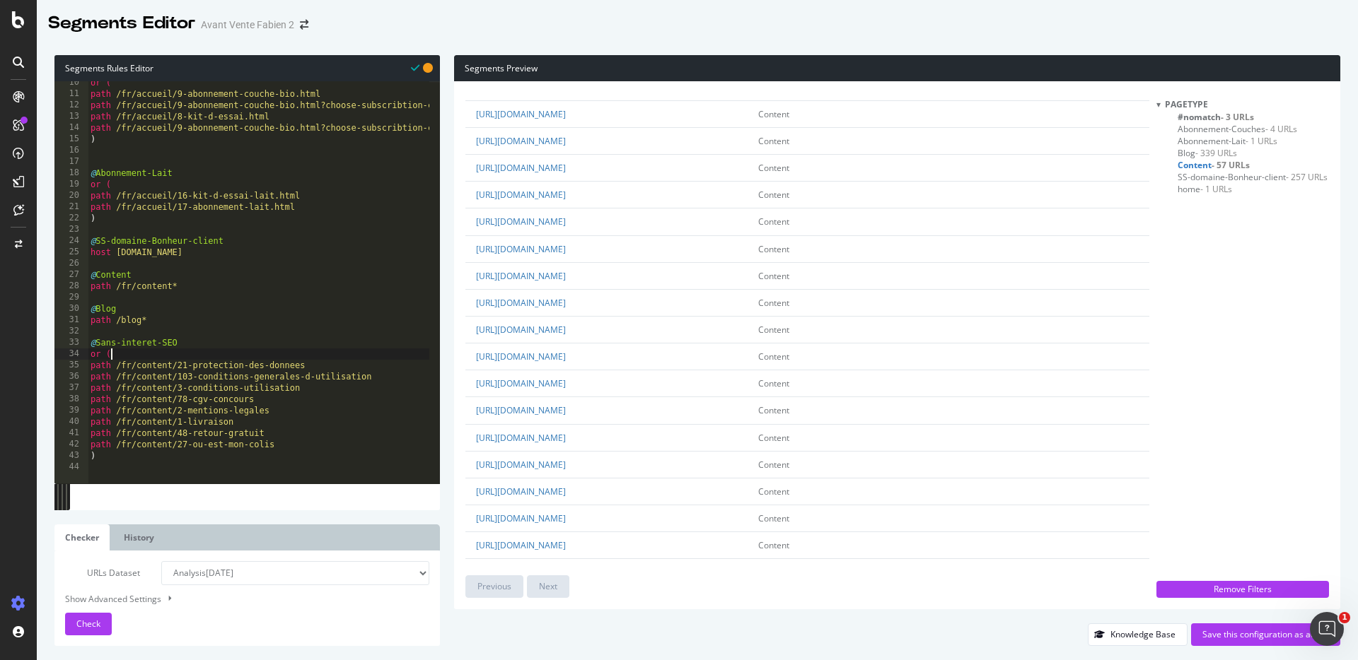
scroll to position [459, 0]
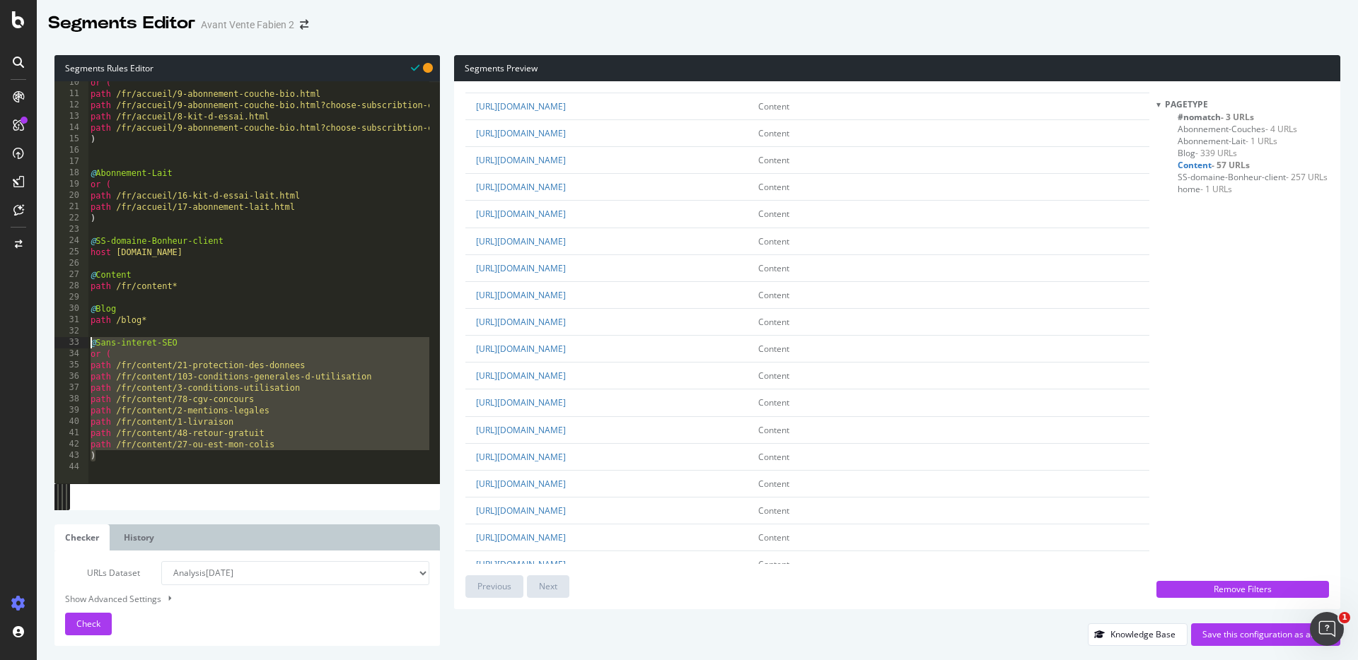
drag, startPoint x: 112, startPoint y: 461, endPoint x: 50, endPoint y: 340, distance: 135.7
click at [50, 340] on div "Segments Rules Editor or ( 10 11 12 13 14 15 16 17 18 19 20 21 22 23 24 25 26 2…" at bounding box center [697, 350] width 1321 height 619
type textarea "@Sans-interet-SEO or ("
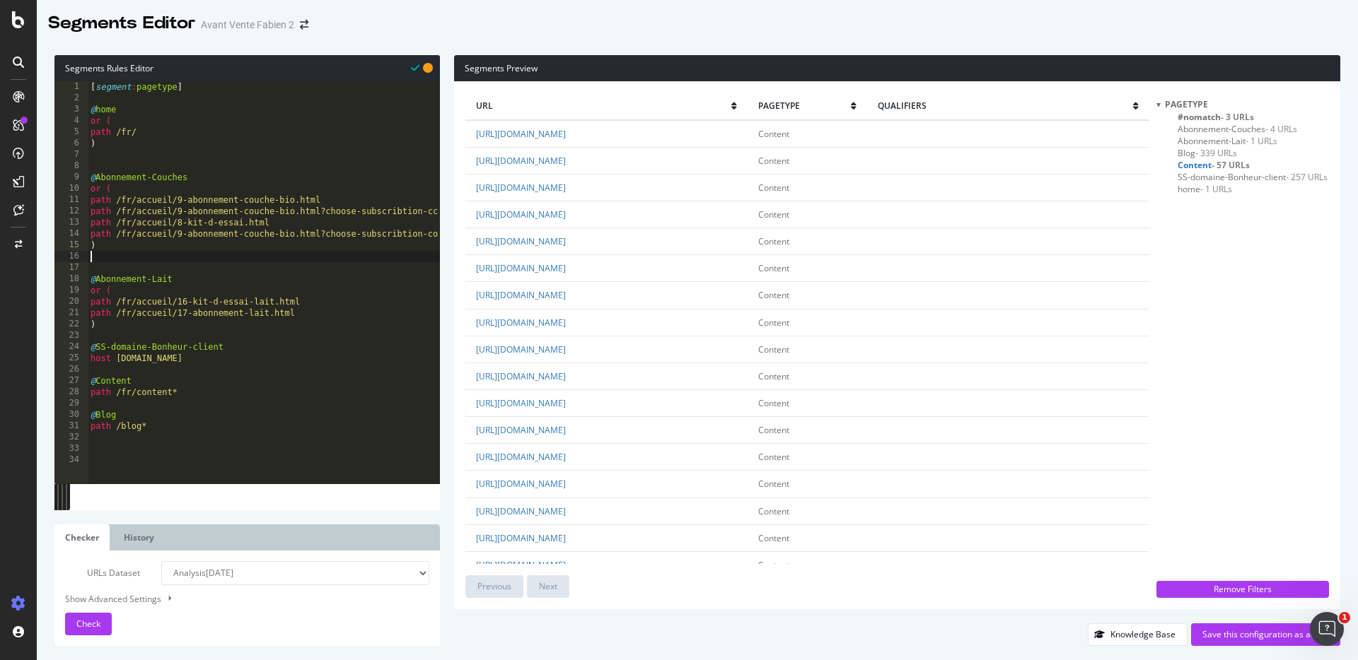
click at [182, 259] on div "[ segment : pagetype ] @ home or ( path /fr/ ) @ Abonnement-Couches or ( path /…" at bounding box center [264, 288] width 352 height 414
paste textarea ")"
type textarea ")"
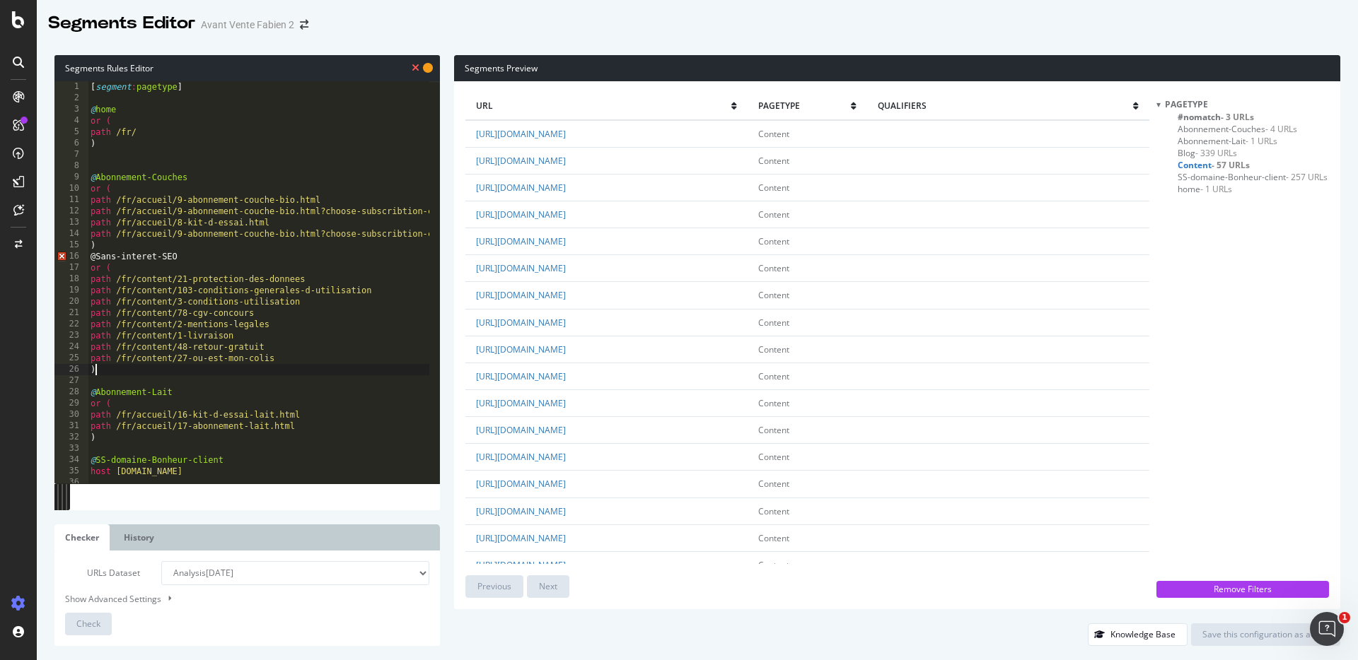
click at [137, 240] on div "[ segment : pagetype ] @ home or ( path /fr/ ) @ Abonnement-Couches or ( path /…" at bounding box center [264, 288] width 352 height 414
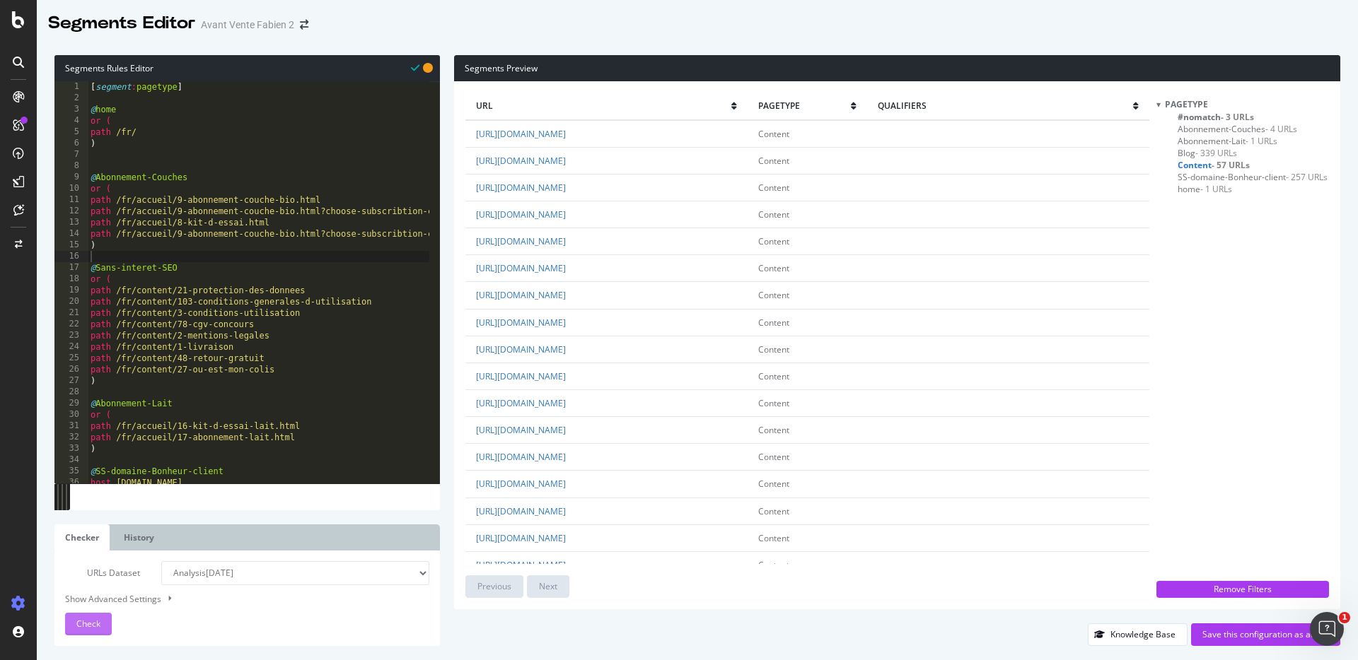
click at [86, 621] on span "Check" at bounding box center [88, 624] width 24 height 12
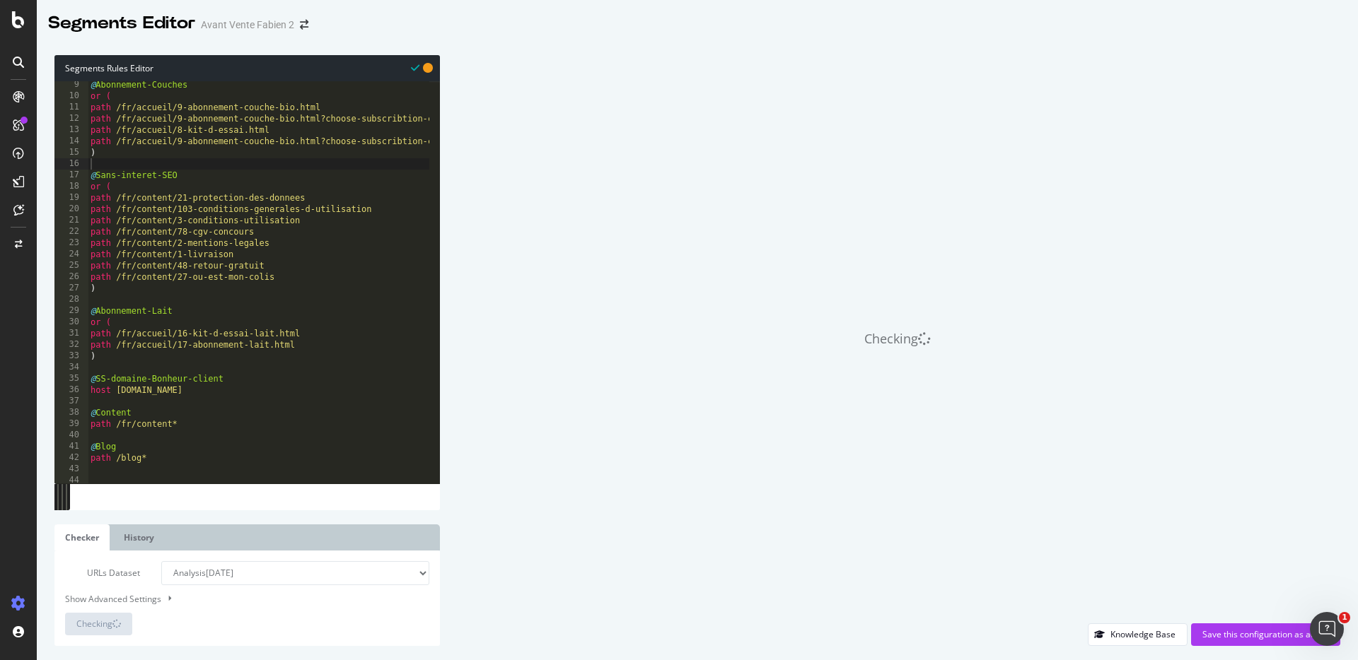
scroll to position [117, 0]
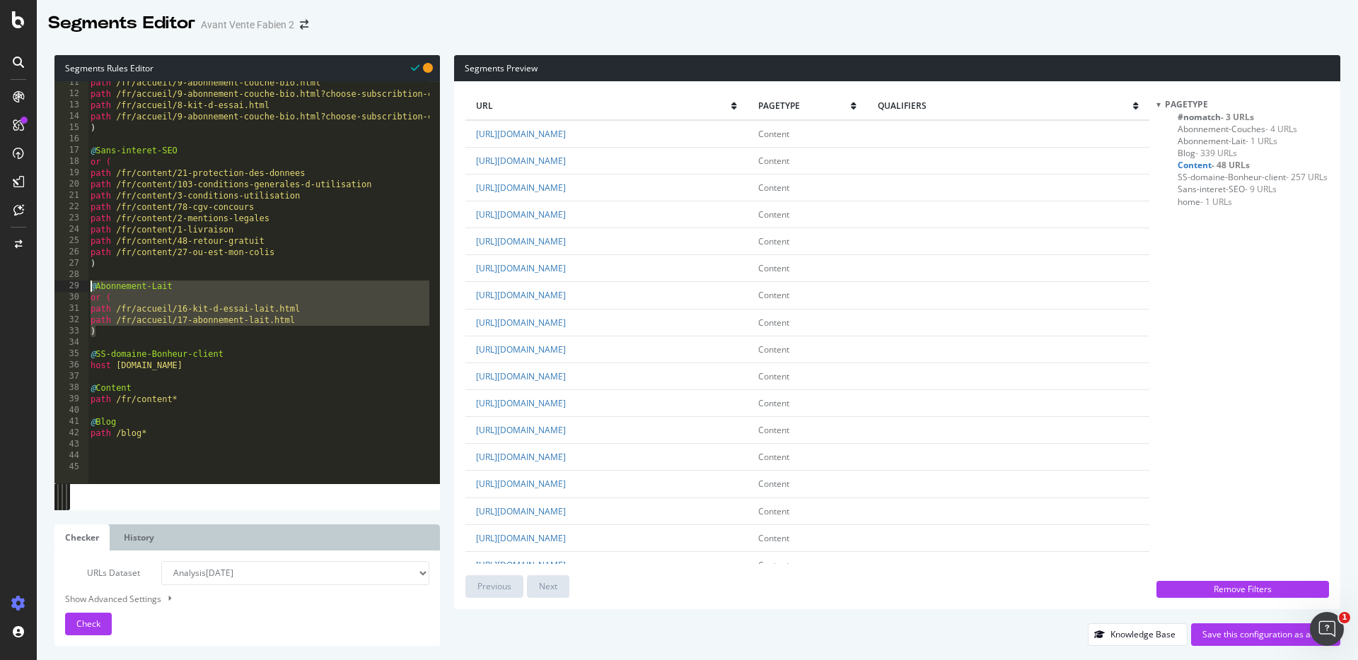
drag, startPoint x: 125, startPoint y: 334, endPoint x: 53, endPoint y: 291, distance: 84.0
click at [53, 291] on div "Segments Rules Editor ) 11 12 13 14 15 16 17 18 19 20 21 22 23 24 25 26 27 28 2…" at bounding box center [697, 350] width 1321 height 619
type textarea "@Abonnement-Lait or ("
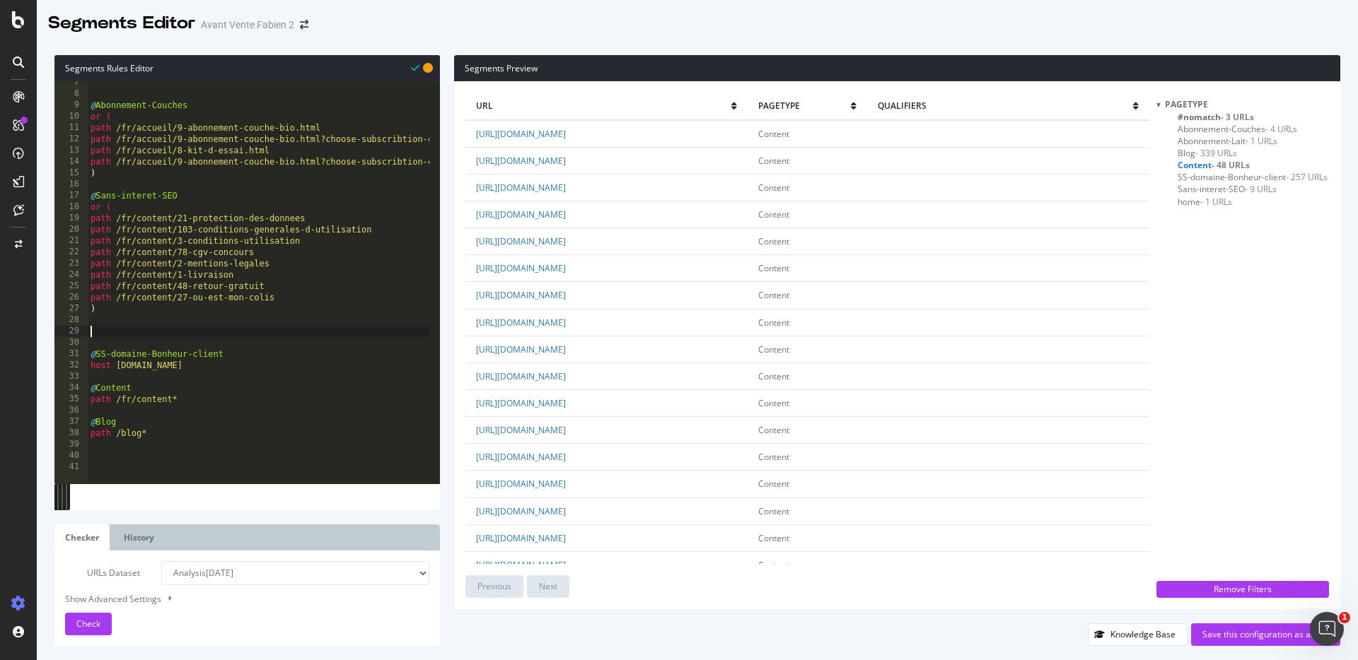
scroll to position [72, 0]
drag, startPoint x: 310, startPoint y: 376, endPoint x: 0, endPoint y: 353, distance: 311.3
click at [0, 353] on div "Segments Editor Avant Vente Fabien 2 Segments Rules Editor 7 8 9 10 11 12 13 14…" at bounding box center [679, 330] width 1358 height 660
type textarea "@SS-domaine-Bonheur-client host [DOMAIN_NAME]"
click at [168, 326] on div "@ Abonnement-Couches or ( path /fr/accueil/9-abonnement-couche-bio.html path /f…" at bounding box center [264, 284] width 352 height 414
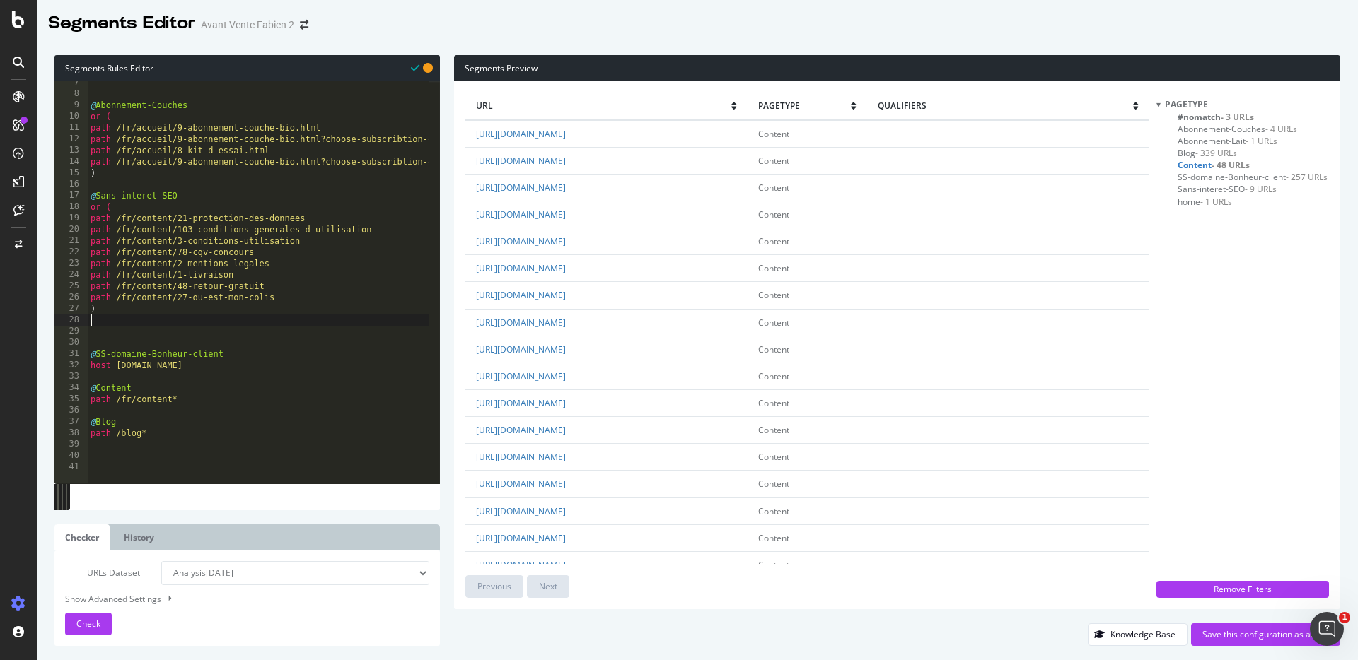
scroll to position [57, 0]
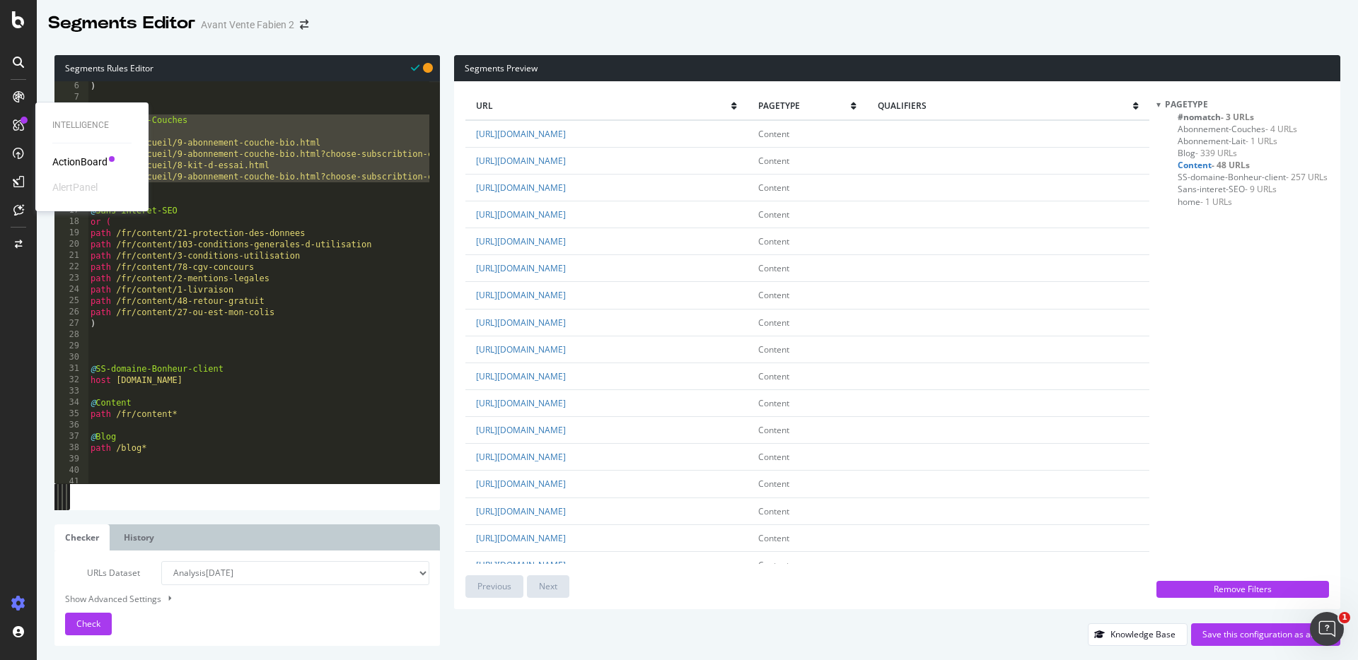
drag, startPoint x: 270, startPoint y: 191, endPoint x: 134, endPoint y: 122, distance: 153.1
click at [134, 122] on div "Intelligence ActionBoard AlertPanel Segments Editor Avant Vente Fabien 2 Segmen…" at bounding box center [679, 330] width 1358 height 660
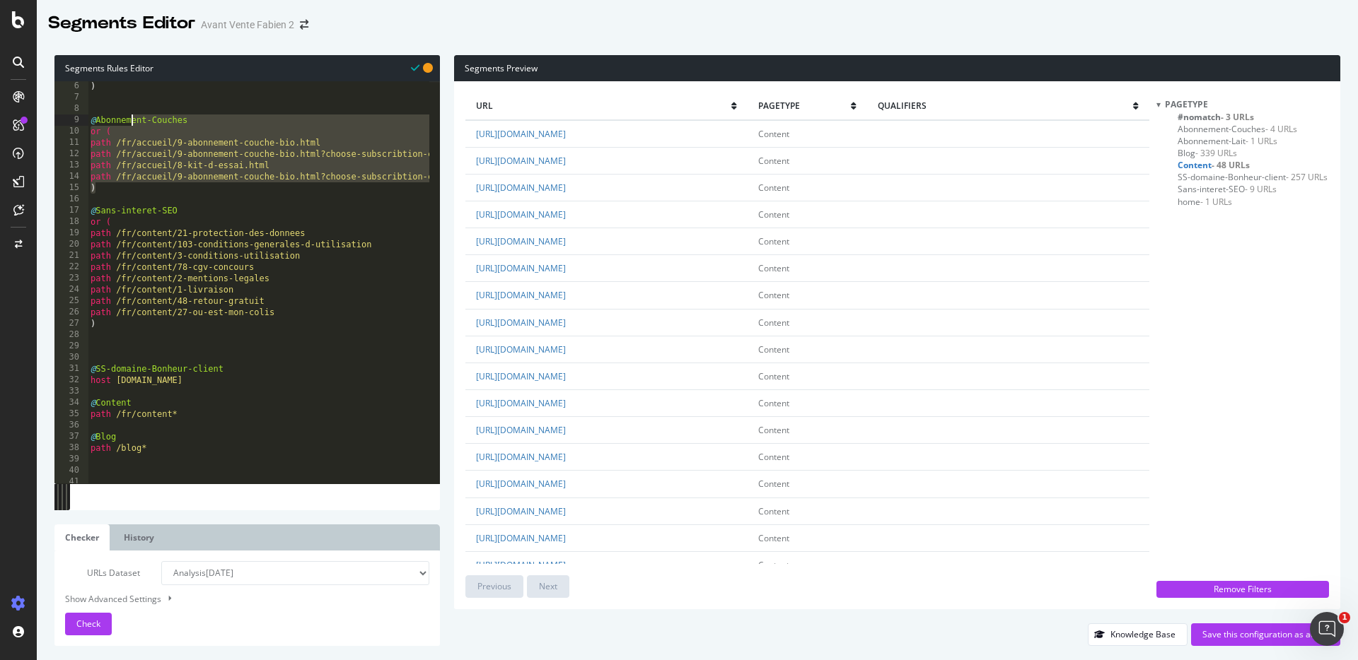
type textarea "@Abonnem"
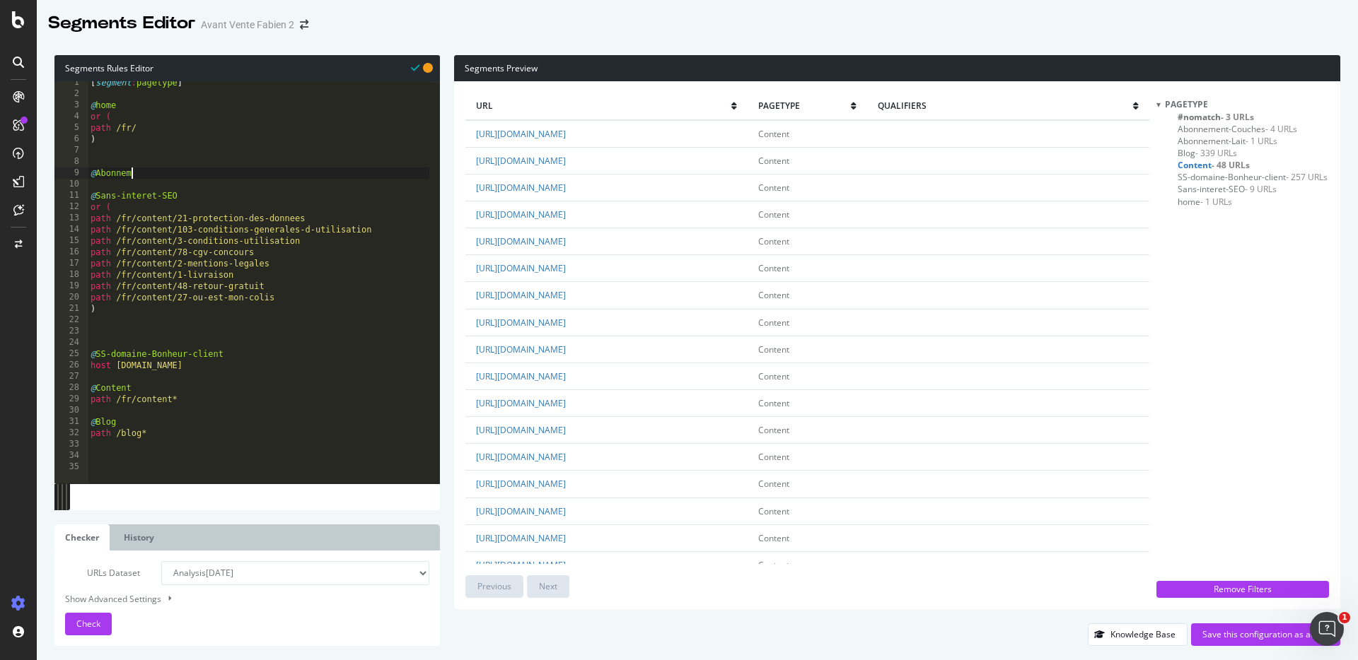
scroll to position [0, 0]
drag, startPoint x: 146, startPoint y: 175, endPoint x: 63, endPoint y: 180, distance: 83.5
click at [63, 180] on div "@Abonnem 1 2 3 4 5 6 7 8 9 10 11 12 13 14 15 16 17 18 19 20 21 22 23 24 25 26 2…" at bounding box center [246, 282] width 385 height 402
click at [95, 623] on span "Check" at bounding box center [88, 624] width 24 height 12
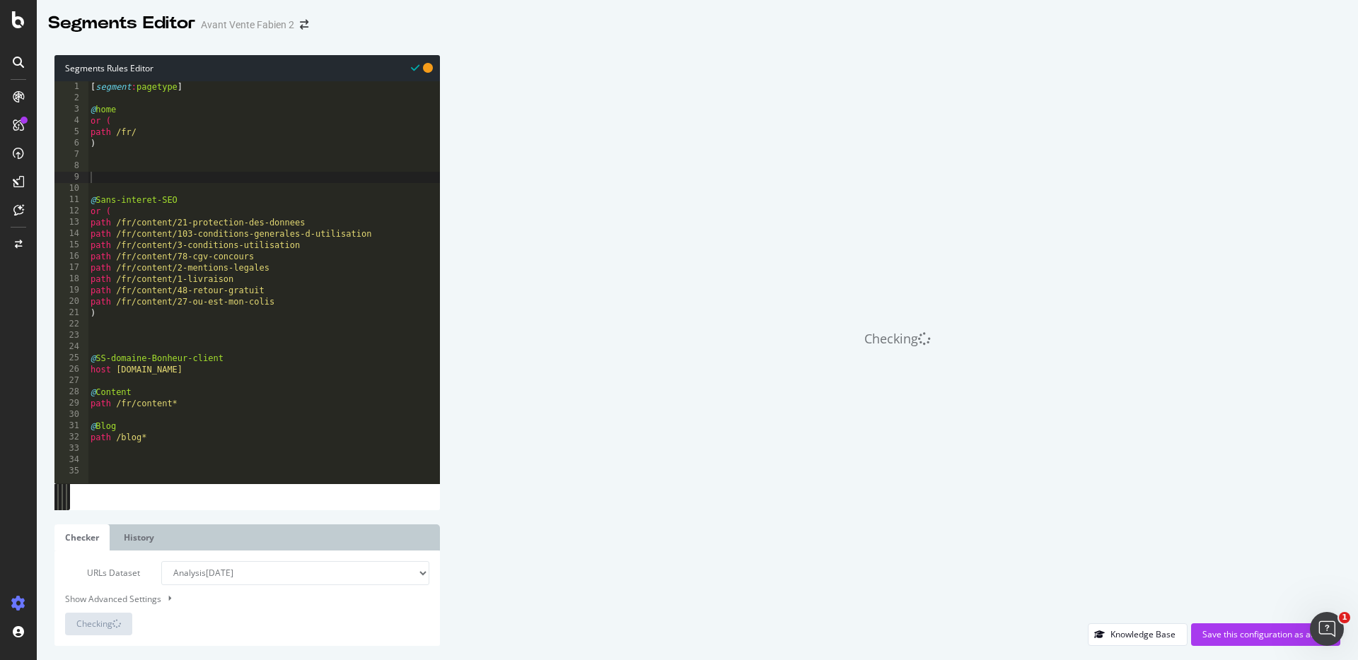
click at [149, 390] on div "[ segment : pagetype ] @ home or ( path /fr/ ) @ Sans-interet-SEO or ( path /fr…" at bounding box center [264, 293] width 352 height 425
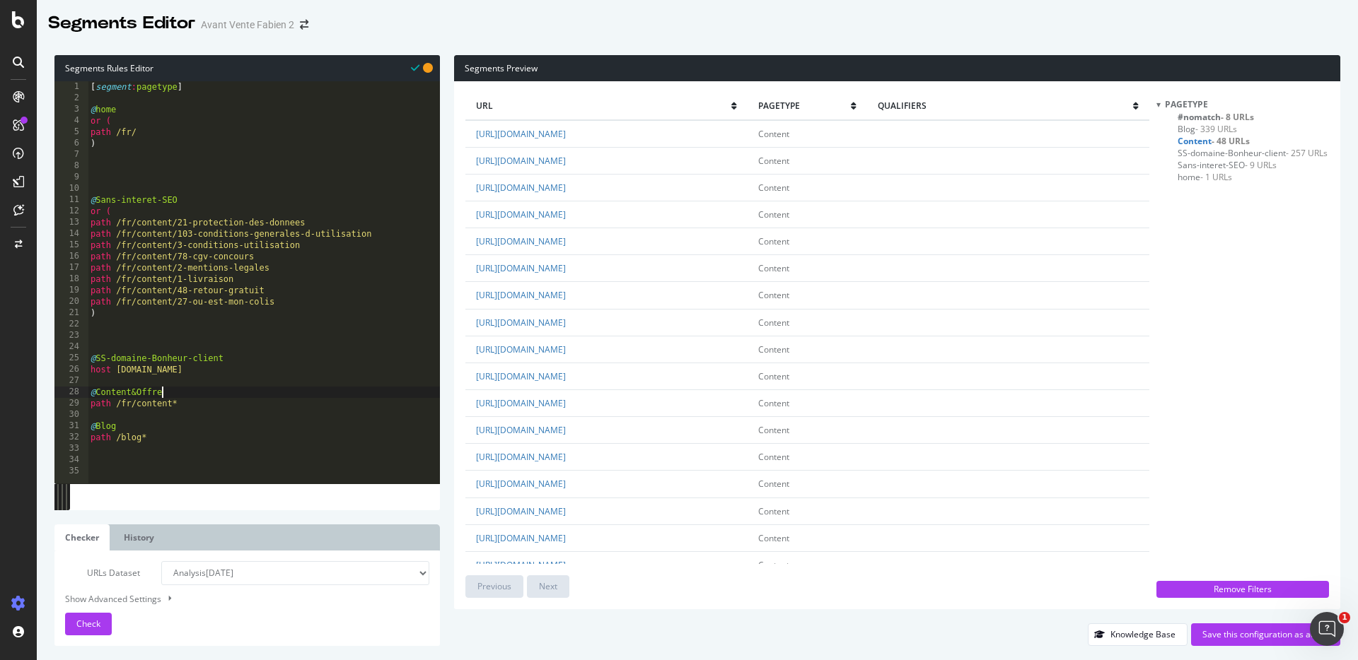
type textarea "@Content&Offres"
click at [132, 387] on div "[ segment : pagetype ] @ home or ( path /fr/ ) @ Sans-interet-SEO or ( path /fr…" at bounding box center [264, 293] width 352 height 425
click at [129, 395] on div "[ segment : pagetype ] @ home or ( path /fr/ ) @ Sans-interet-SEO or ( path /fr…" at bounding box center [264, 293] width 352 height 425
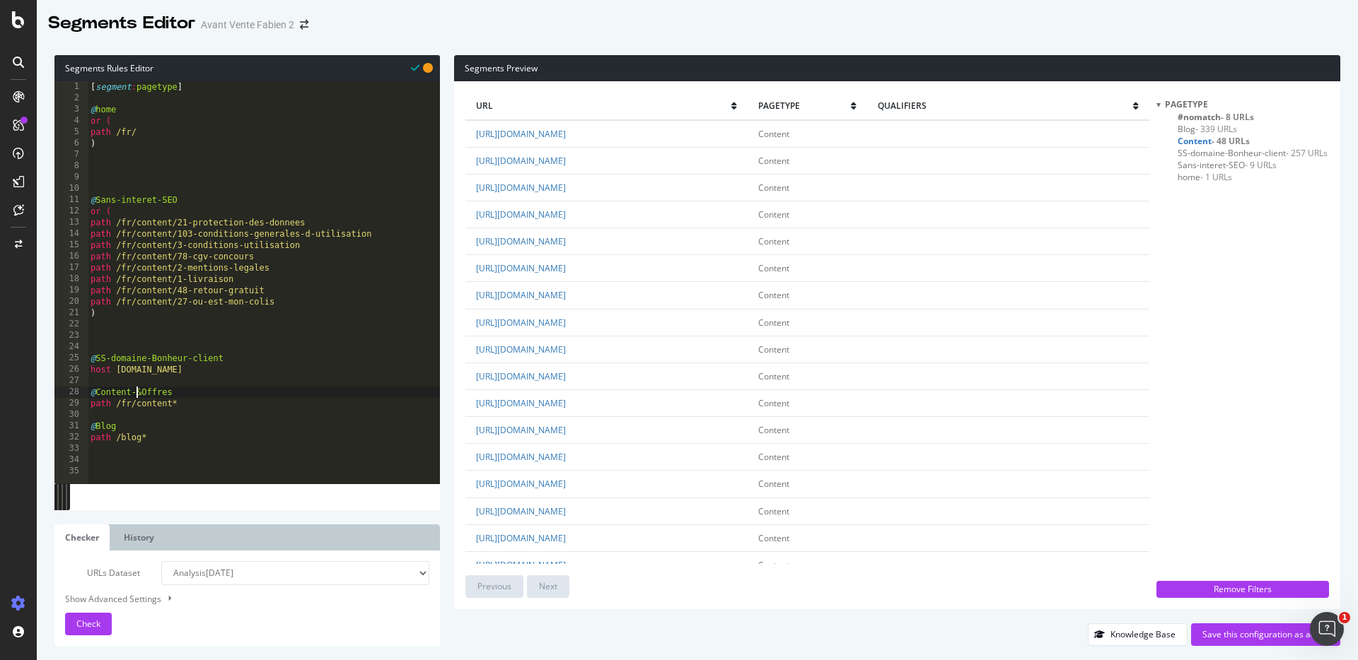
click at [142, 395] on div "[ segment : pagetype ] @ home or ( path /fr/ ) @ Sans-interet-SEO or ( path /fr…" at bounding box center [264, 293] width 352 height 425
type textarea "@Content-&-Offres"
click at [96, 619] on span "Check" at bounding box center [88, 624] width 24 height 12
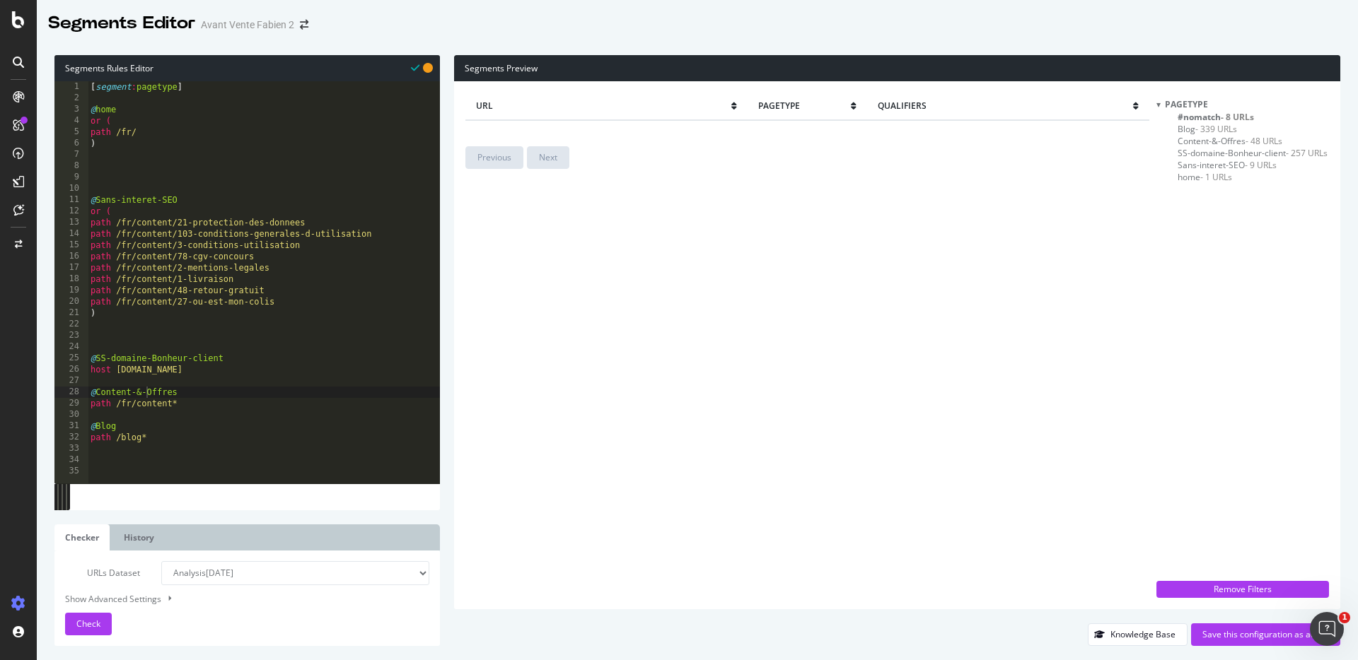
click at [1194, 118] on span "#nomatch - 8 URLs" at bounding box center [1215, 117] width 76 height 12
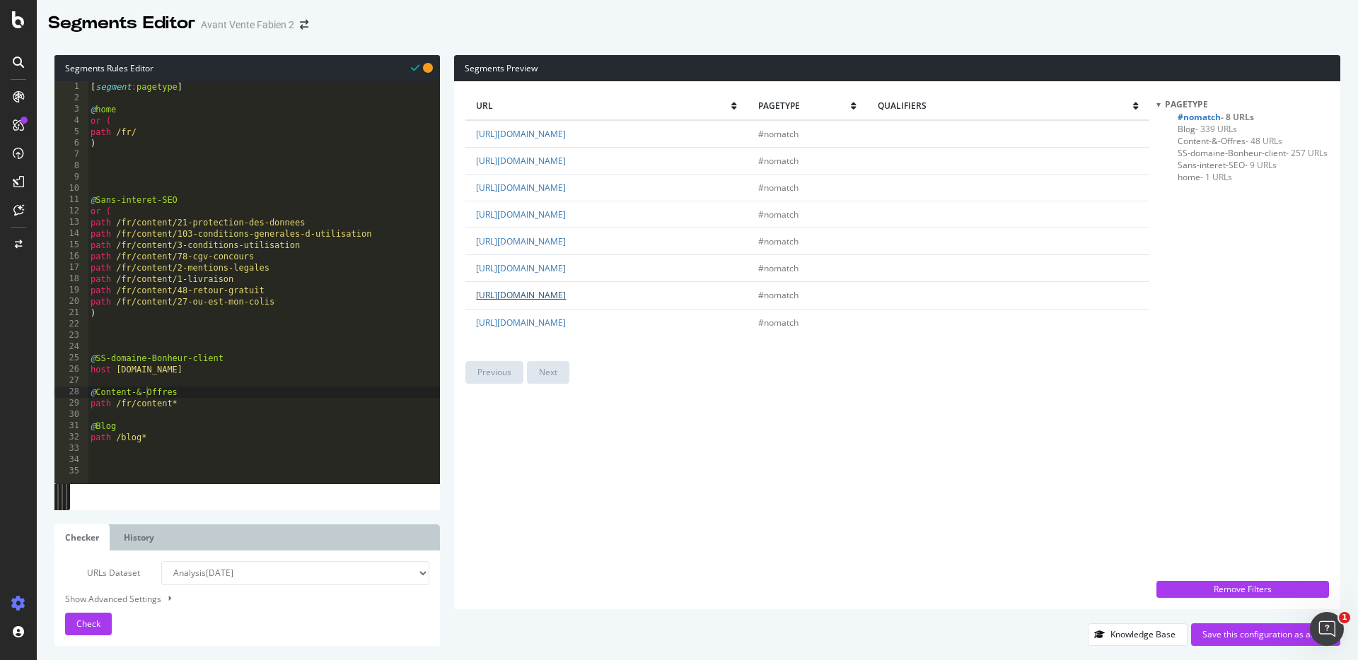
click at [566, 295] on link "[URL][DOMAIN_NAME]" at bounding box center [521, 295] width 90 height 12
click at [244, 322] on div "[ segment : pagetype ] @ home or ( path /fr/ ) @ Sans-interet-SEO or ( path /fr…" at bounding box center [264, 293] width 352 height 425
type textarea "@Accueil-abonnement-kit-essai"
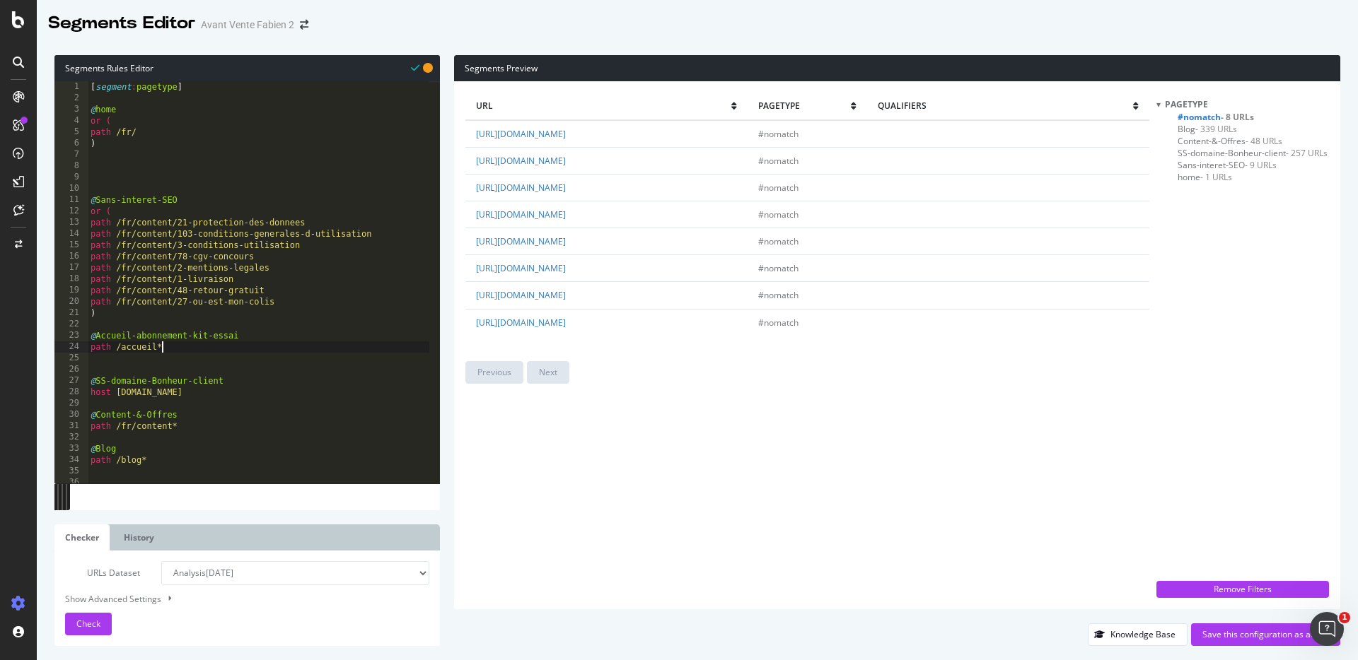
scroll to position [0, 5]
click at [121, 347] on div "[ segment : pagetype ] @ home or ( path /fr/ ) @ Sans-interet-SEO or ( path /fr…" at bounding box center [259, 293] width 342 height 425
type textarea "path /fr/accueil*"
click at [80, 628] on span "Check" at bounding box center [88, 624] width 24 height 12
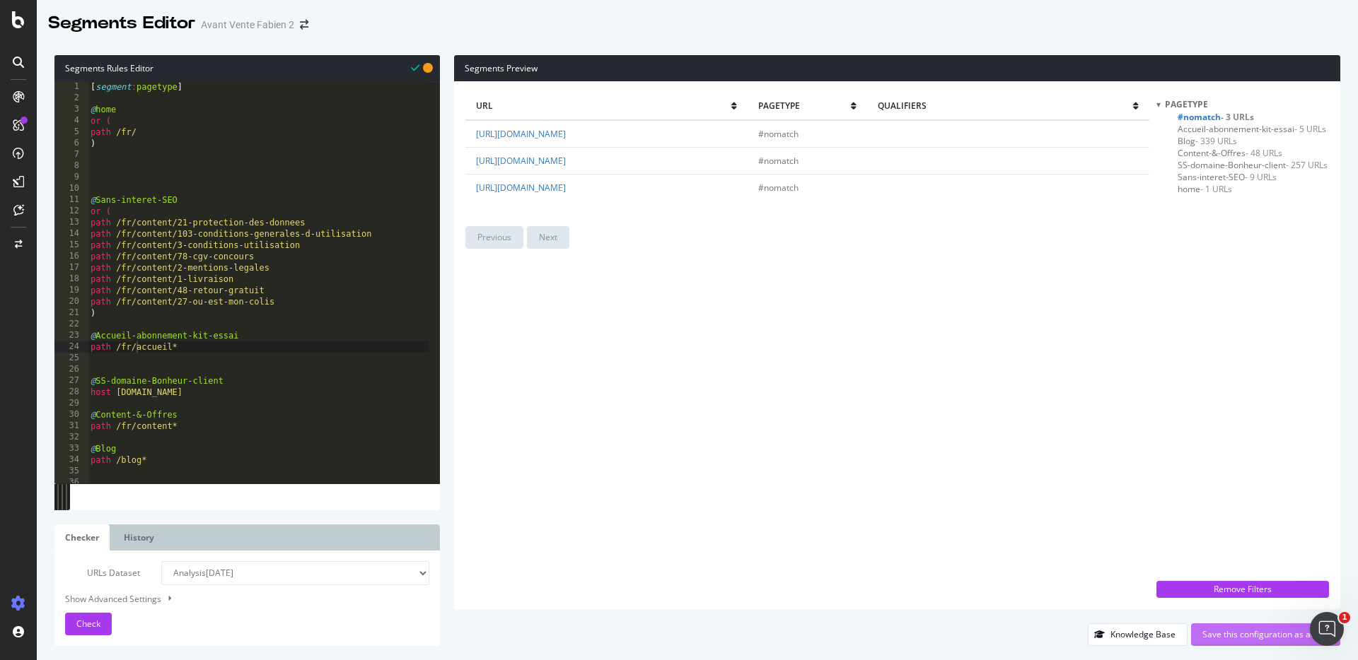
click at [1218, 631] on div "Save this configuration as active" at bounding box center [1265, 635] width 127 height 12
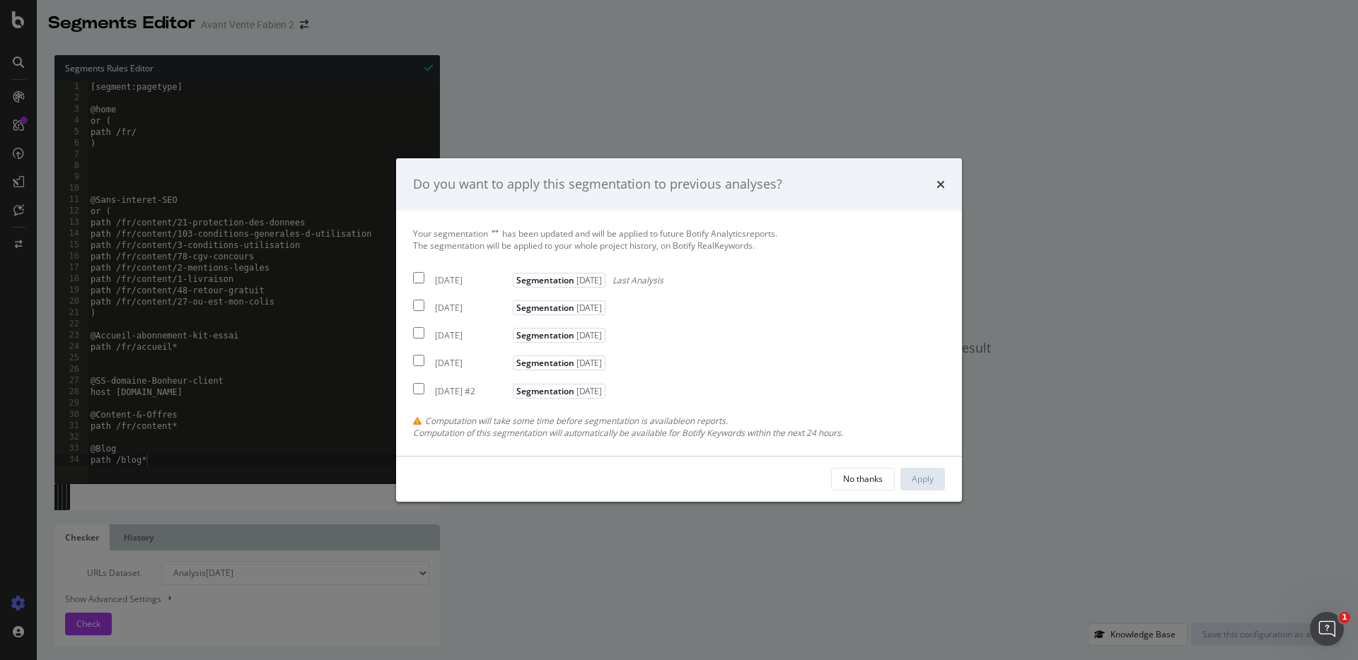
click at [414, 276] on input "modal" at bounding box center [418, 277] width 11 height 11
checkbox input "true"
click at [920, 482] on div "Apply" at bounding box center [922, 479] width 22 height 12
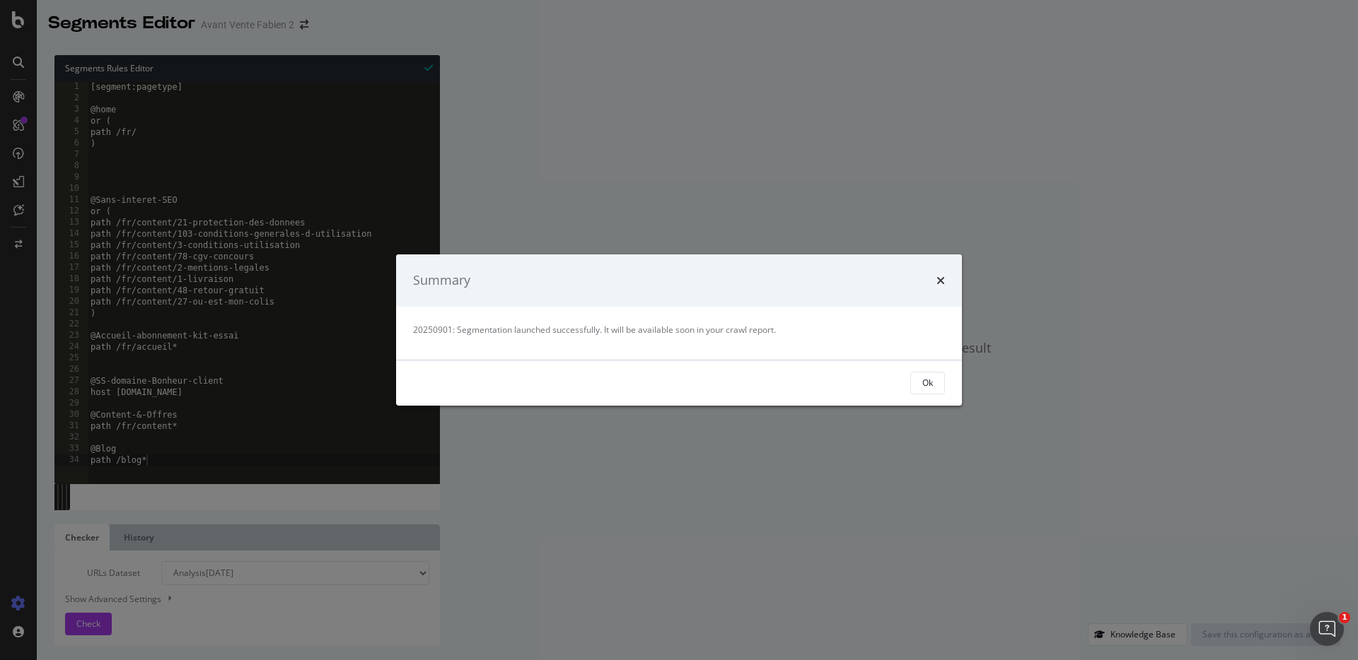
click at [947, 380] on div "Ok" at bounding box center [679, 383] width 566 height 45
click at [939, 380] on button "Ok" at bounding box center [927, 383] width 35 height 23
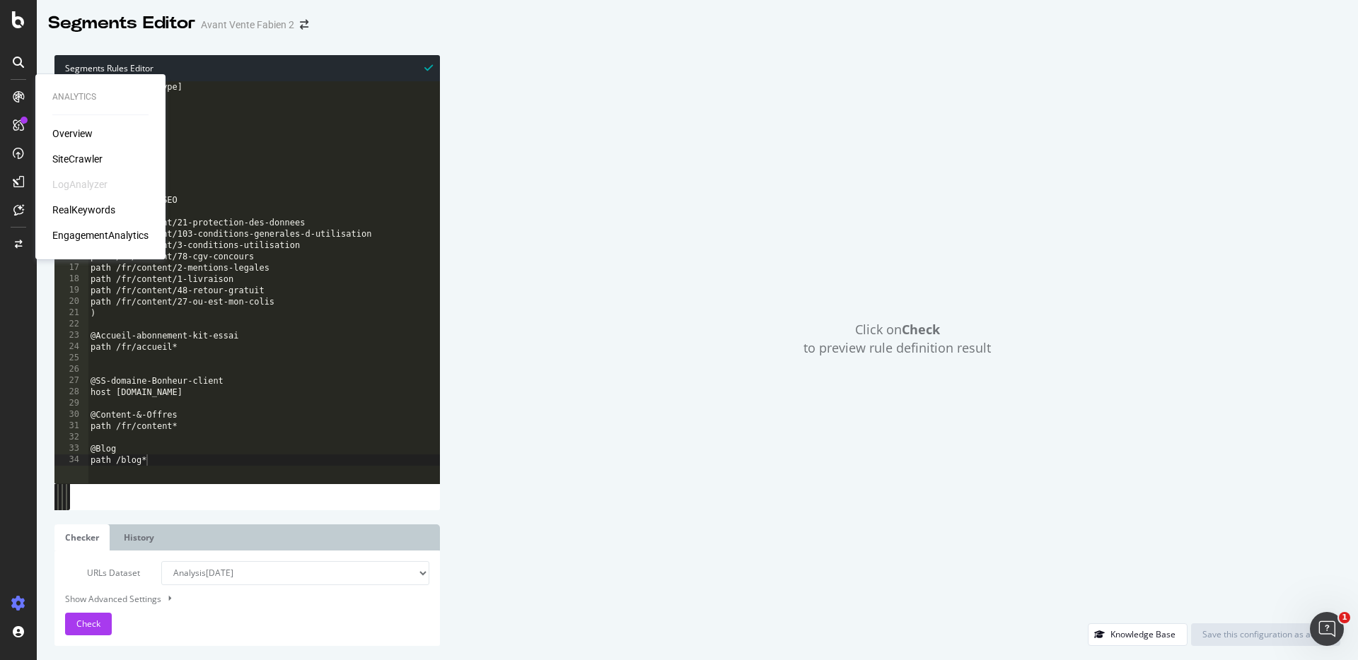
click at [73, 162] on div "SiteCrawler" at bounding box center [77, 159] width 50 height 14
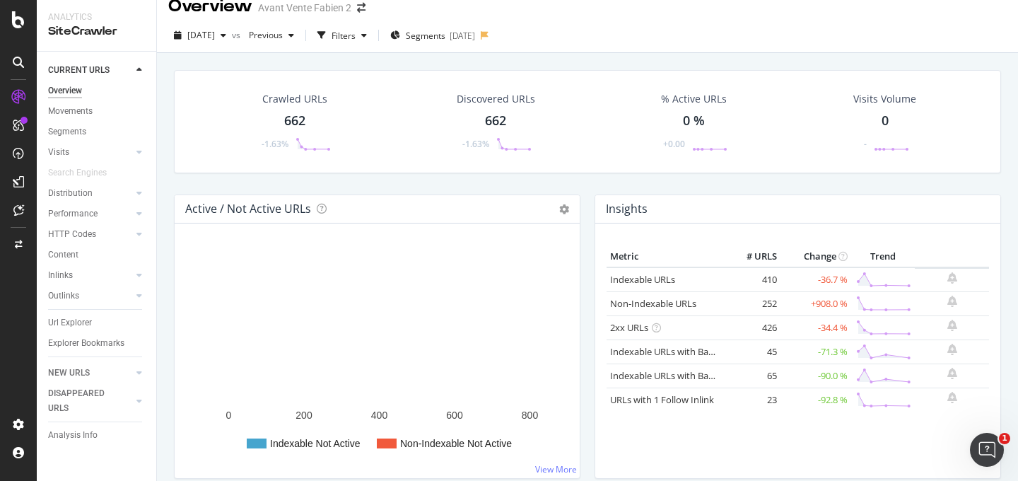
scroll to position [120, 0]
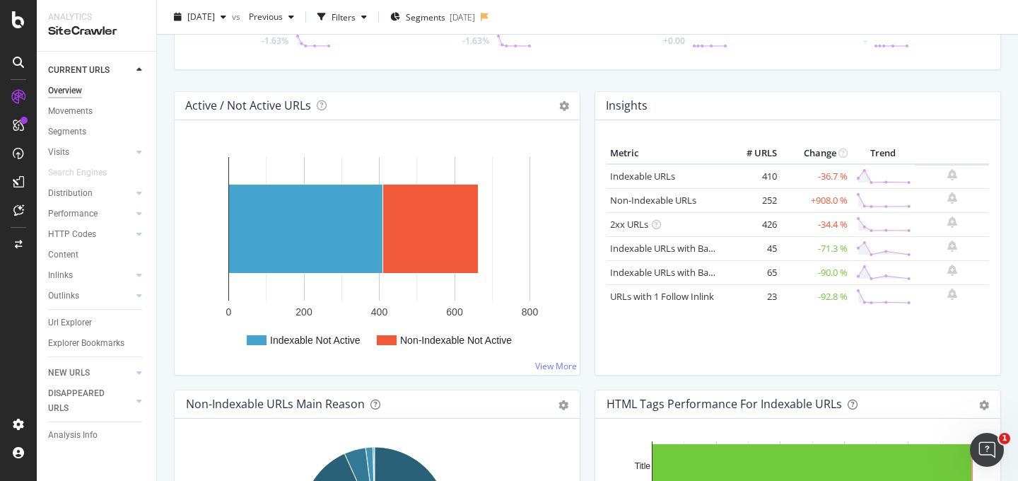
click at [166, 176] on div "Crawled URLs 662 -1.63% Discovered URLs 662 -1.63% % Active URLs 0 % +0.00 Visi…" at bounding box center [587, 190] width 861 height 481
